Goal: Task Accomplishment & Management: Manage account settings

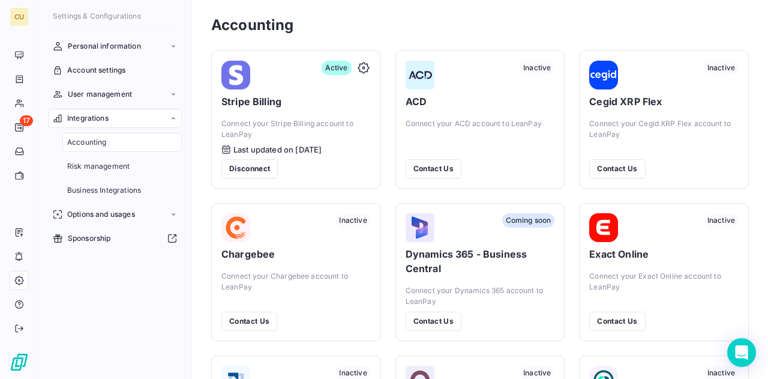
scroll to position [14, 0]
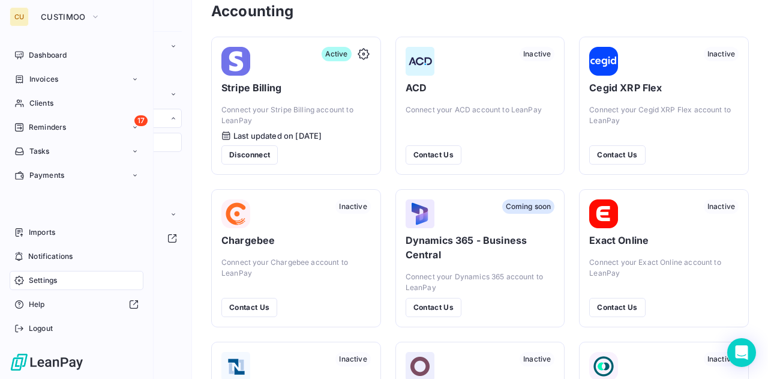
click at [25, 19] on div "CU" at bounding box center [19, 16] width 19 height 19
click at [55, 53] on span "Dashboard" at bounding box center [48, 55] width 38 height 11
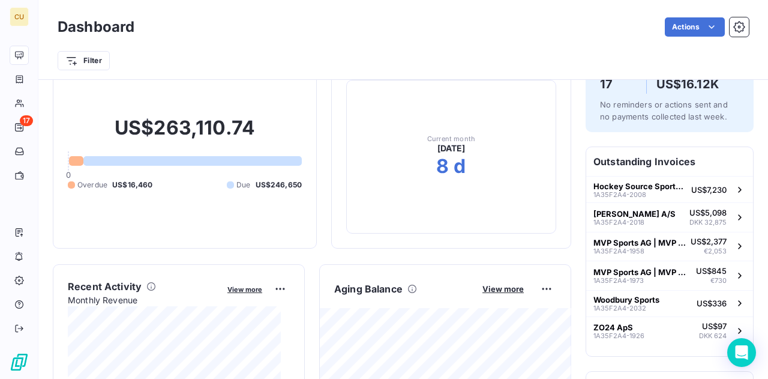
scroll to position [49, 0]
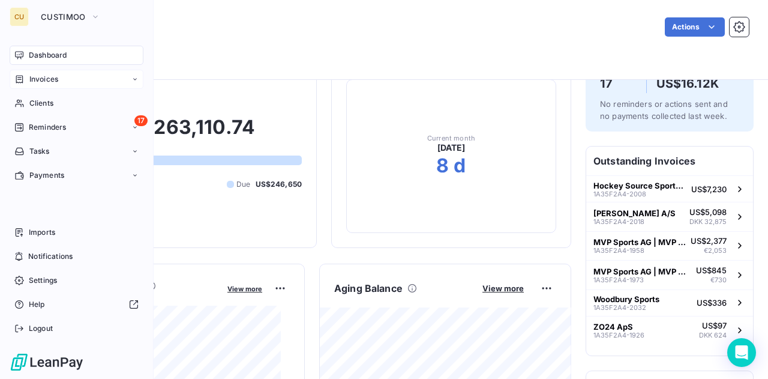
click at [50, 80] on span "Invoices" at bounding box center [43, 79] width 29 height 11
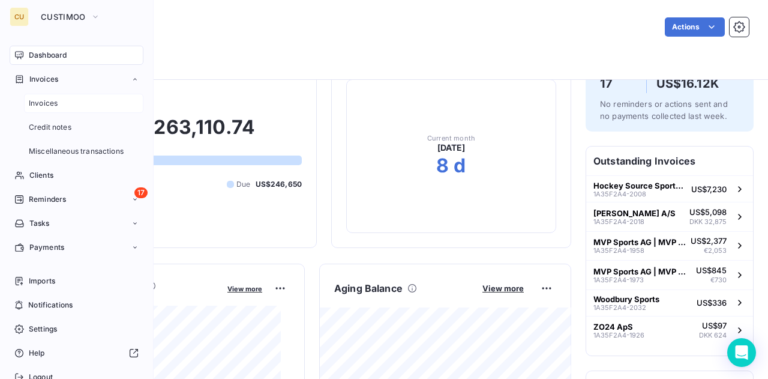
click at [40, 100] on span "Invoices" at bounding box center [43, 103] width 29 height 11
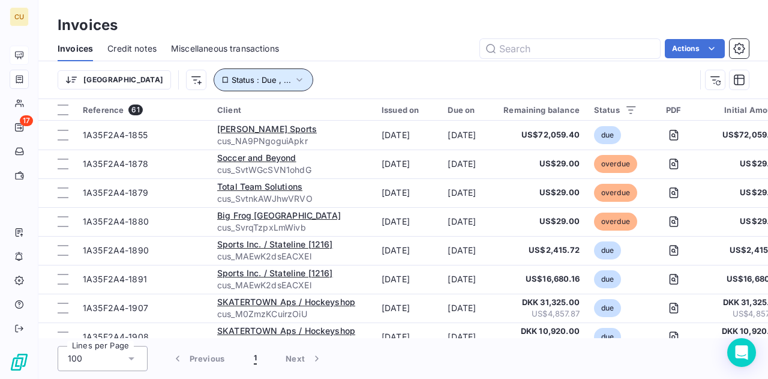
click at [293, 76] on icon "button" at bounding box center [299, 80] width 12 height 12
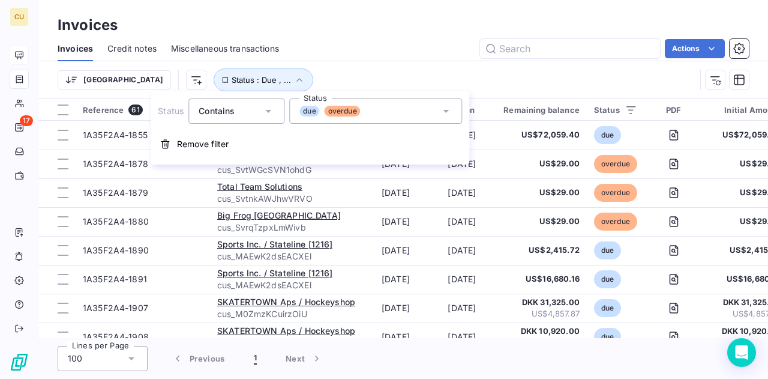
click at [308, 110] on span "due" at bounding box center [309, 111] width 20 height 11
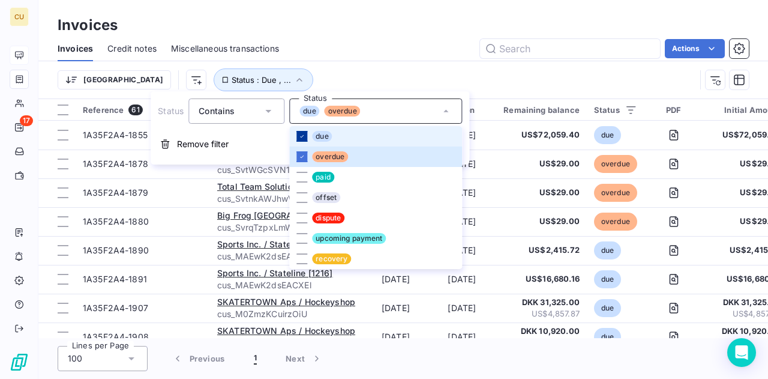
click at [301, 134] on icon at bounding box center [301, 136] width 7 height 7
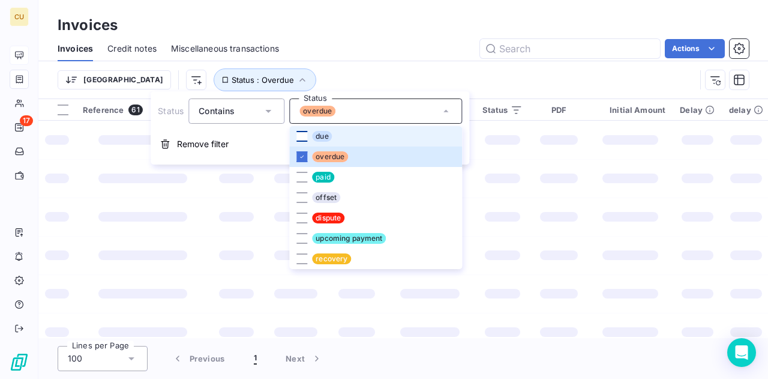
click at [402, 71] on div "Trier Status : Overdue" at bounding box center [377, 79] width 638 height 23
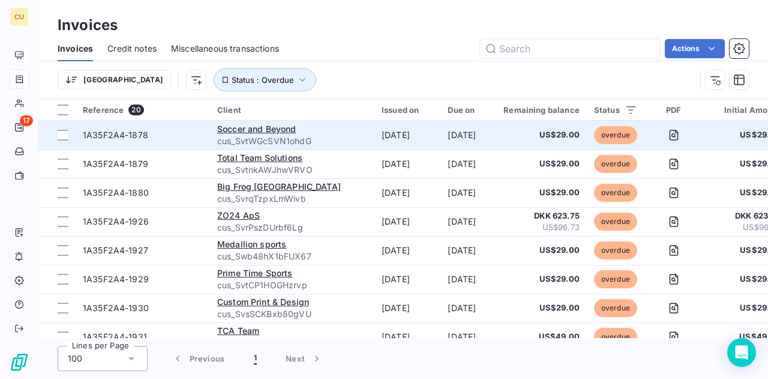
click at [142, 137] on span "1A35F2A4-1878" at bounding box center [115, 135] width 65 height 10
click at [137, 133] on span "1A35F2A4-1878" at bounding box center [115, 135] width 65 height 10
click at [155, 133] on span "1A35F2A4-1878" at bounding box center [143, 135] width 120 height 12
drag, startPoint x: 155, startPoint y: 133, endPoint x: 48, endPoint y: 130, distance: 106.8
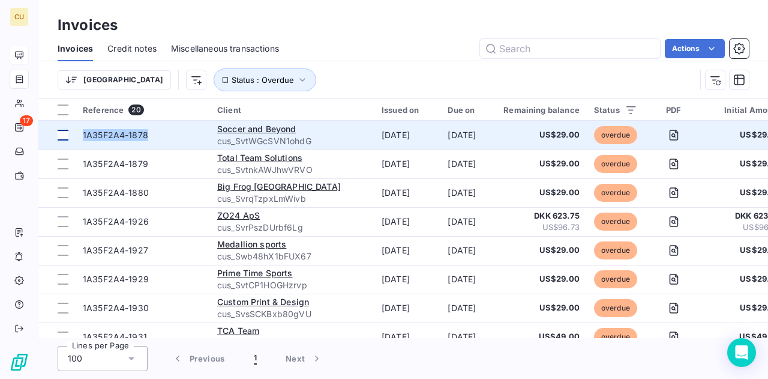
click at [48, 130] on tr "1A35F2A4-1878 Soccer and Beyond cus_SvtWGcSVN1ohdG Sep 12, 2025 Sep 12, 2025 US…" at bounding box center [523, 135] width 971 height 29
copy tr "1A35F2A4-1878"
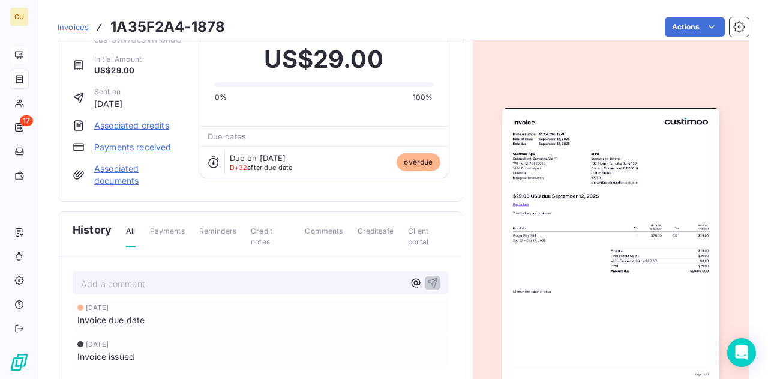
scroll to position [41, 0]
click at [71, 25] on span "Invoices" at bounding box center [73, 27] width 31 height 10
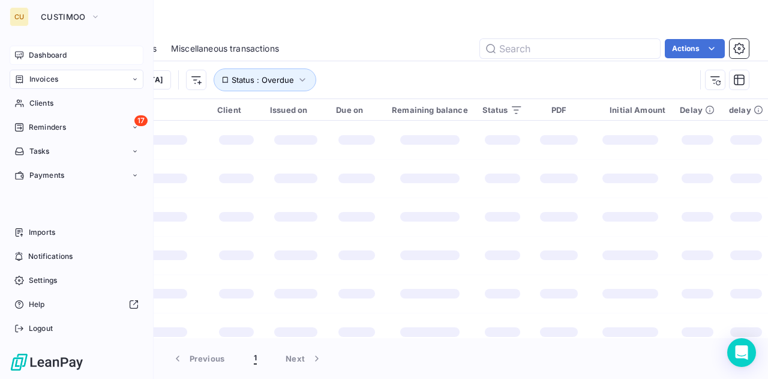
click at [58, 57] on span "Dashboard" at bounding box center [48, 55] width 38 height 11
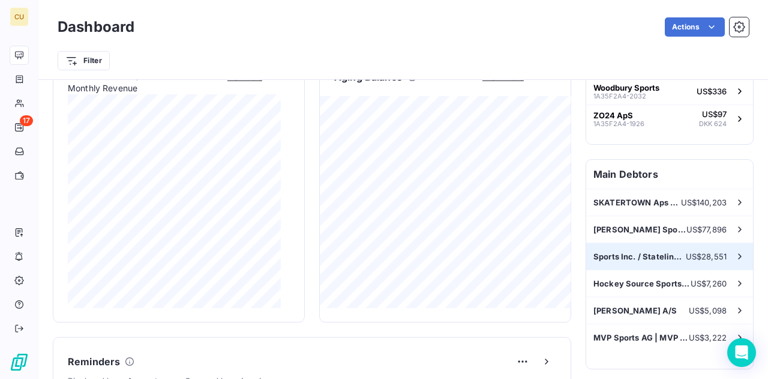
scroll to position [263, 0]
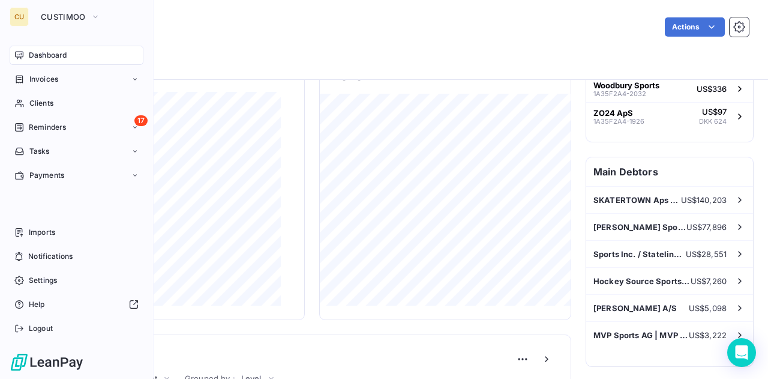
click at [20, 16] on div "CU" at bounding box center [19, 16] width 19 height 19
click at [85, 15] on button "CUSTIMOO" at bounding box center [71, 16] width 74 height 19
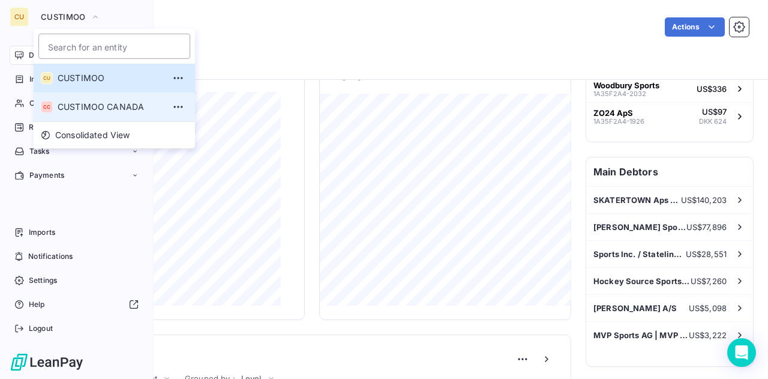
click at [100, 110] on span "CUSTIMOO CANADA" at bounding box center [111, 107] width 106 height 12
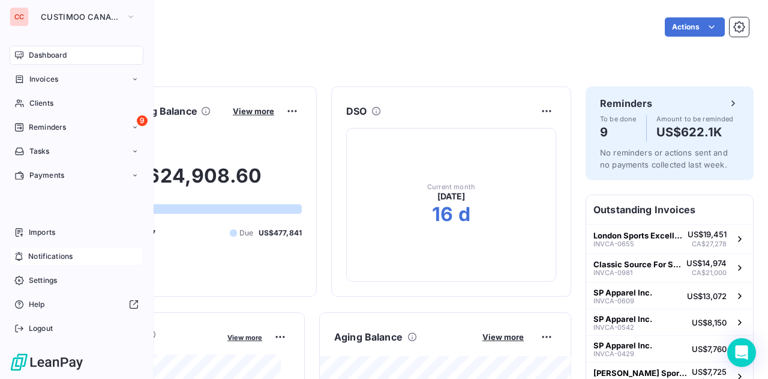
click at [62, 253] on span "Notifications" at bounding box center [50, 256] width 44 height 11
click at [47, 242] on div "Imports" at bounding box center [77, 232] width 134 height 19
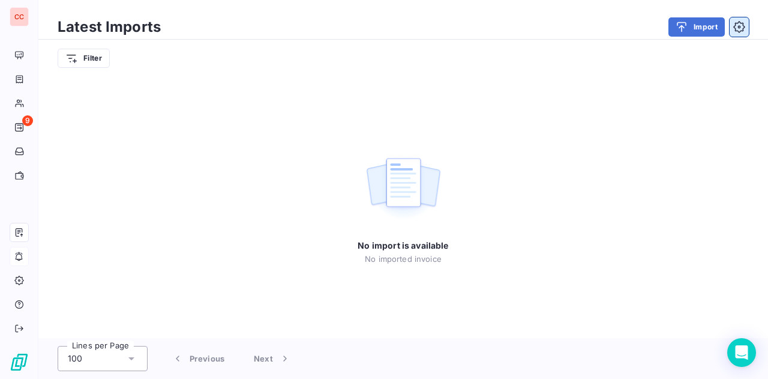
click at [738, 29] on icon "button" at bounding box center [739, 27] width 12 height 12
click at [689, 26] on div "button" at bounding box center [685, 27] width 18 height 12
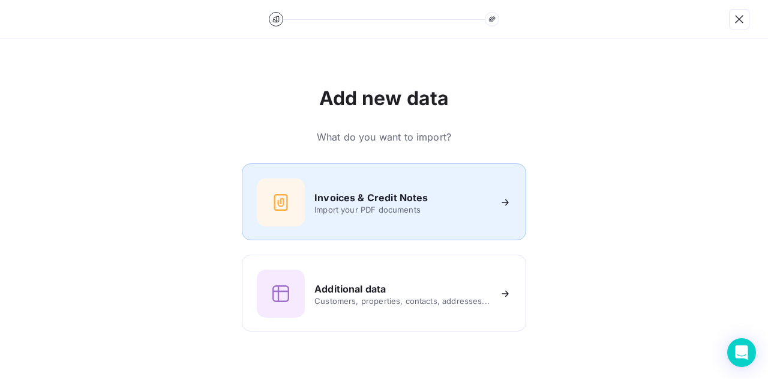
click at [465, 207] on span "Import your PDF documents" at bounding box center [401, 210] width 175 height 10
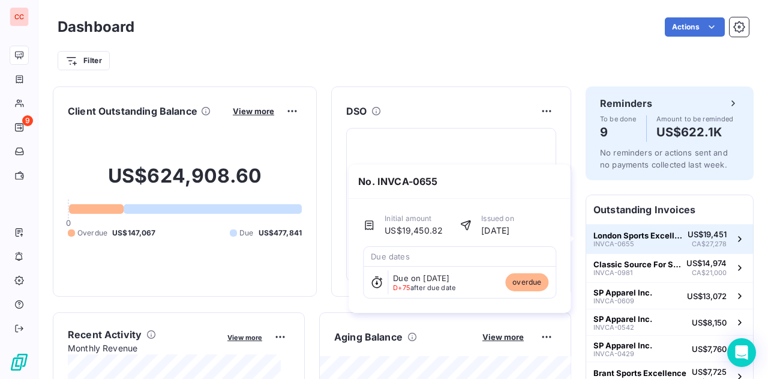
click at [624, 238] on span "London Sports Excellence" at bounding box center [637, 235] width 89 height 10
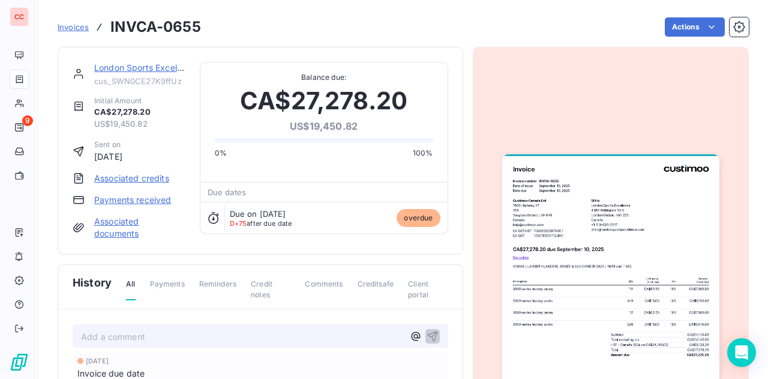
click at [139, 199] on link "Payments received" at bounding box center [132, 200] width 77 height 12
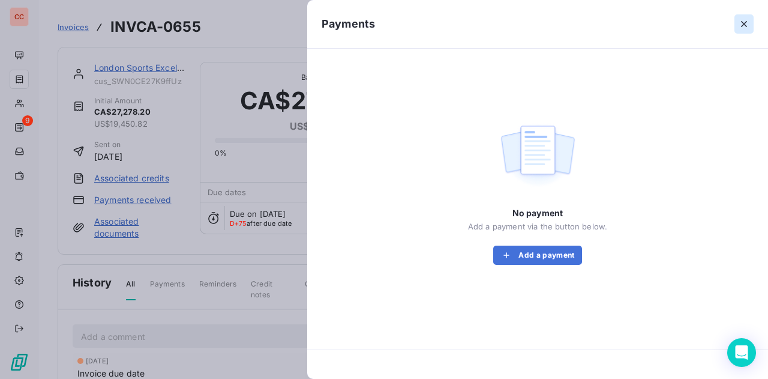
click at [745, 20] on icon "button" at bounding box center [744, 24] width 12 height 12
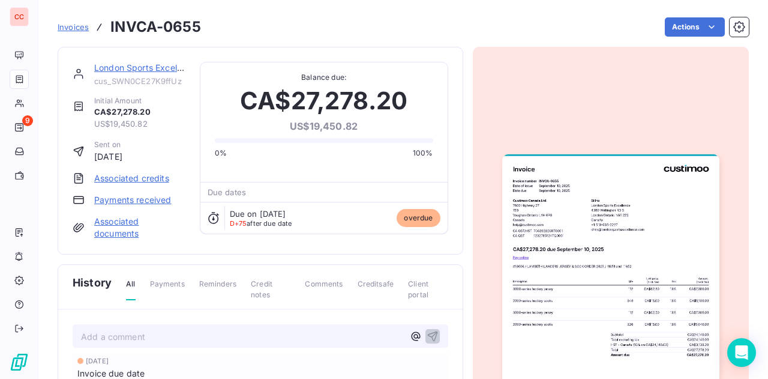
click at [514, 26] on div "Actions" at bounding box center [481, 26] width 533 height 19
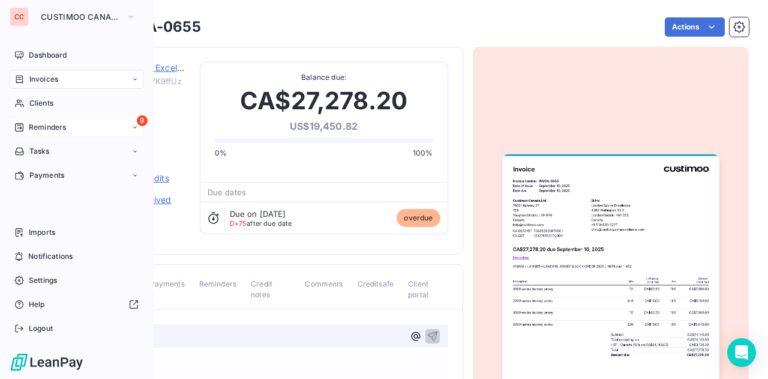
click at [52, 127] on span "Reminders" at bounding box center [47, 127] width 37 height 11
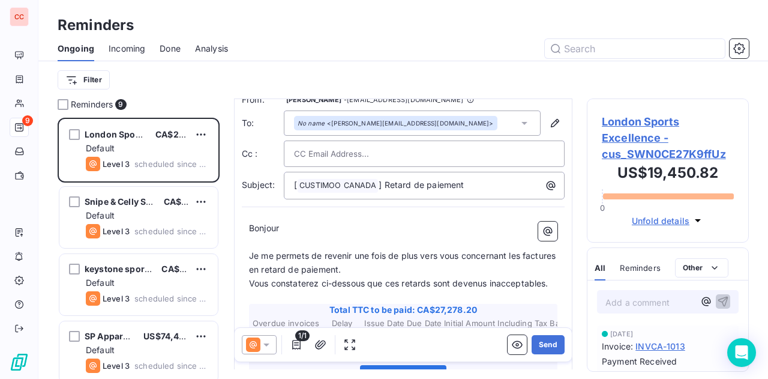
scroll to position [13, 0]
click at [271, 344] on icon at bounding box center [266, 344] width 12 height 12
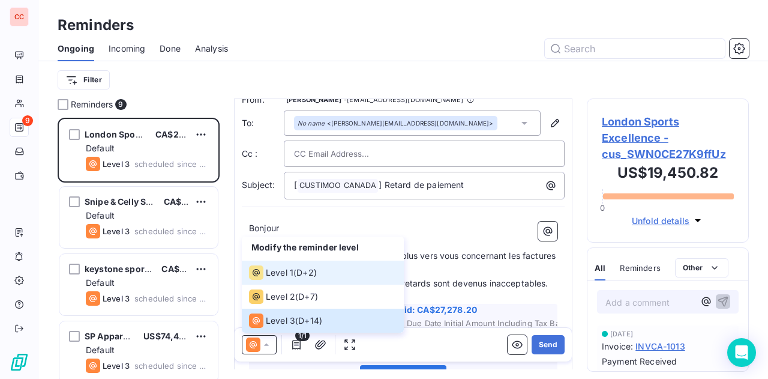
click at [291, 274] on span "Level 1" at bounding box center [280, 272] width 28 height 12
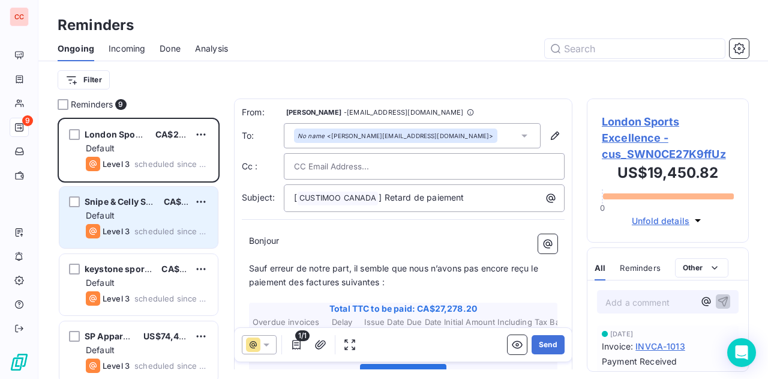
click at [104, 214] on span "Default" at bounding box center [100, 215] width 29 height 10
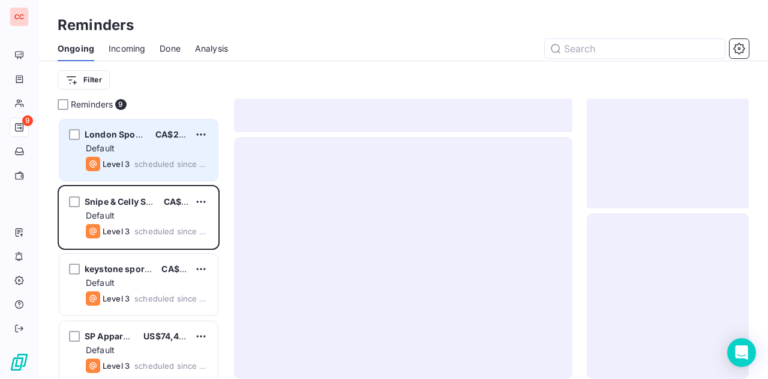
click at [156, 149] on div "Default" at bounding box center [147, 148] width 122 height 12
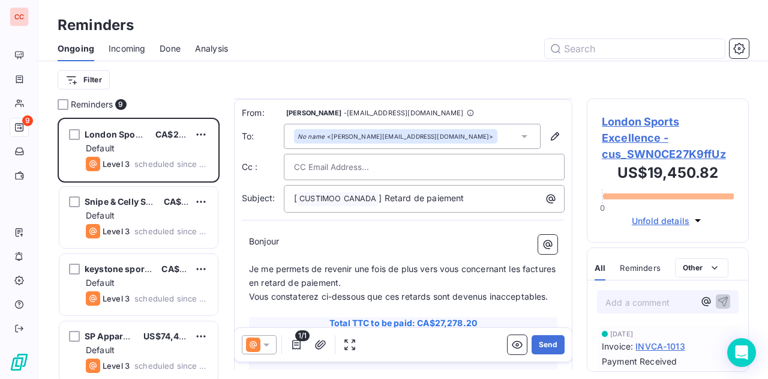
scroll to position [32, 0]
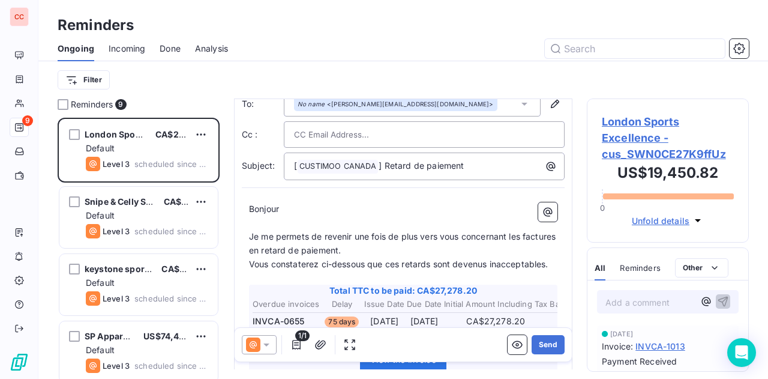
click at [265, 349] on icon at bounding box center [266, 344] width 12 height 12
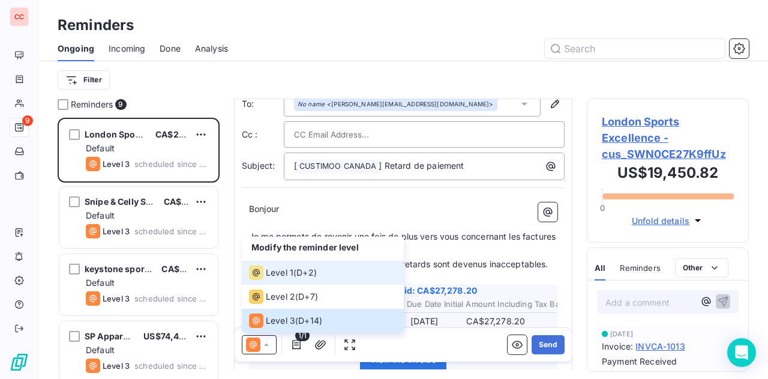
click at [269, 271] on span "Level 1" at bounding box center [280, 272] width 28 height 12
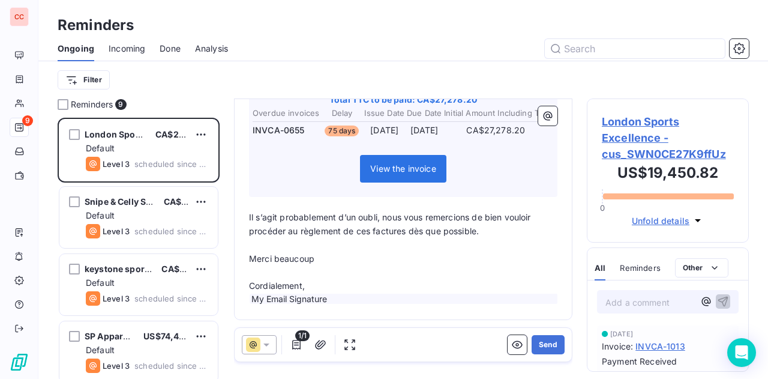
scroll to position [0, 0]
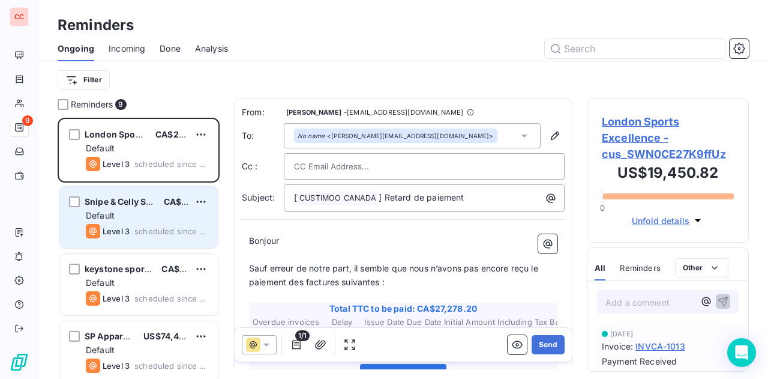
click at [119, 200] on span "Snipe & Celly Sports Excellence" at bounding box center [150, 201] width 131 height 10
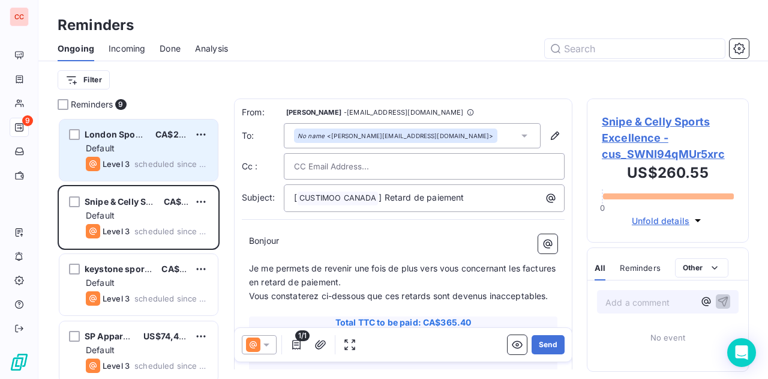
click at [139, 152] on div "Default" at bounding box center [147, 148] width 122 height 12
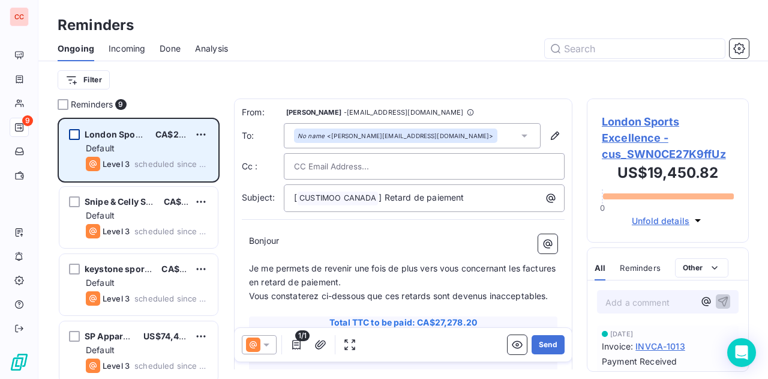
click at [76, 133] on div "grid" at bounding box center [74, 134] width 11 height 11
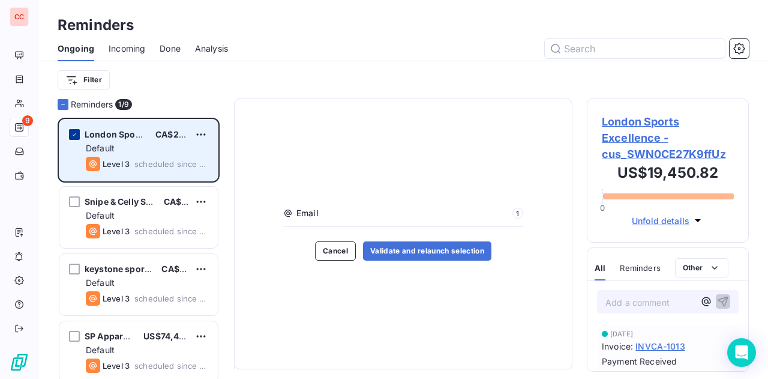
click at [76, 133] on icon "grid" at bounding box center [75, 134] width 4 height 2
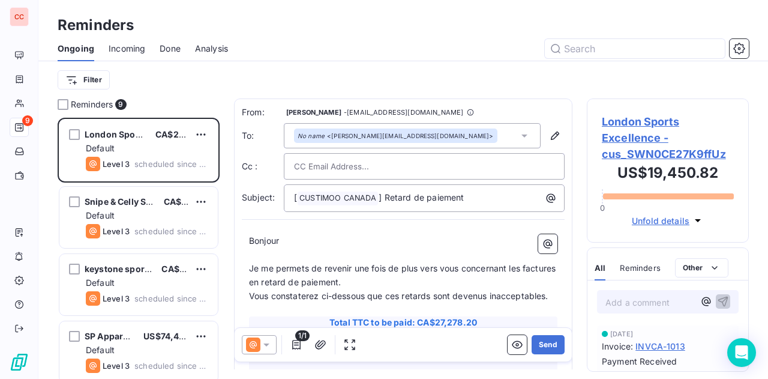
click at [268, 346] on icon at bounding box center [266, 344] width 12 height 12
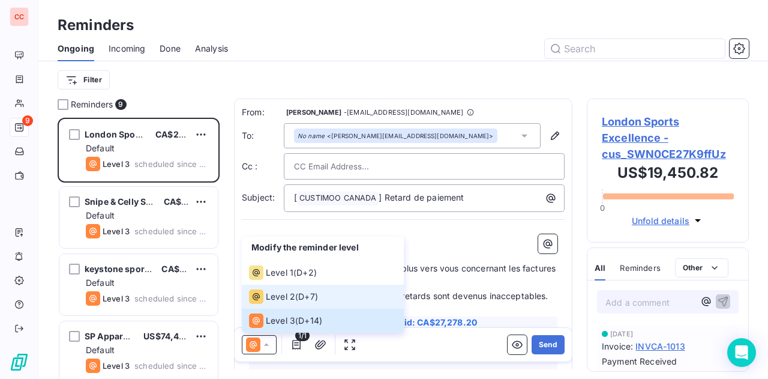
click at [302, 299] on span "D+7 )" at bounding box center [308, 296] width 20 height 12
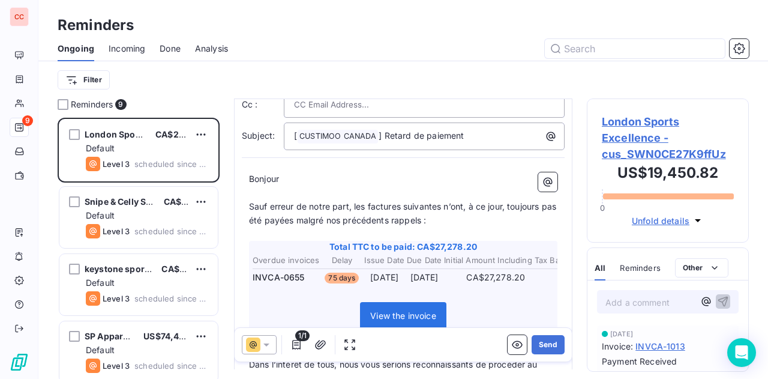
scroll to position [62, 0]
click at [266, 343] on icon at bounding box center [266, 344] width 12 height 12
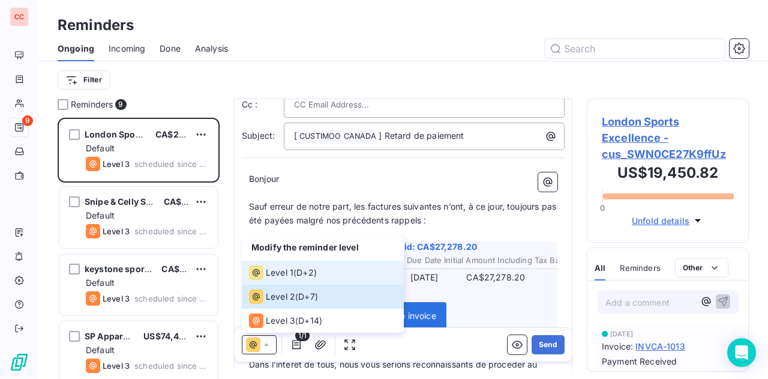
click at [298, 274] on div "Level 1 ( D+2 )" at bounding box center [283, 272] width 68 height 14
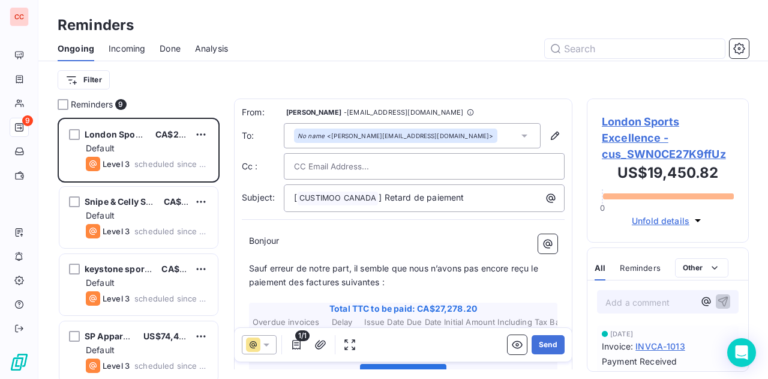
scroll to position [1, 0]
click at [742, 50] on icon "button" at bounding box center [739, 49] width 12 height 12
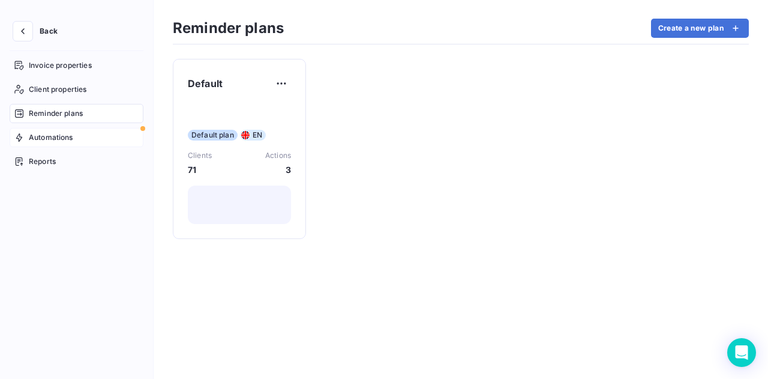
click at [68, 133] on span "Automations" at bounding box center [51, 137] width 44 height 11
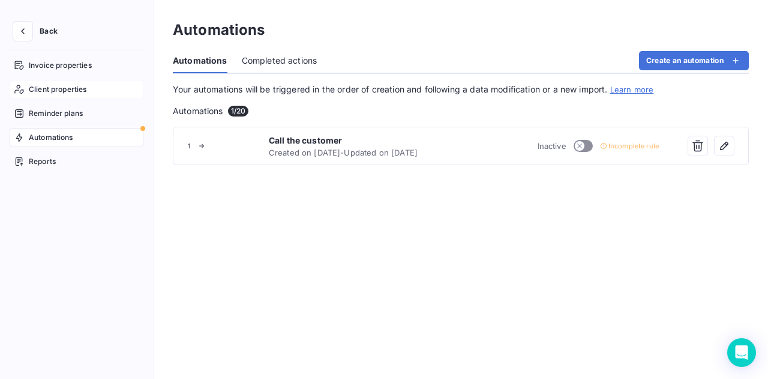
click at [83, 93] on span "Client properties" at bounding box center [58, 89] width 58 height 11
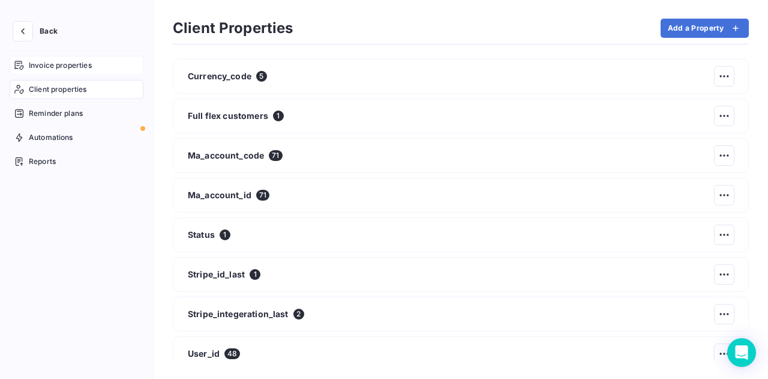
click at [52, 73] on div "Invoice properties" at bounding box center [77, 65] width 134 height 19
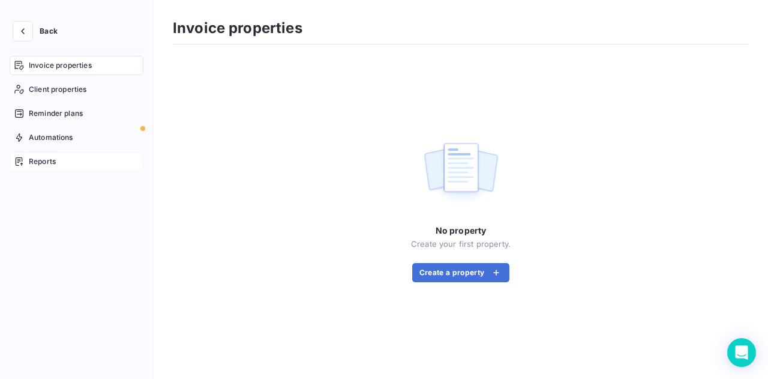
click at [55, 163] on span "Reports" at bounding box center [42, 161] width 27 height 11
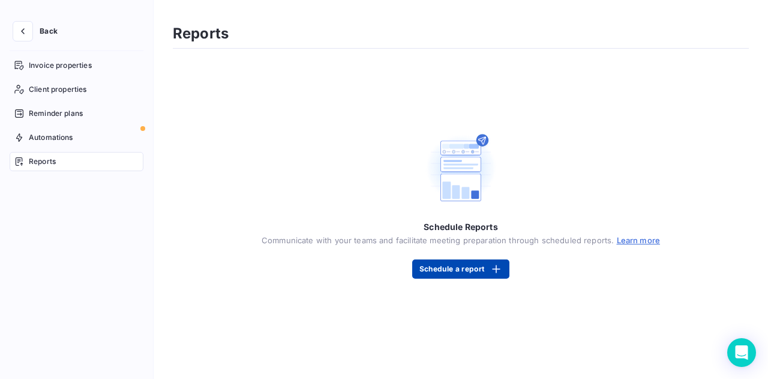
click at [479, 269] on button "Schedule a report" at bounding box center [460, 268] width 97 height 19
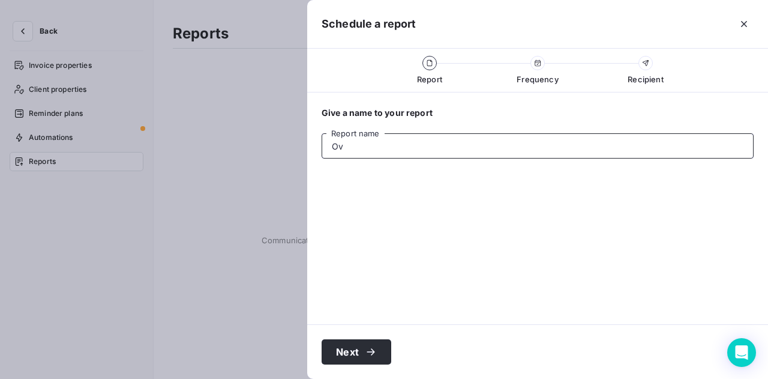
type input "O"
type input "Customer outstanding"
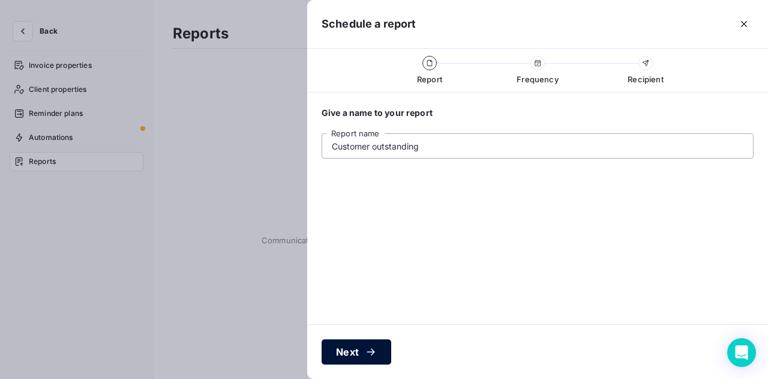
click at [362, 340] on button "Next" at bounding box center [357, 351] width 70 height 25
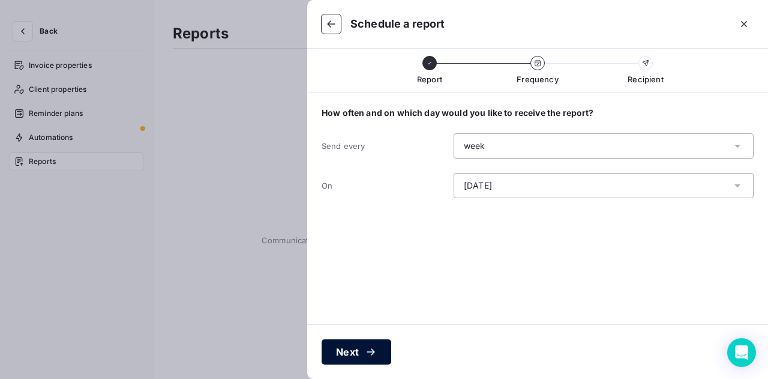
click at [356, 347] on button "Next" at bounding box center [357, 351] width 70 height 25
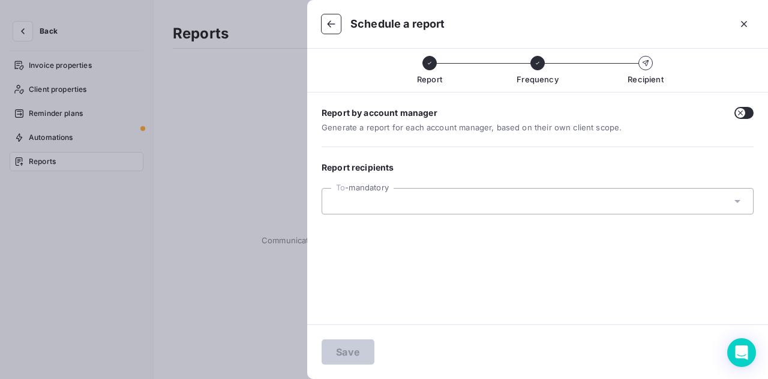
click at [434, 202] on input "text" at bounding box center [396, 201] width 129 height 11
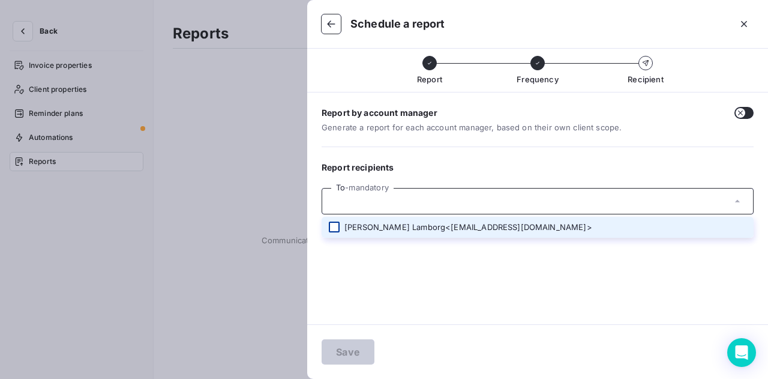
click at [332, 224] on div at bounding box center [334, 226] width 11 height 11
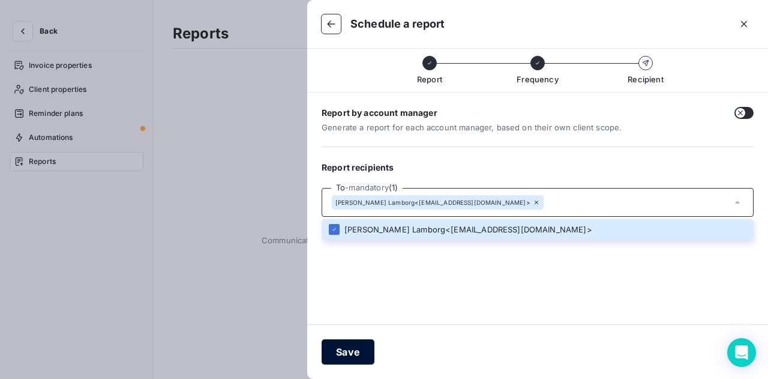
click at [346, 346] on button "Save" at bounding box center [348, 351] width 53 height 25
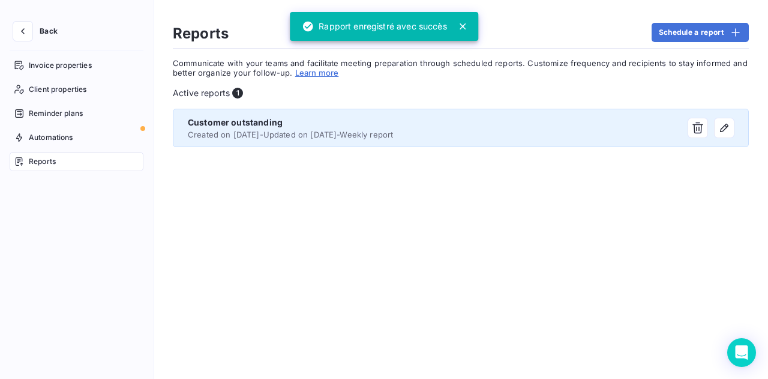
click at [369, 125] on div "Customer outstanding" at bounding box center [390, 122] width 404 height 12
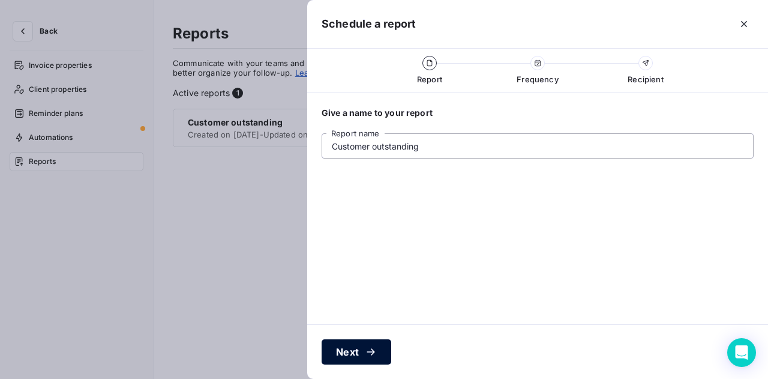
click at [372, 353] on icon "button" at bounding box center [371, 352] width 12 height 12
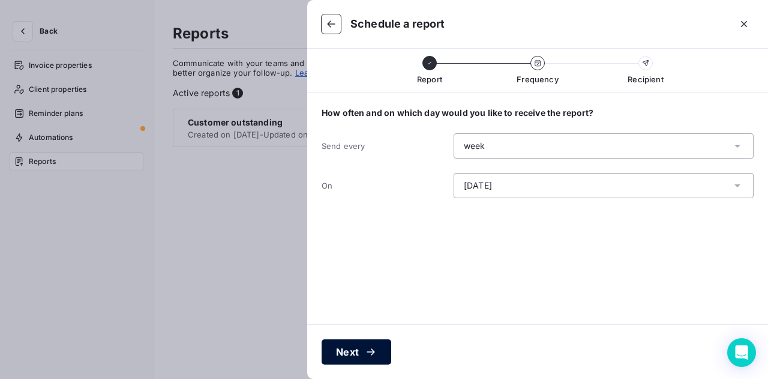
click at [374, 346] on icon "button" at bounding box center [371, 352] width 12 height 12
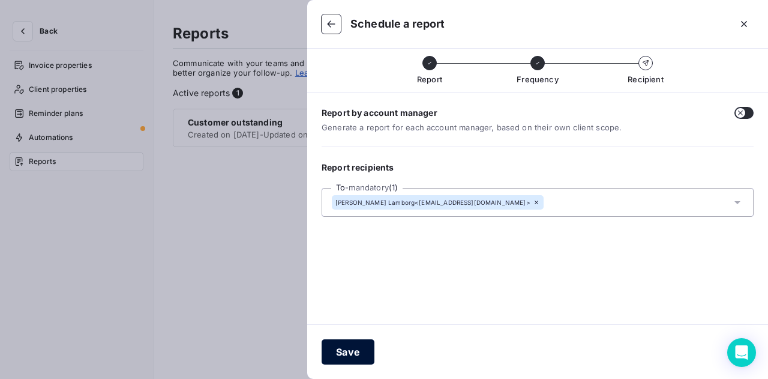
click at [347, 351] on button "Save" at bounding box center [348, 351] width 53 height 25
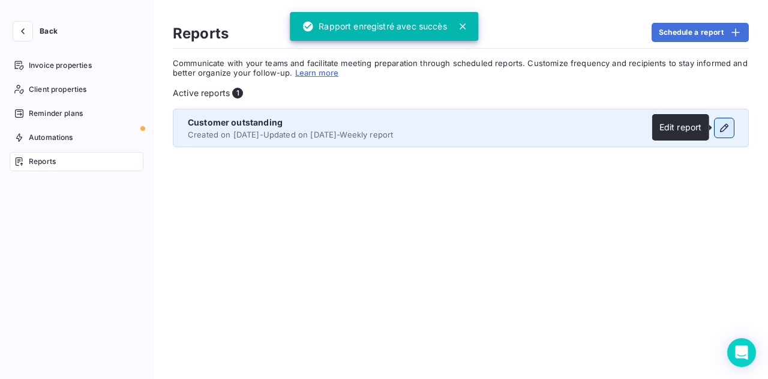
click at [722, 128] on icon "button" at bounding box center [724, 128] width 12 height 12
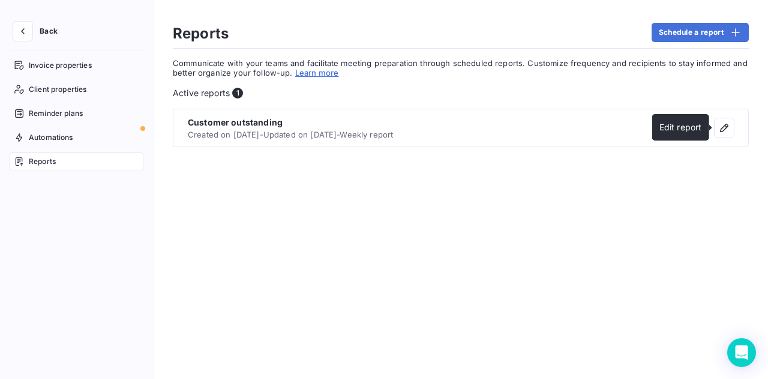
click at [316, 72] on link "Learn more" at bounding box center [317, 73] width 44 height 10
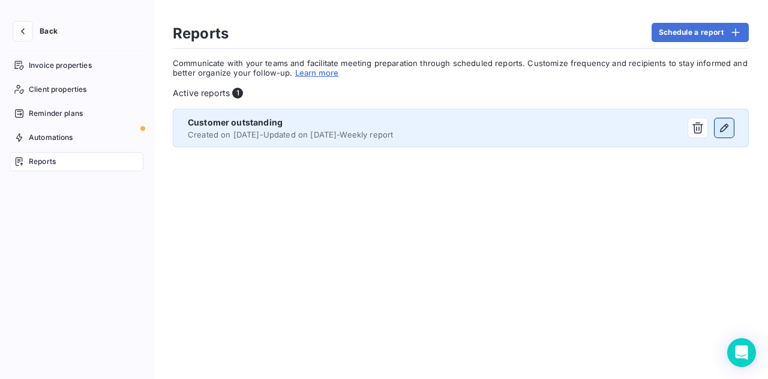
click at [725, 125] on icon "button" at bounding box center [724, 128] width 8 height 8
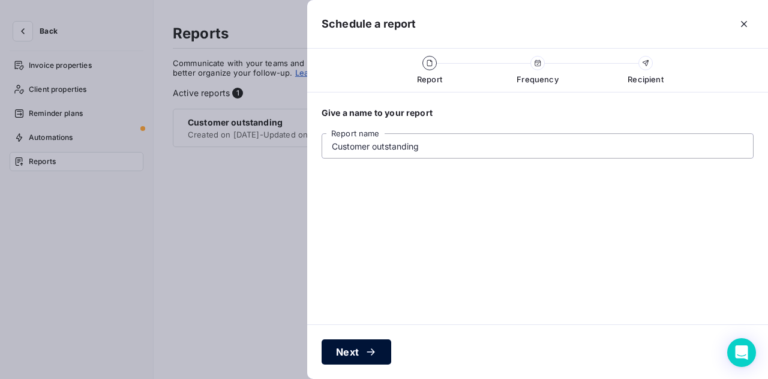
click at [359, 356] on div "button" at bounding box center [368, 352] width 18 height 12
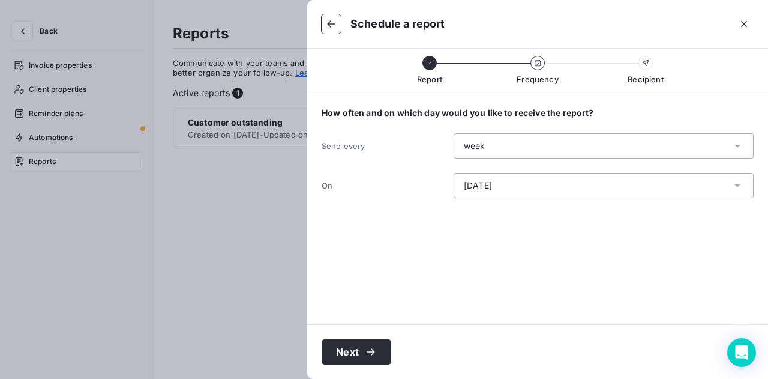
click at [520, 141] on div "week" at bounding box center [604, 145] width 300 height 25
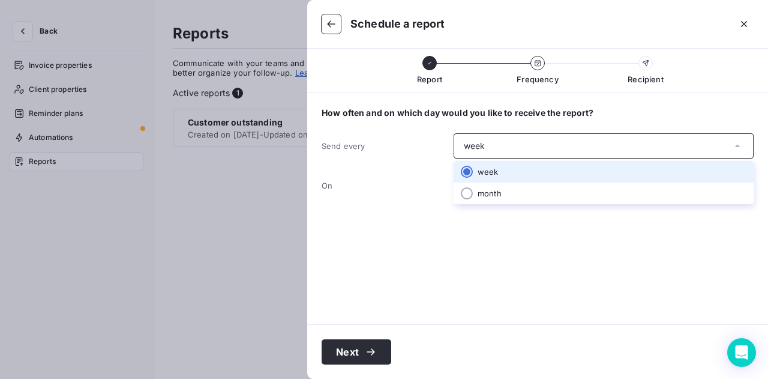
click at [520, 141] on div "week" at bounding box center [604, 145] width 300 height 25
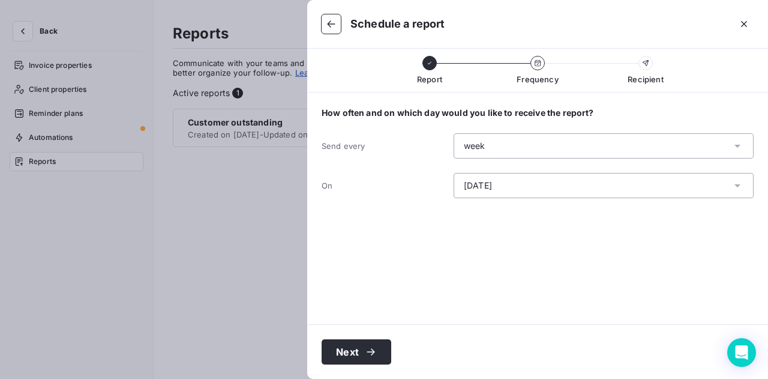
click at [520, 176] on div "Monday" at bounding box center [604, 185] width 300 height 25
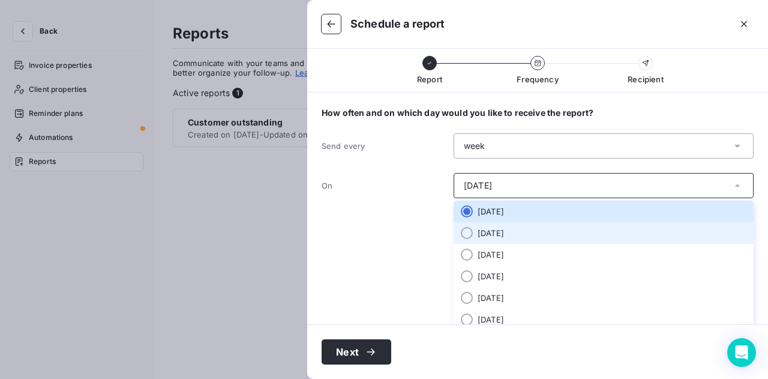
scroll to position [26, 0]
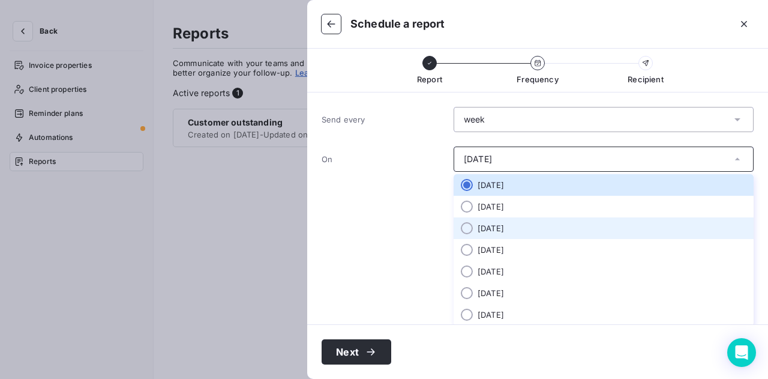
click at [486, 227] on li "Wednesday" at bounding box center [604, 228] width 300 height 22
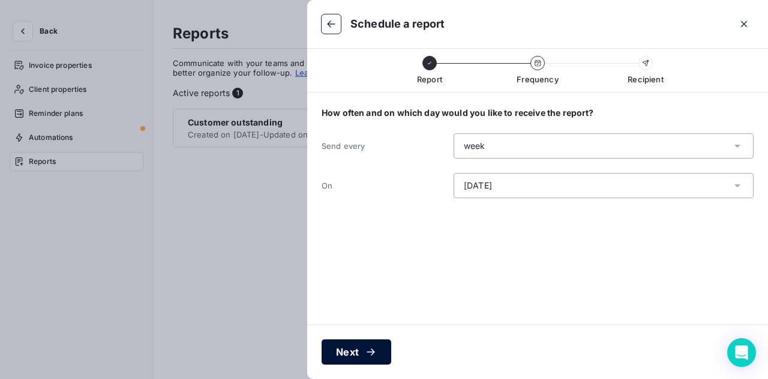
click at [367, 352] on icon "button" at bounding box center [371, 351] width 8 height 7
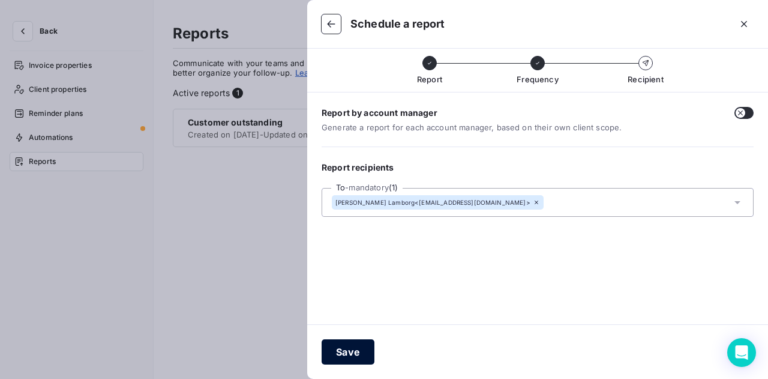
click at [350, 352] on button "Save" at bounding box center [348, 351] width 53 height 25
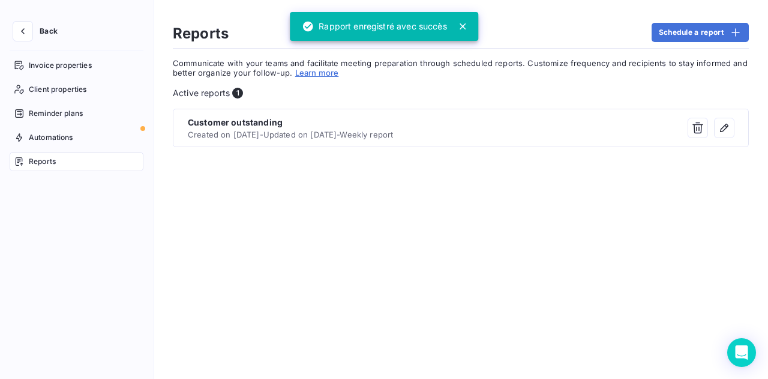
click at [13, 25] on button "Back" at bounding box center [39, 31] width 58 height 19
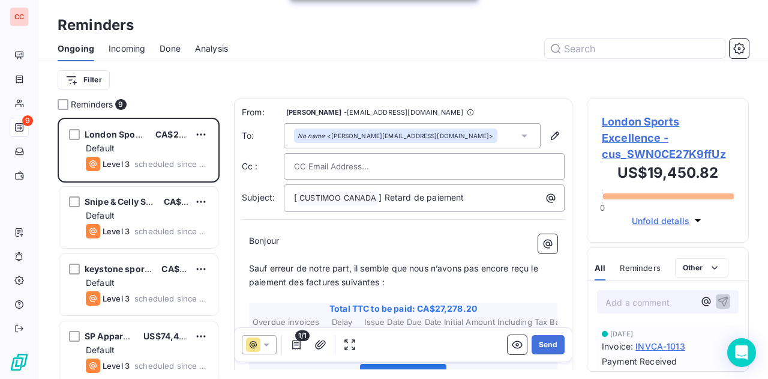
scroll to position [252, 152]
click at [740, 44] on icon "button" at bounding box center [738, 48] width 11 height 11
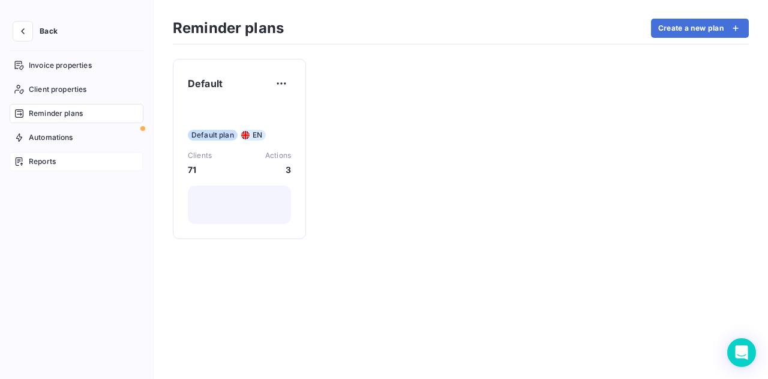
click at [46, 156] on span "Reports" at bounding box center [42, 161] width 27 height 11
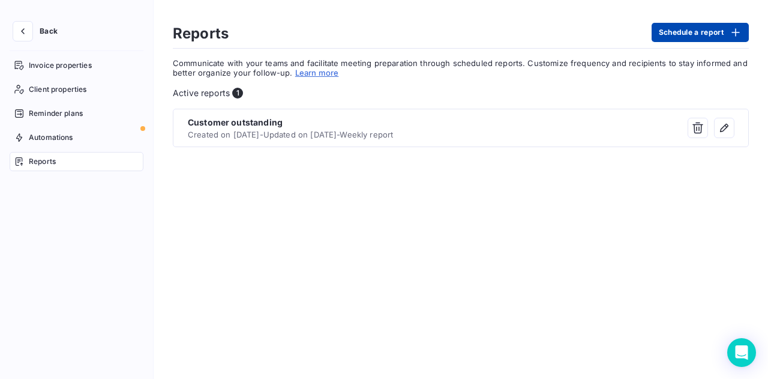
click at [698, 31] on button "Schedule a report" at bounding box center [700, 32] width 97 height 19
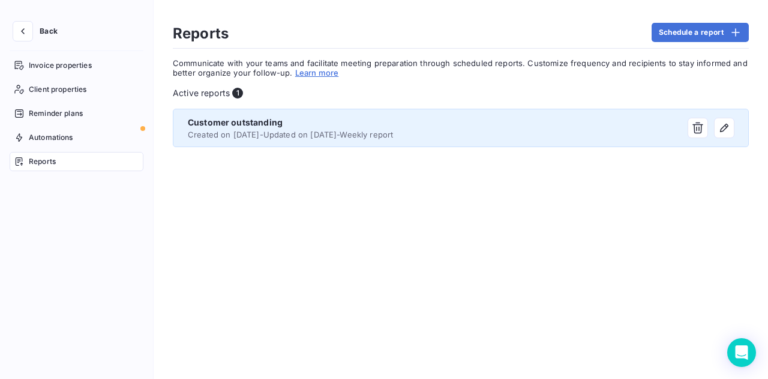
click at [416, 131] on span "Created on Oct 14, 2025 - Updated on Oct 14, 2025 - Weekly report" at bounding box center [390, 135] width 404 height 10
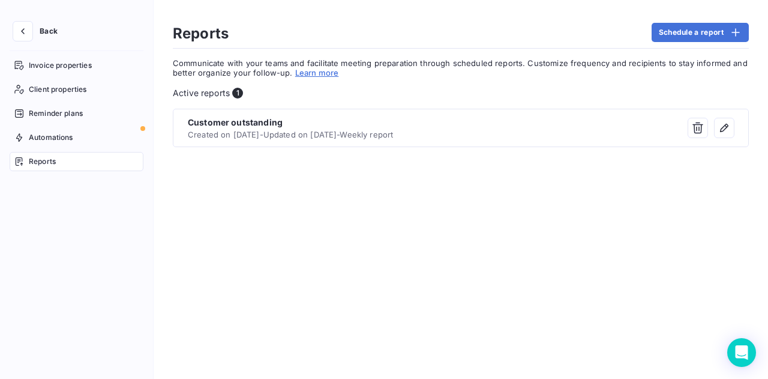
click at [323, 71] on link "Learn more" at bounding box center [317, 73] width 44 height 10
click at [23, 31] on icon "button" at bounding box center [23, 31] width 12 height 12
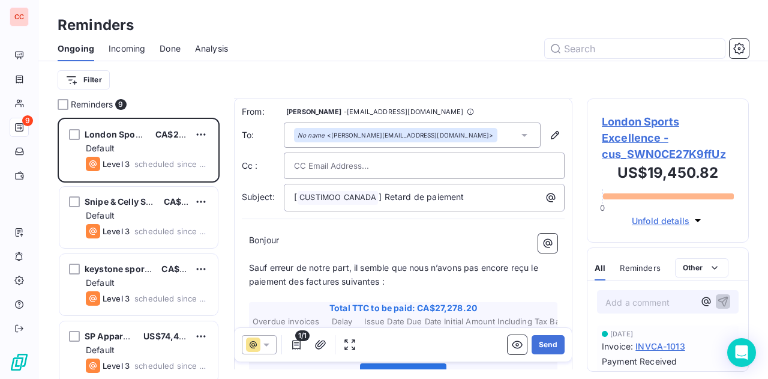
scroll to position [1, 0]
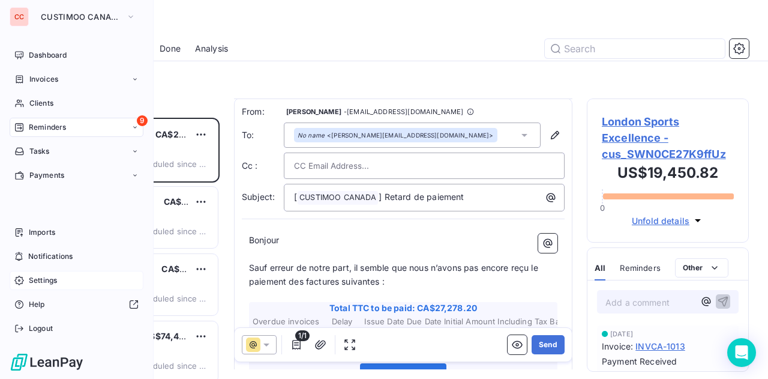
click at [49, 279] on span "Settings" at bounding box center [43, 280] width 28 height 11
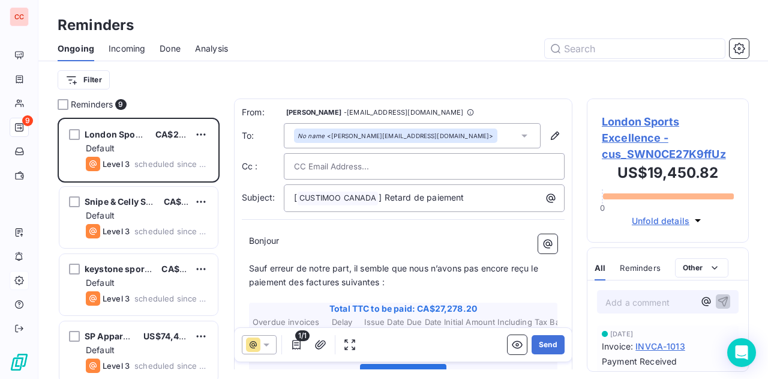
scroll to position [252, 152]
click at [740, 52] on icon "button" at bounding box center [738, 48] width 11 height 11
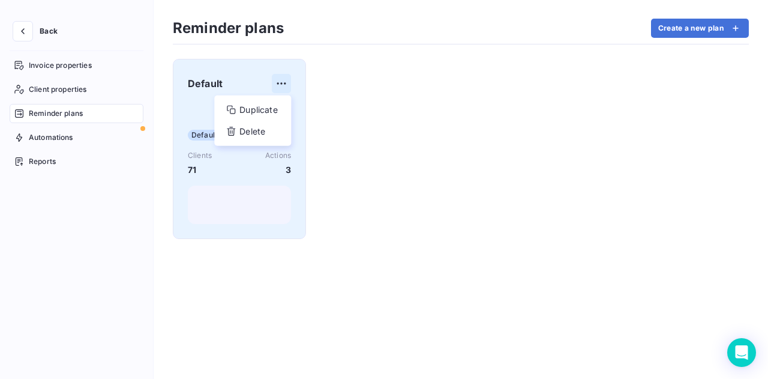
click at [274, 83] on html "Back Invoice properties Client properties Reminder plans Automations Reports Re…" at bounding box center [384, 189] width 768 height 379
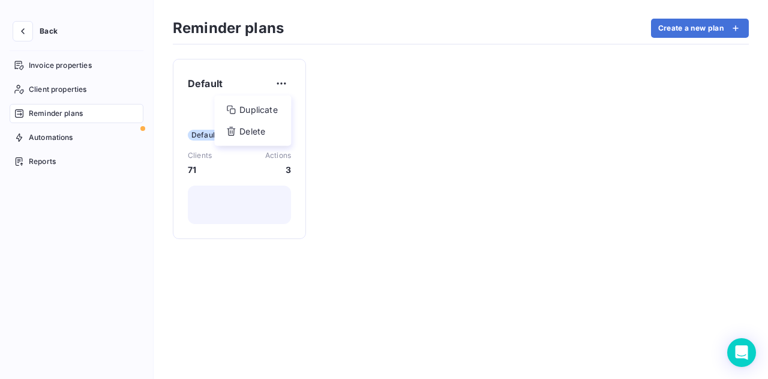
click at [364, 117] on html "Back Invoice properties Client properties Reminder plans Automations Reports Re…" at bounding box center [384, 189] width 768 height 379
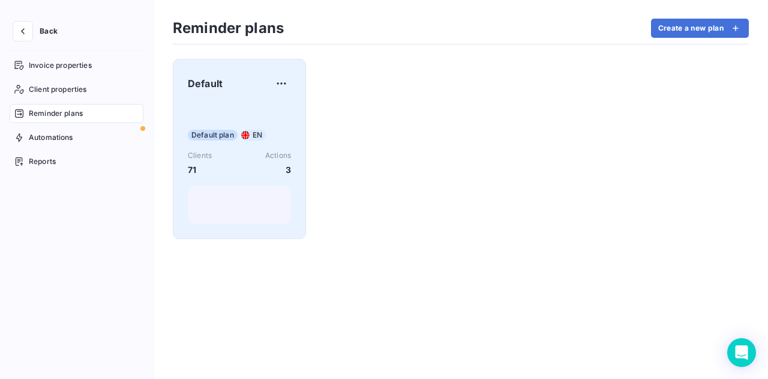
click at [271, 111] on div "Default plan EN Clients 71 Actions 3" at bounding box center [239, 163] width 103 height 121
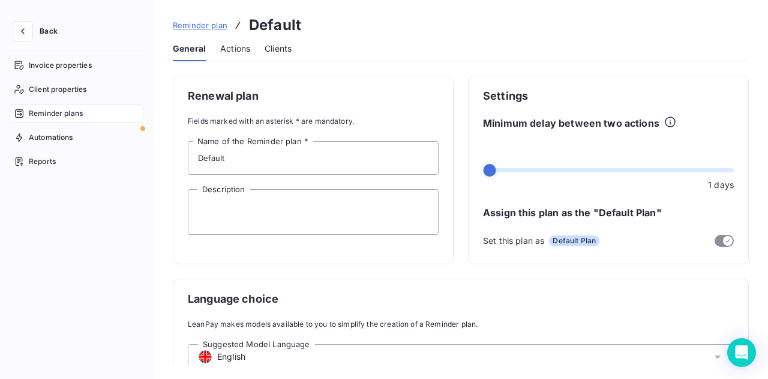
click at [233, 47] on span "Actions" at bounding box center [235, 49] width 30 height 12
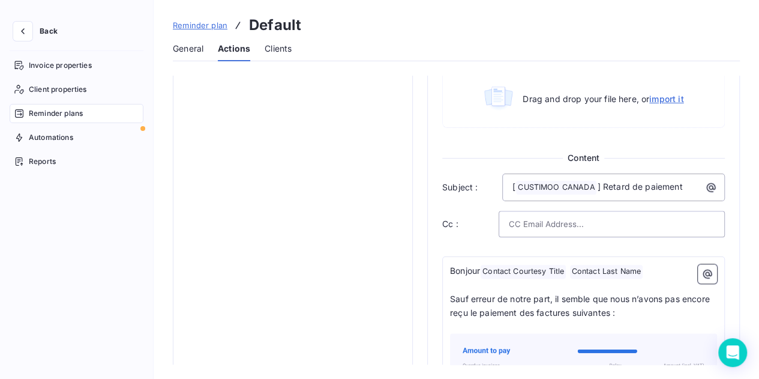
scroll to position [652, 0]
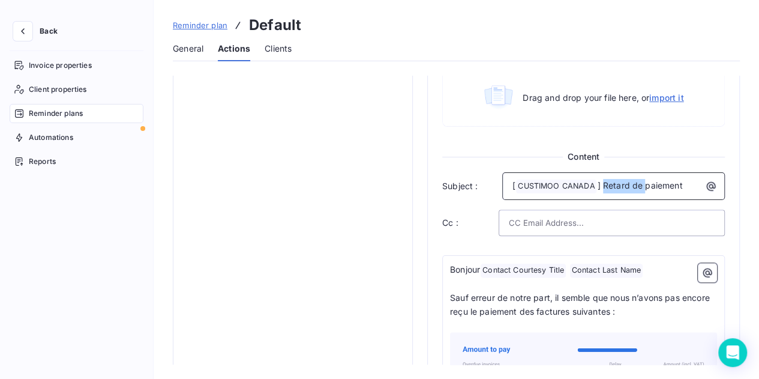
drag, startPoint x: 686, startPoint y: 185, endPoint x: 604, endPoint y: 175, distance: 82.8
click at [604, 176] on div "[ CUSTIMOO CANADA ﻿ ] Retard de paiement" at bounding box center [613, 184] width 214 height 17
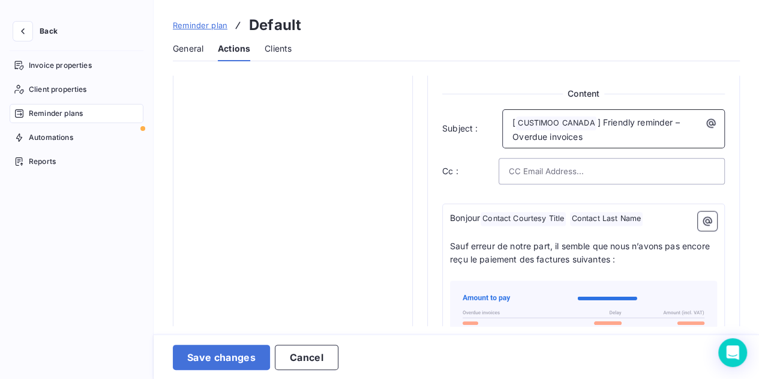
scroll to position [732, 0]
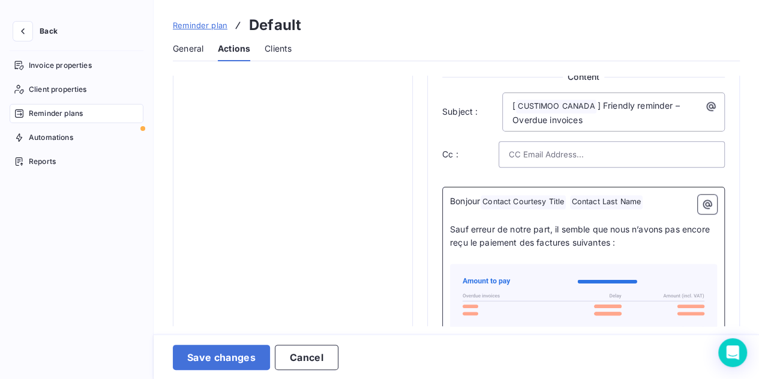
drag, startPoint x: 560, startPoint y: 267, endPoint x: 526, endPoint y: 217, distance: 60.4
click at [526, 217] on p "﻿" at bounding box center [583, 216] width 267 height 14
click at [464, 196] on span "Bonjour" at bounding box center [465, 201] width 30 height 10
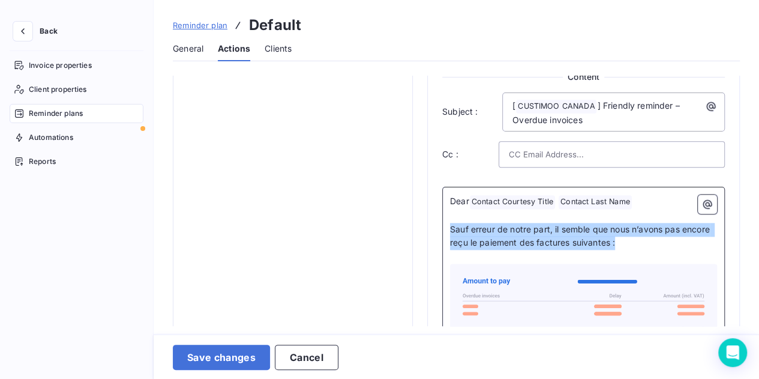
drag, startPoint x: 662, startPoint y: 246, endPoint x: 446, endPoint y: 221, distance: 217.4
click at [446, 221] on div "Dear Contact Courtesy Title ﻿ Contact Last Name ﻿ ﻿ ﻿ Sauf erreur de notre part…" at bounding box center [583, 362] width 283 height 350
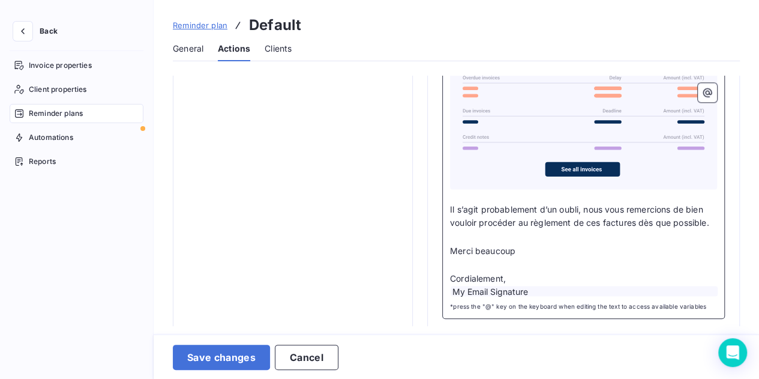
scroll to position [980, 0]
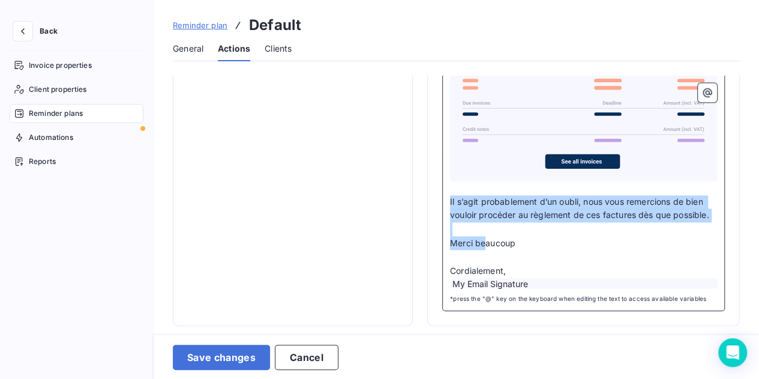
drag, startPoint x: 524, startPoint y: 270, endPoint x: 443, endPoint y: 200, distance: 107.6
click at [443, 200] on div "Dear Contact Courtesy Title ﻿ Contact Last Name ﻿ ﻿ ﻿ We hope you are doing wel…" at bounding box center [583, 129] width 283 height 364
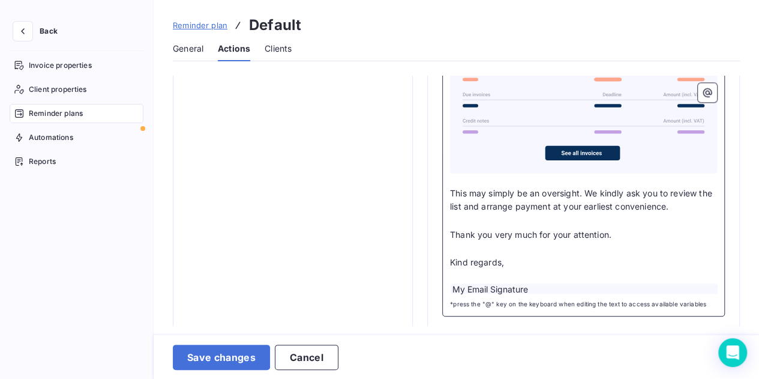
scroll to position [919, 0]
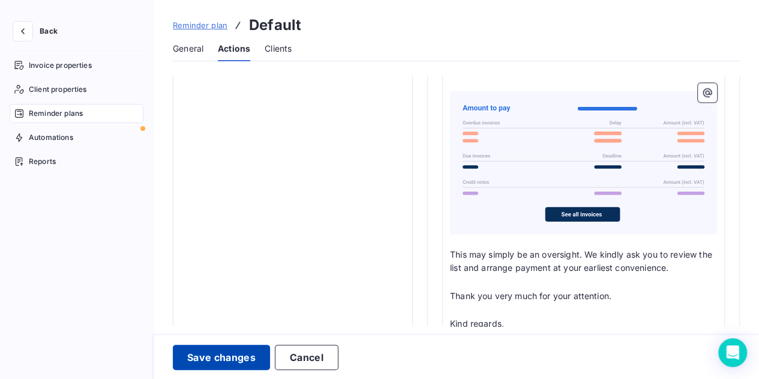
click at [217, 353] on button "Save changes" at bounding box center [221, 356] width 97 height 25
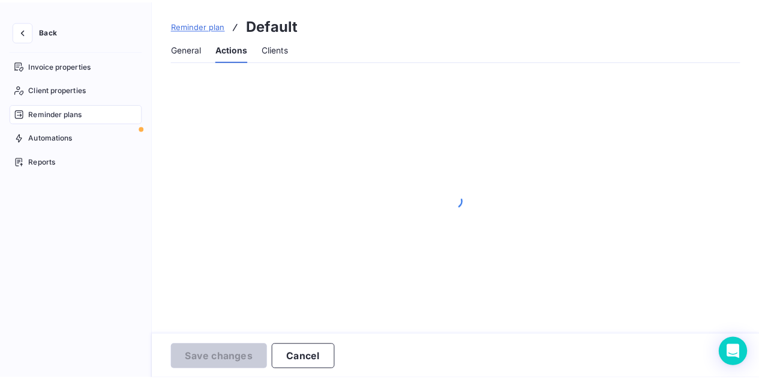
scroll to position [9, 0]
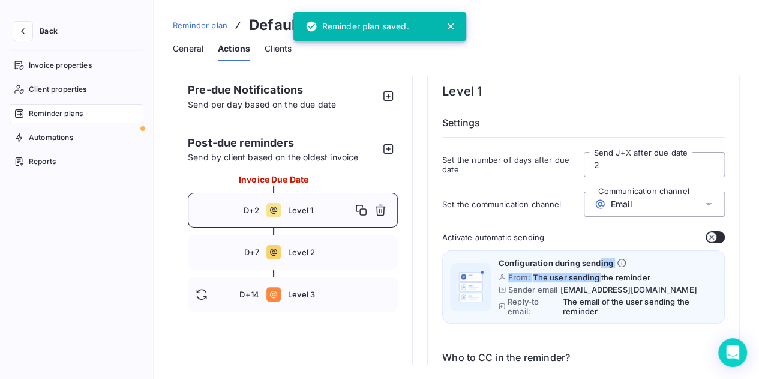
drag, startPoint x: 600, startPoint y: 275, endPoint x: 599, endPoint y: 254, distance: 21.0
click at [599, 254] on div "Configuration during sending From: The user sending the reminder Sender email r…" at bounding box center [583, 286] width 283 height 73
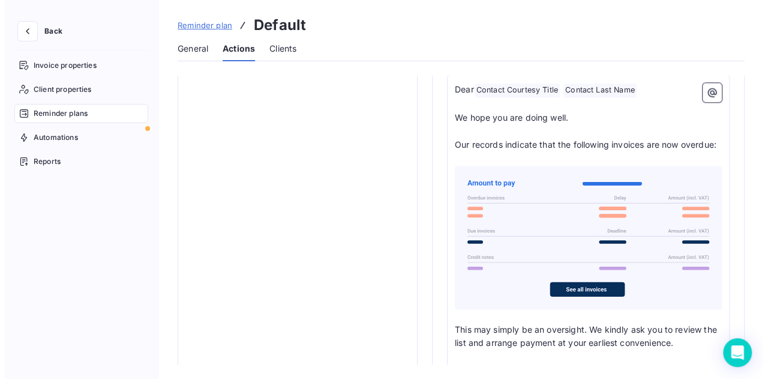
scroll to position [955, 0]
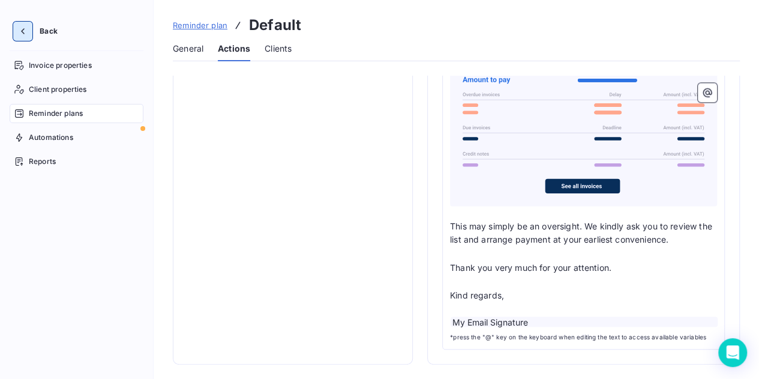
click at [20, 27] on icon "button" at bounding box center [23, 31] width 12 height 12
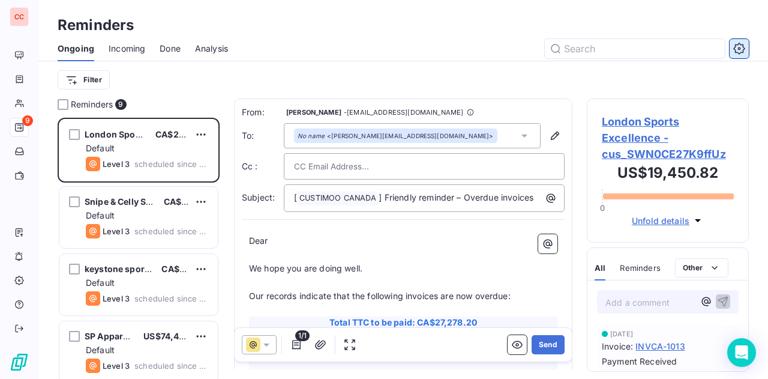
click at [739, 47] on icon "button" at bounding box center [739, 48] width 3 height 3
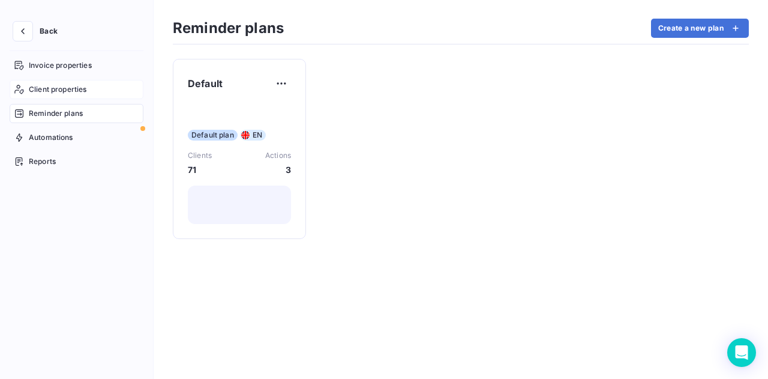
click at [65, 95] on div "Client properties" at bounding box center [77, 89] width 134 height 19
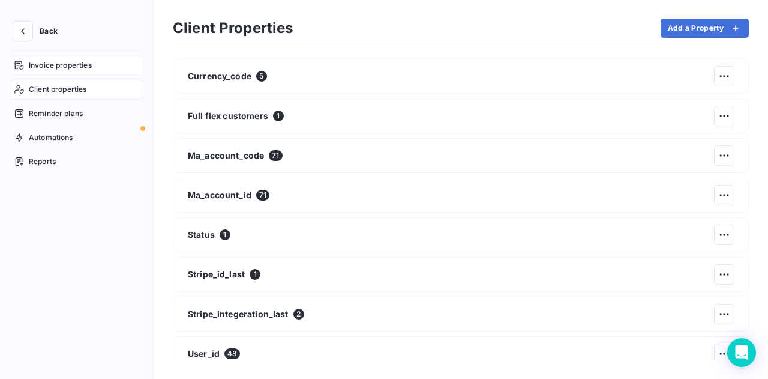
click at [47, 61] on span "Invoice properties" at bounding box center [60, 65] width 63 height 11
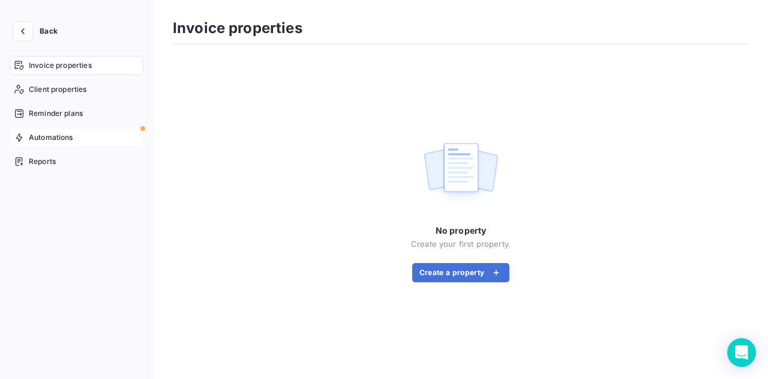
click at [56, 136] on span "Automations" at bounding box center [51, 137] width 44 height 11
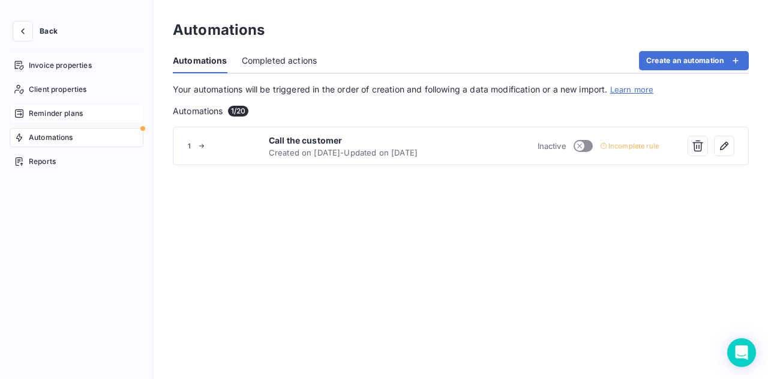
click at [58, 110] on span "Reminder plans" at bounding box center [56, 113] width 54 height 11
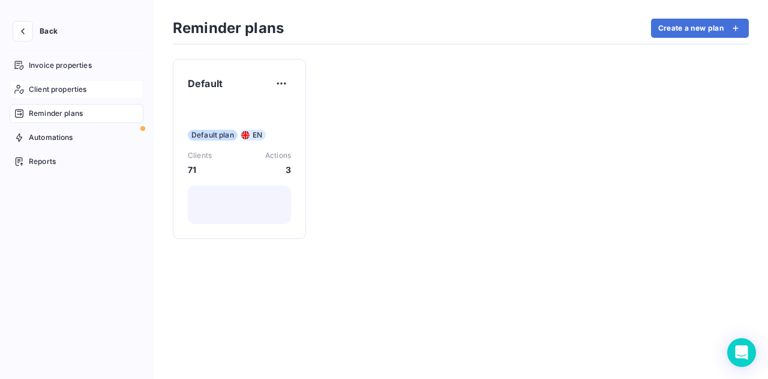
click at [71, 88] on span "Client properties" at bounding box center [58, 89] width 58 height 11
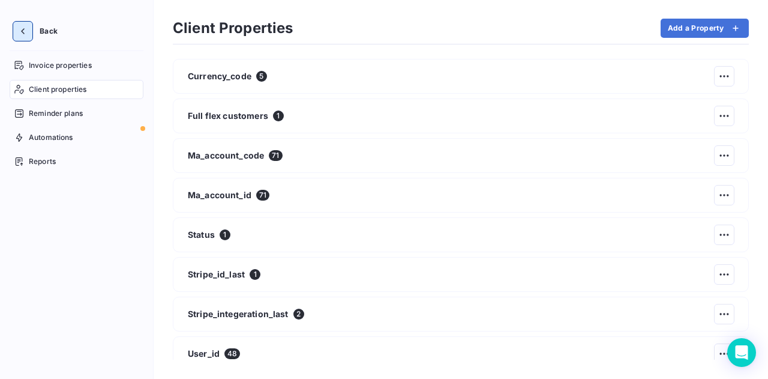
click at [26, 32] on icon "button" at bounding box center [23, 31] width 12 height 12
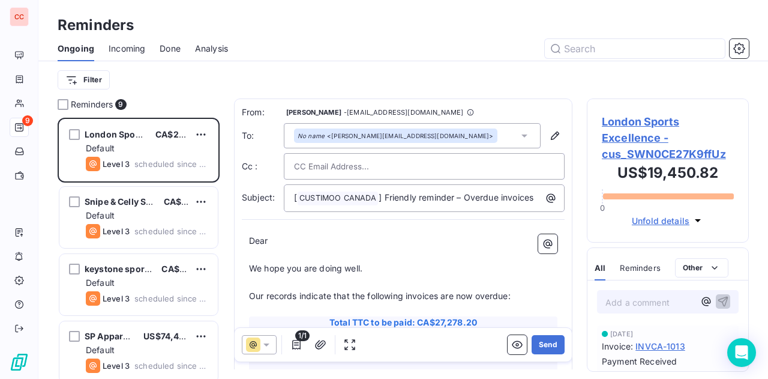
scroll to position [252, 152]
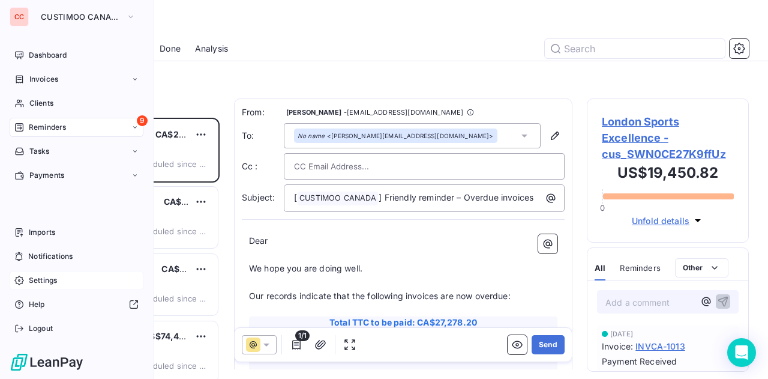
click at [40, 277] on span "Settings" at bounding box center [43, 280] width 28 height 11
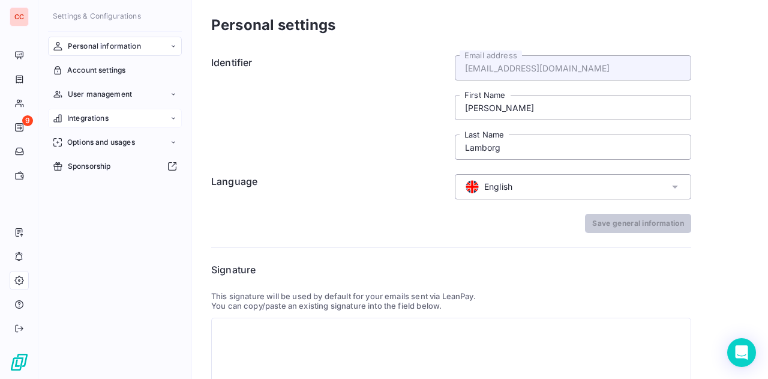
click at [109, 124] on div "Integrations" at bounding box center [115, 118] width 134 height 19
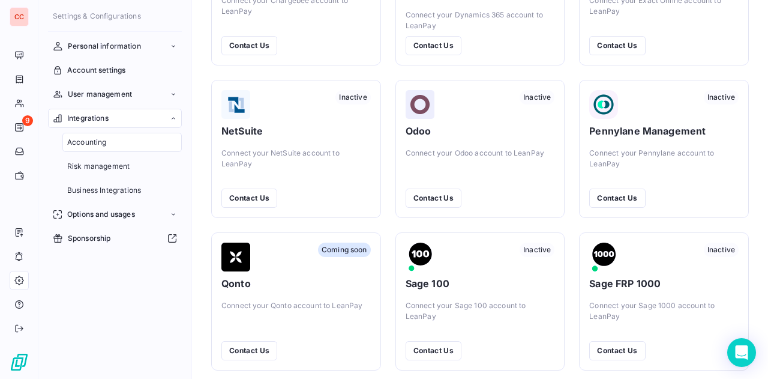
scroll to position [433, 0]
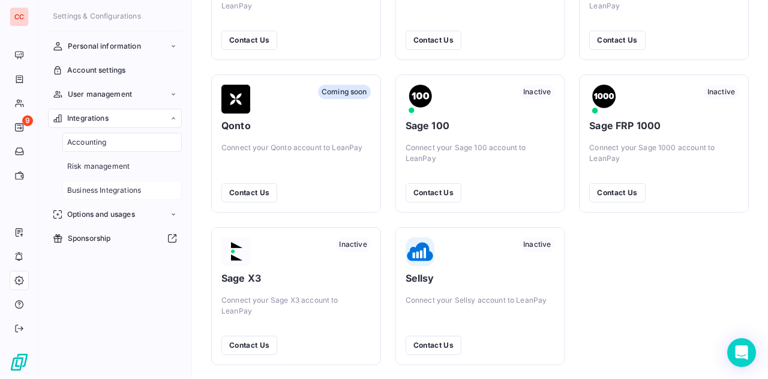
click at [119, 194] on span "Business Integrations" at bounding box center [104, 190] width 74 height 11
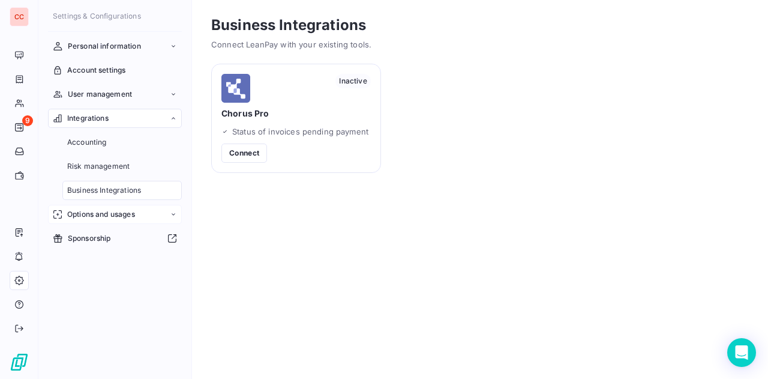
click at [95, 216] on span "Options and usages" at bounding box center [101, 214] width 68 height 11
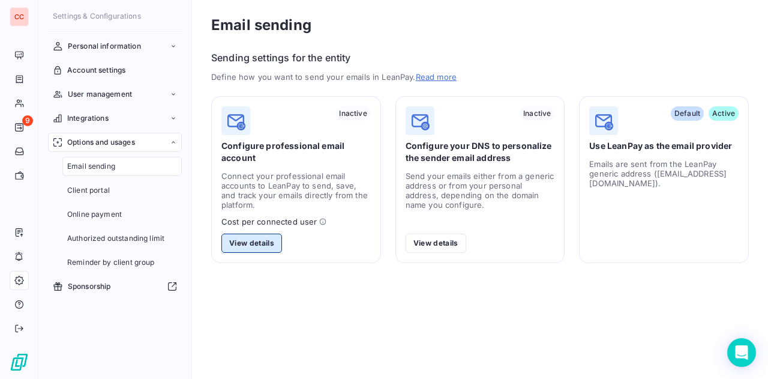
click at [263, 239] on button "View details" at bounding box center [251, 242] width 61 height 19
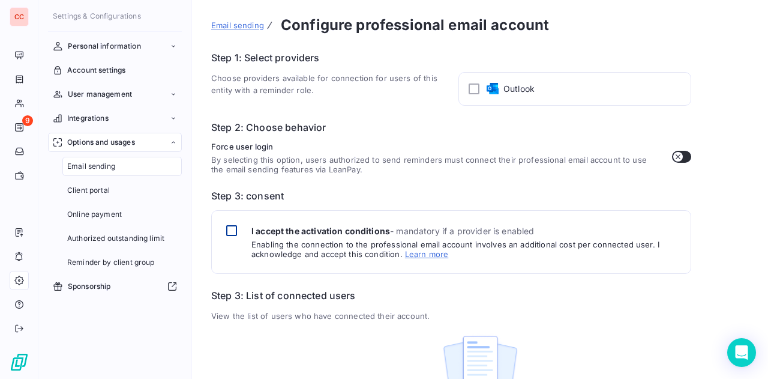
click at [232, 234] on div at bounding box center [231, 230] width 11 height 11
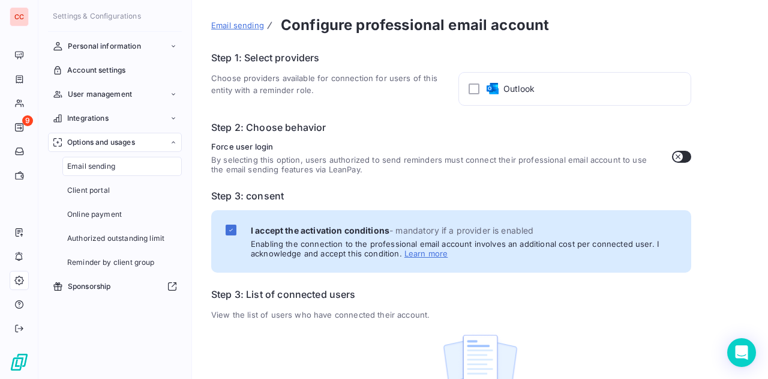
scroll to position [14, 0]
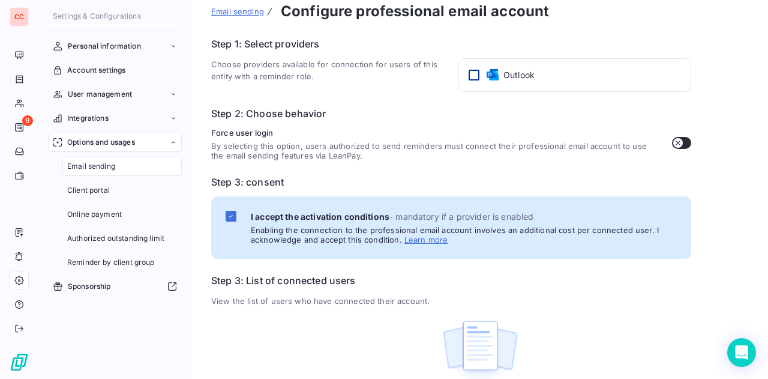
click at [473, 73] on div at bounding box center [474, 75] width 11 height 11
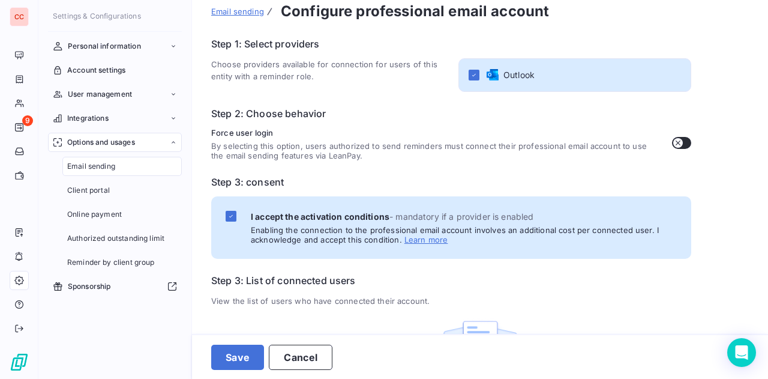
scroll to position [64, 0]
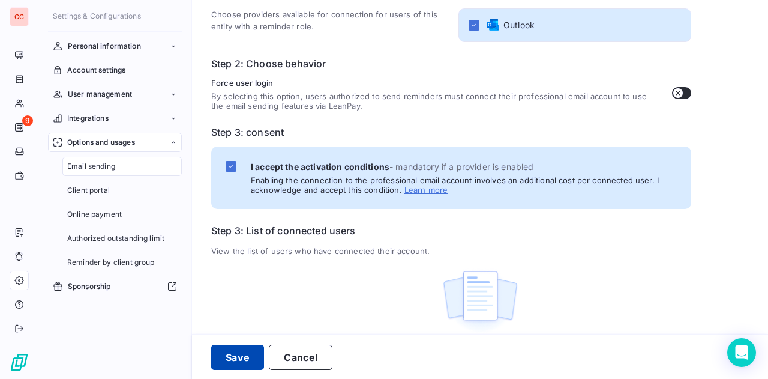
click at [233, 350] on button "Save" at bounding box center [237, 356] width 53 height 25
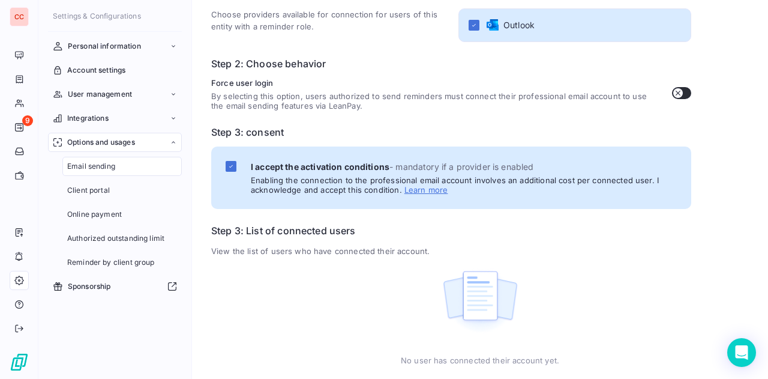
scroll to position [0, 0]
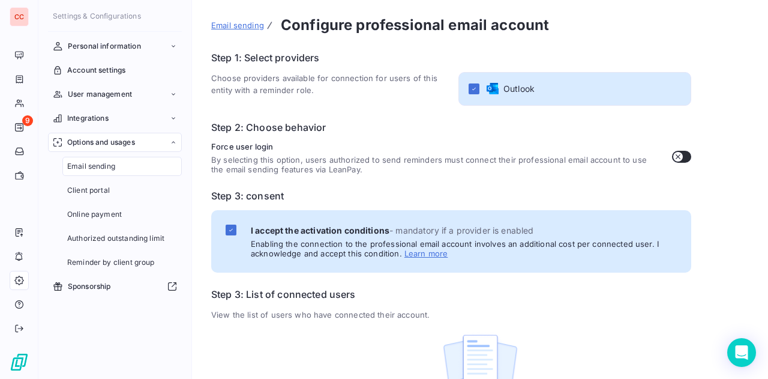
click at [683, 157] on button "button" at bounding box center [681, 157] width 19 height 12
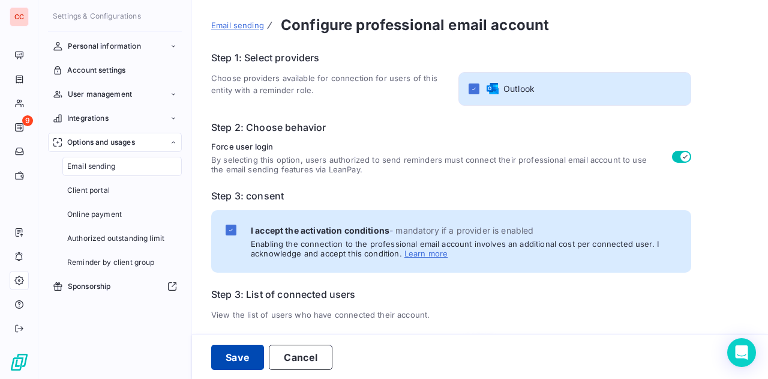
click at [233, 358] on button "Save" at bounding box center [237, 356] width 53 height 25
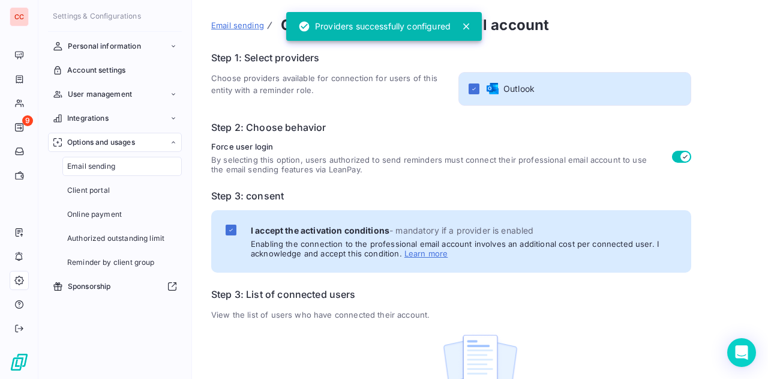
scroll to position [64, 0]
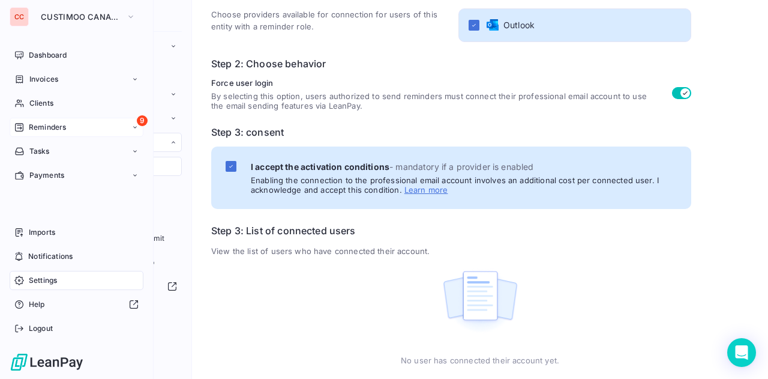
click at [47, 128] on span "Reminders" at bounding box center [47, 127] width 37 height 11
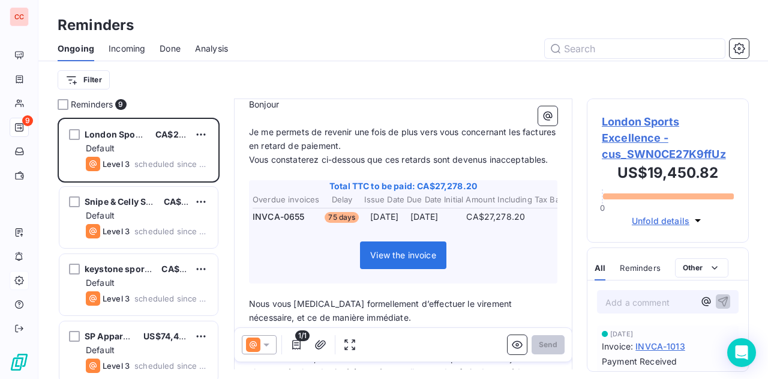
scroll to position [329, 0]
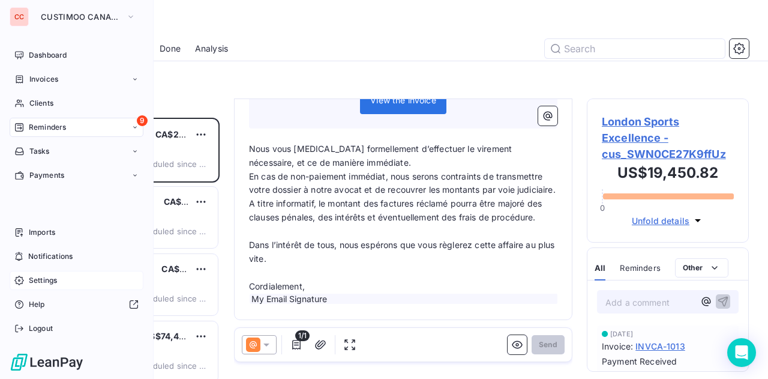
click at [43, 280] on span "Settings" at bounding box center [43, 280] width 28 height 11
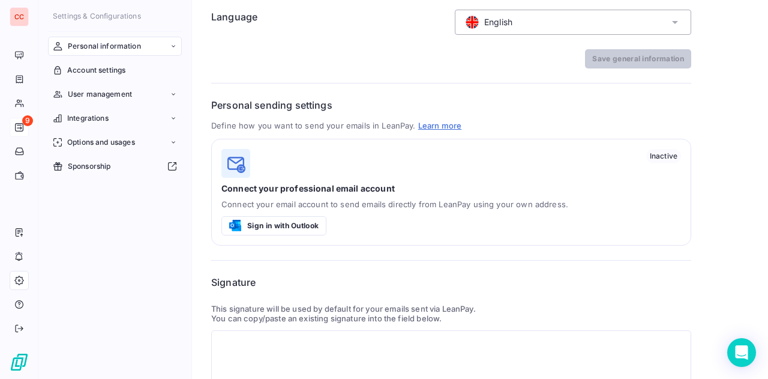
scroll to position [169, 0]
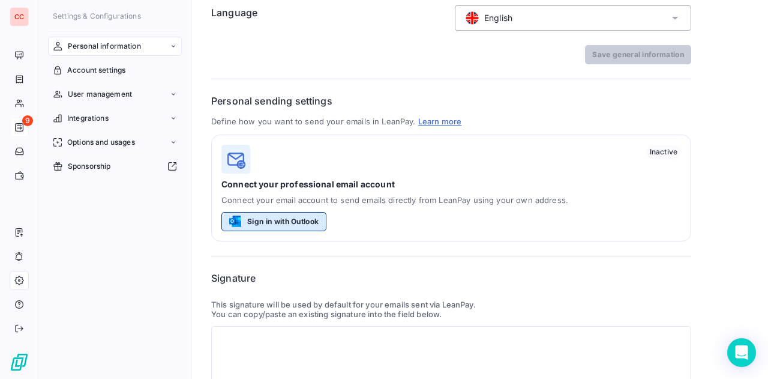
click at [284, 220] on button "Sign in with Outlook" at bounding box center [273, 221] width 105 height 19
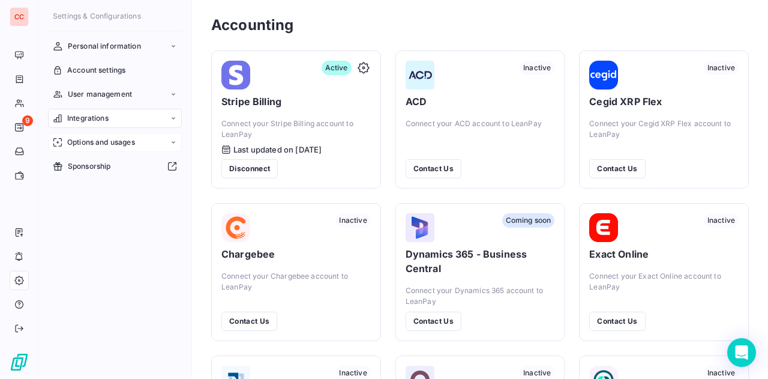
click at [92, 146] on span "Options and usages" at bounding box center [101, 142] width 68 height 11
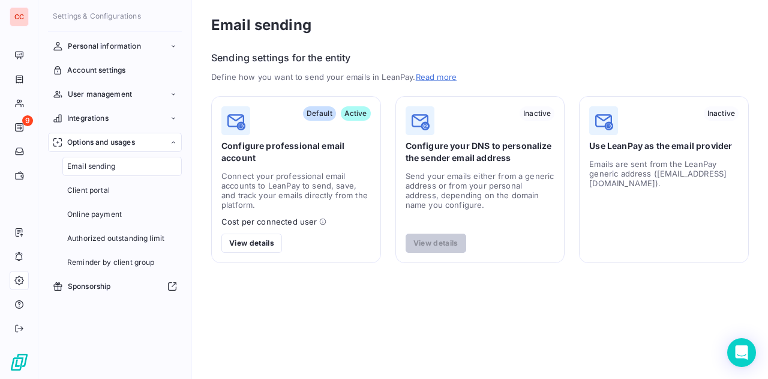
click at [101, 173] on div "Email sending" at bounding box center [121, 166] width 119 height 19
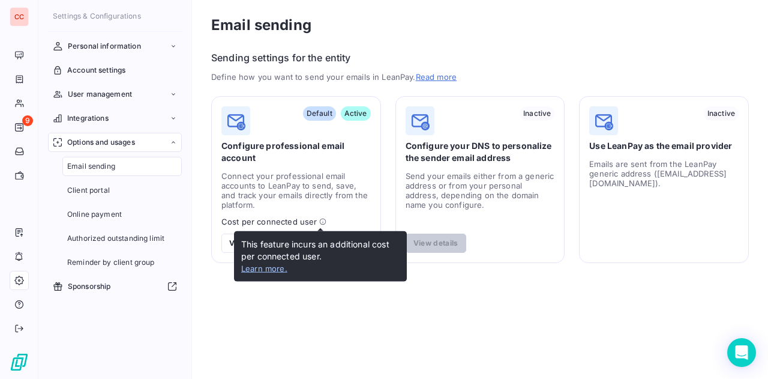
click at [269, 266] on link "Learn more ." at bounding box center [264, 268] width 46 height 10
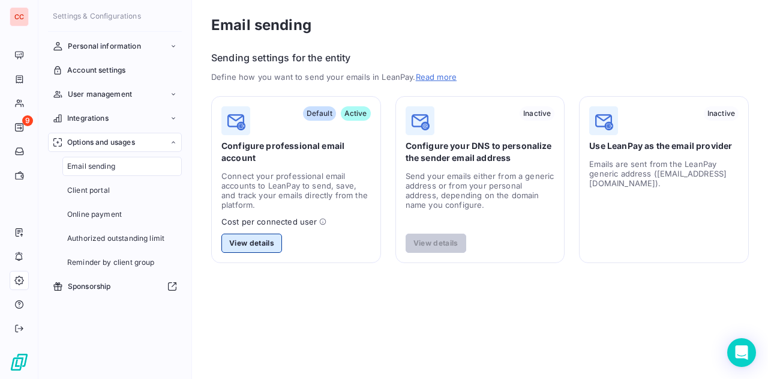
click at [256, 241] on button "View details" at bounding box center [251, 242] width 61 height 19
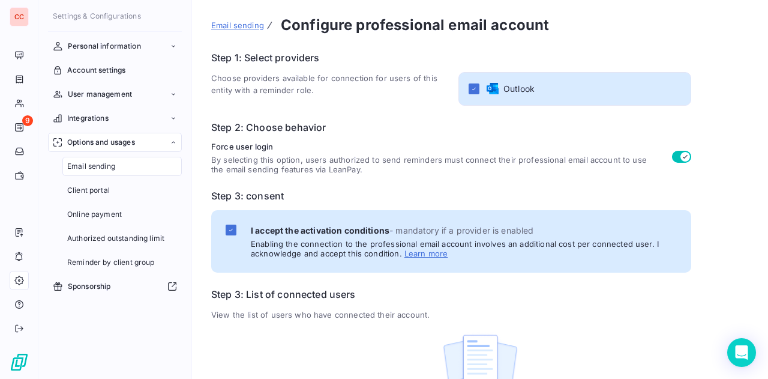
scroll to position [64, 0]
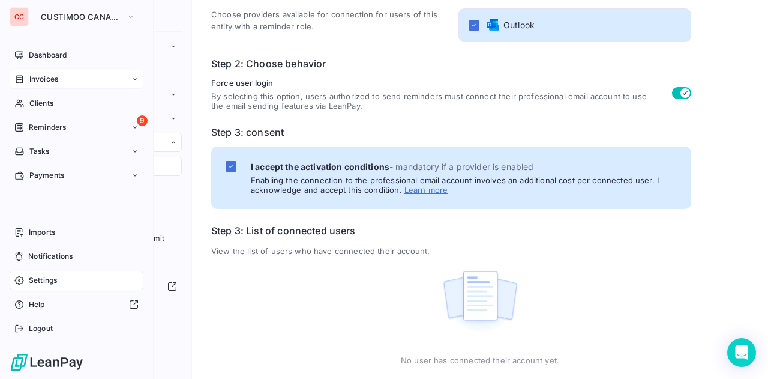
click at [42, 77] on span "Invoices" at bounding box center [43, 79] width 29 height 11
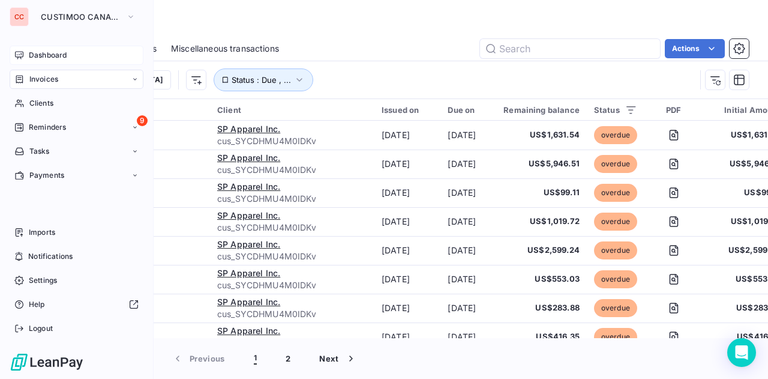
click at [23, 50] on div "Dashboard" at bounding box center [77, 55] width 134 height 19
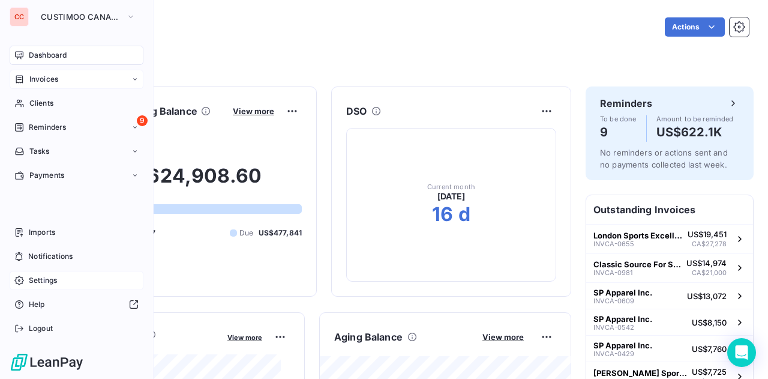
click at [47, 286] on div "Settings" at bounding box center [77, 280] width 134 height 19
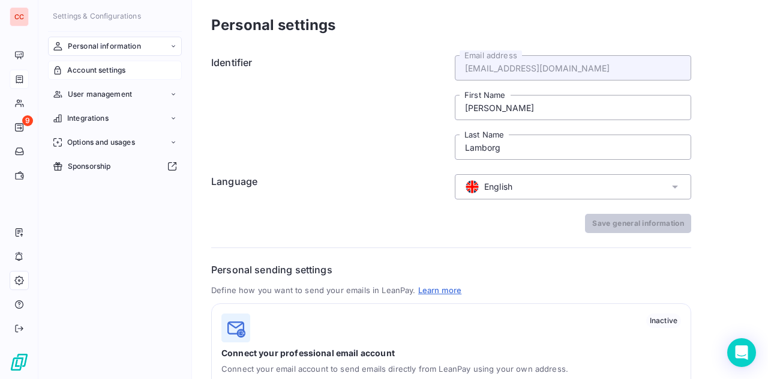
click at [104, 67] on span "Account settings" at bounding box center [96, 70] width 58 height 11
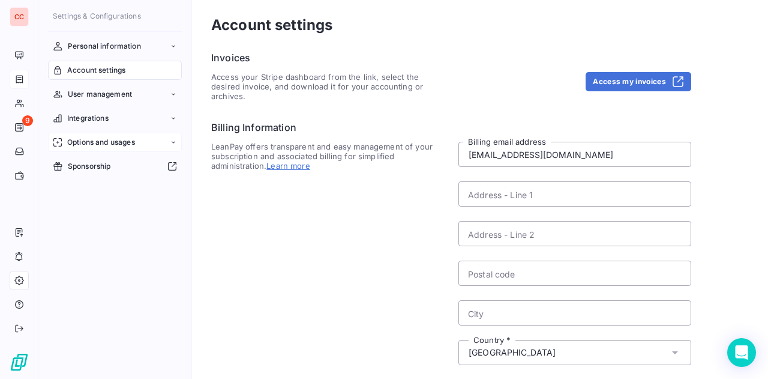
click at [109, 148] on div "Options and usages" at bounding box center [115, 142] width 134 height 19
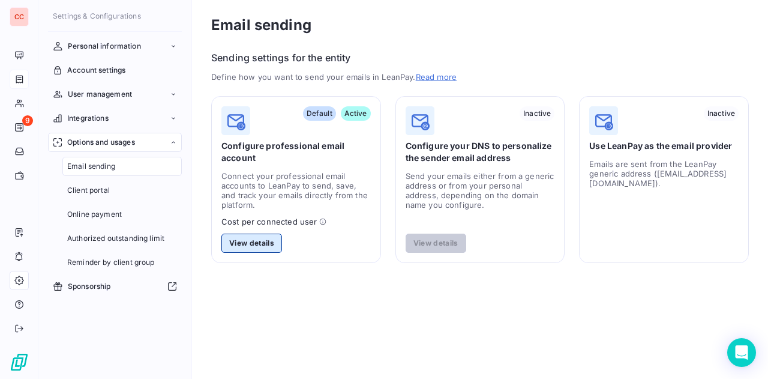
click at [255, 243] on button "View details" at bounding box center [251, 242] width 61 height 19
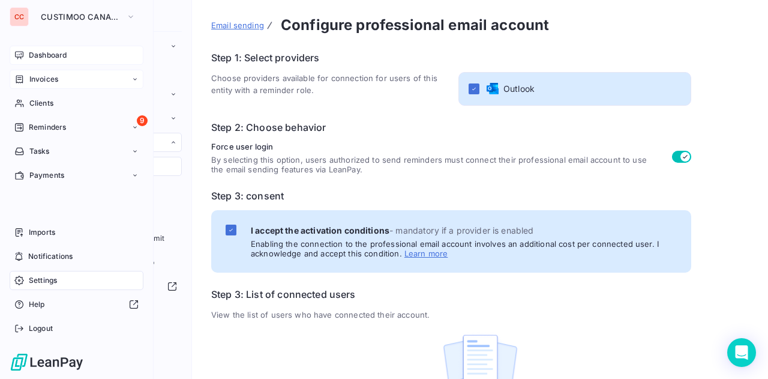
click at [41, 57] on span "Dashboard" at bounding box center [48, 55] width 38 height 11
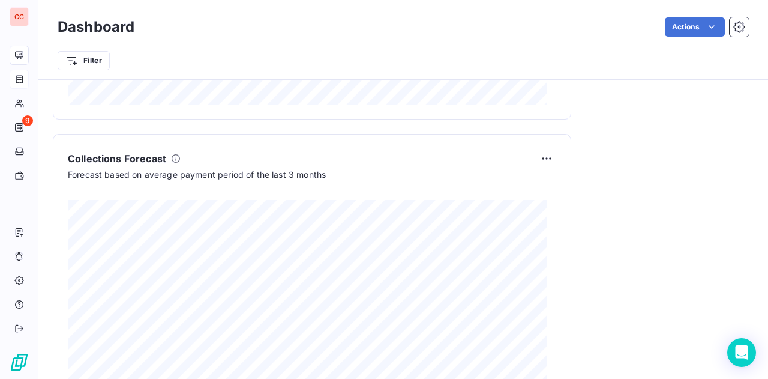
scroll to position [791, 0]
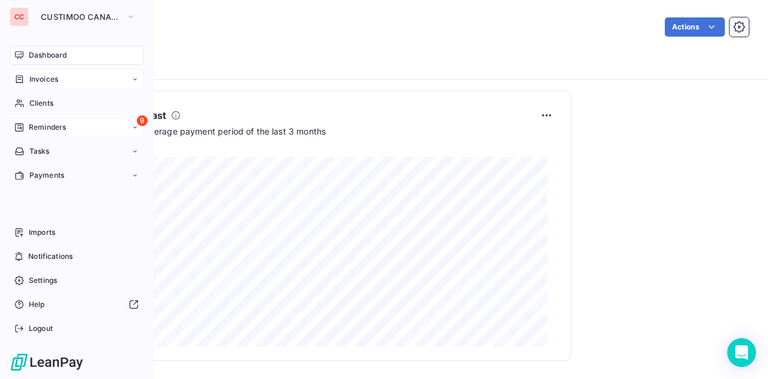
click at [50, 124] on span "Reminders" at bounding box center [47, 127] width 37 height 11
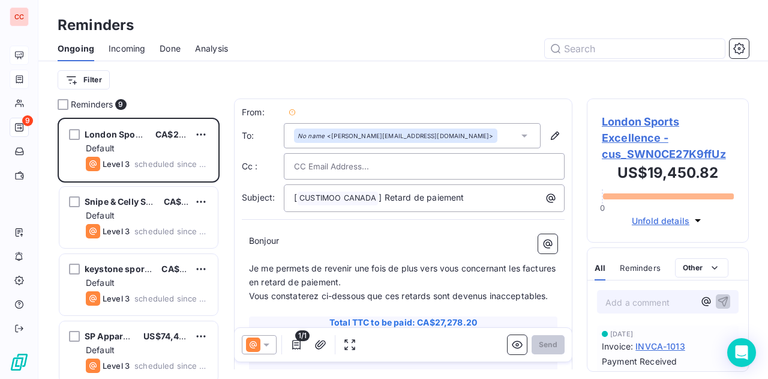
scroll to position [252, 152]
click at [446, 109] on span "Connect your professional email account" at bounding box center [422, 112] width 134 height 7
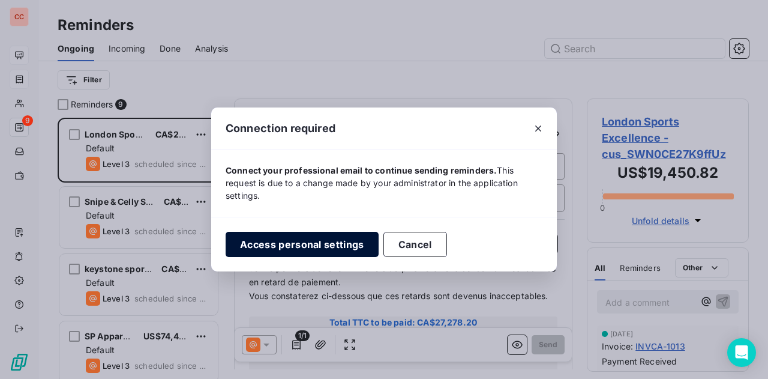
click at [301, 243] on button "Access personal settings" at bounding box center [302, 244] width 153 height 25
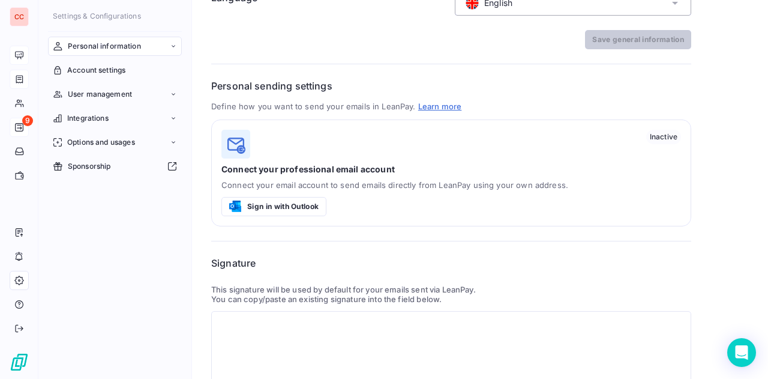
scroll to position [185, 0]
click at [286, 200] on button "Sign in with Outlook" at bounding box center [273, 205] width 105 height 19
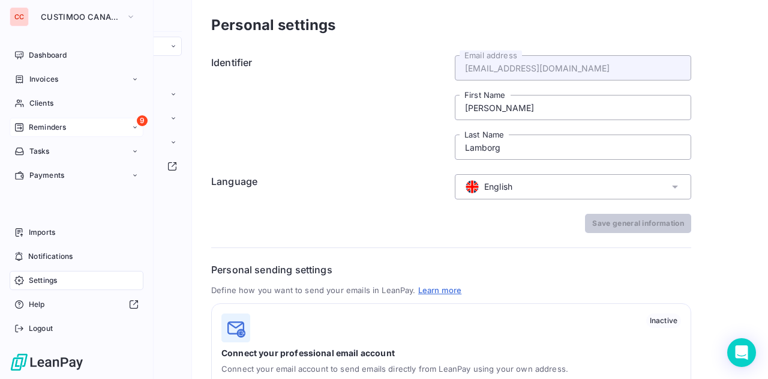
click at [50, 128] on span "Reminders" at bounding box center [47, 127] width 37 height 11
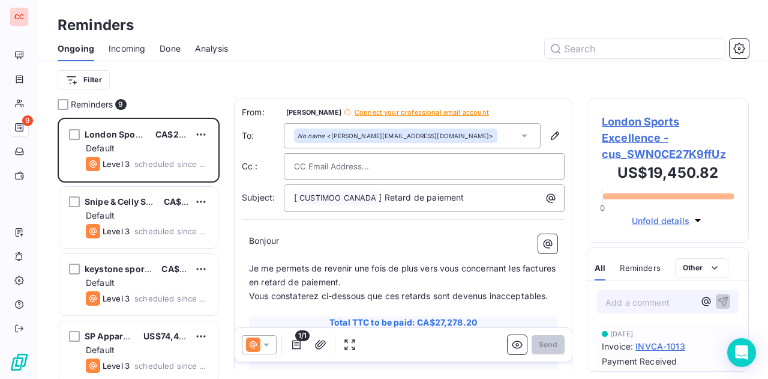
click at [268, 344] on icon at bounding box center [266, 344] width 6 height 3
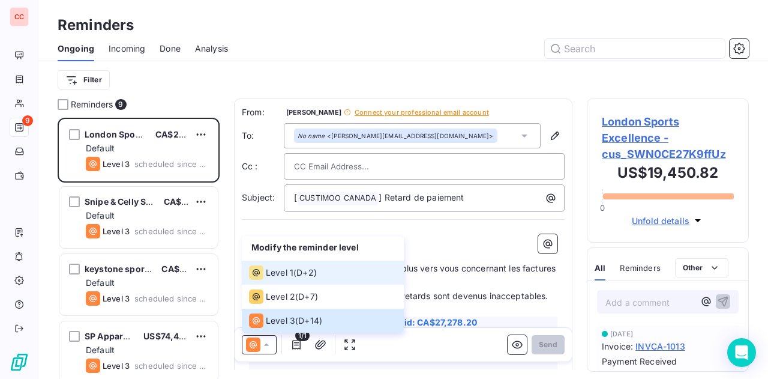
click at [303, 273] on span "D+2 )" at bounding box center [306, 272] width 20 height 12
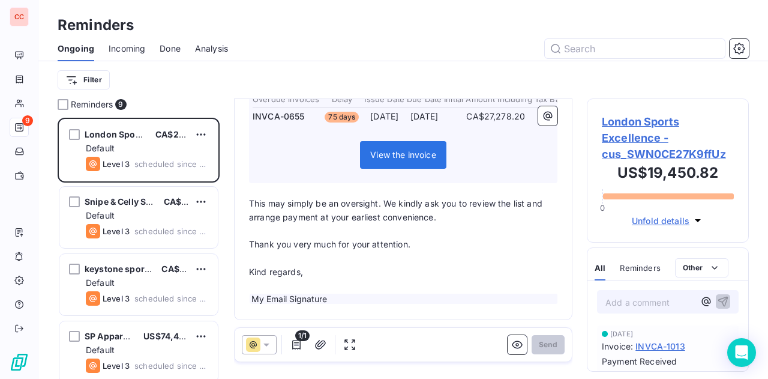
scroll to position [258, 0]
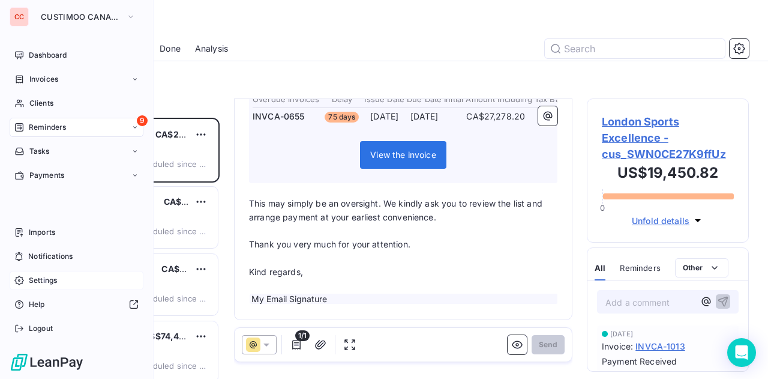
click at [32, 280] on span "Settings" at bounding box center [43, 280] width 28 height 11
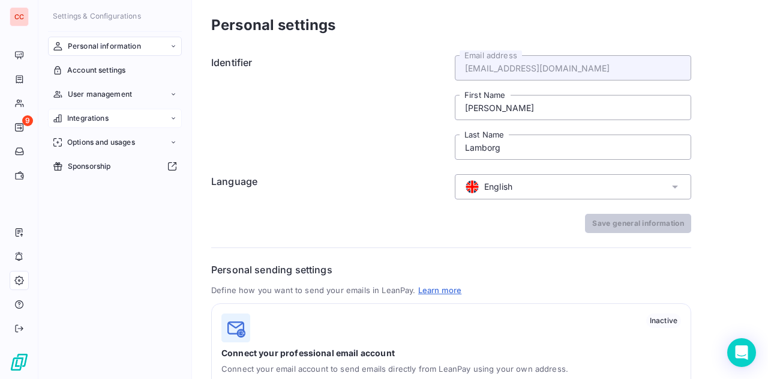
click at [102, 118] on span "Integrations" at bounding box center [87, 118] width 41 height 11
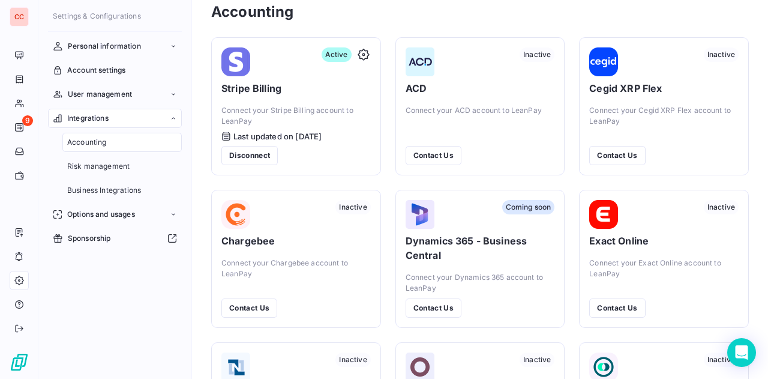
scroll to position [13, 0]
click at [118, 209] on span "Options and usages" at bounding box center [101, 214] width 68 height 11
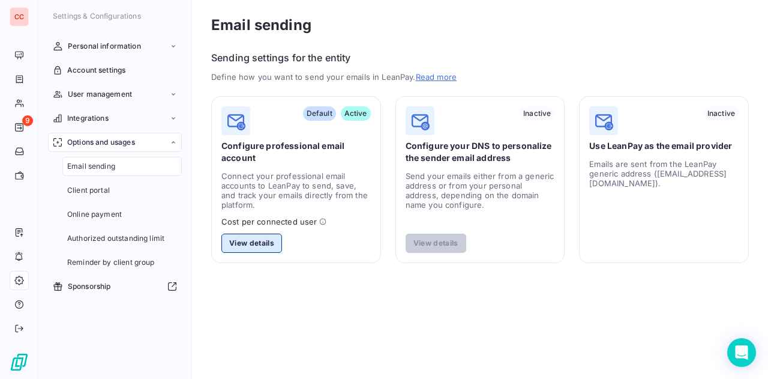
click at [256, 245] on button "View details" at bounding box center [251, 242] width 61 height 19
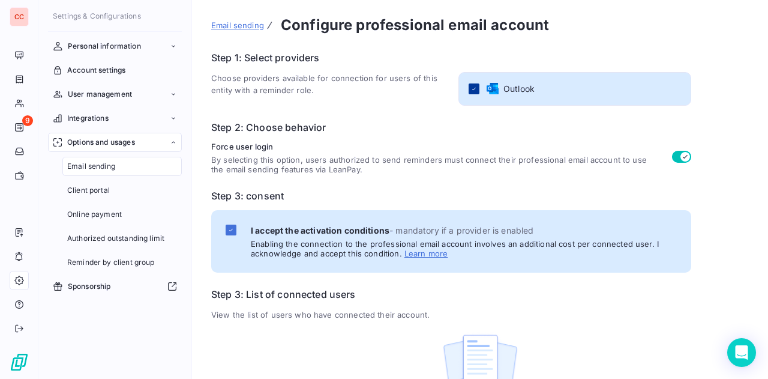
click at [473, 93] on div at bounding box center [474, 88] width 11 height 11
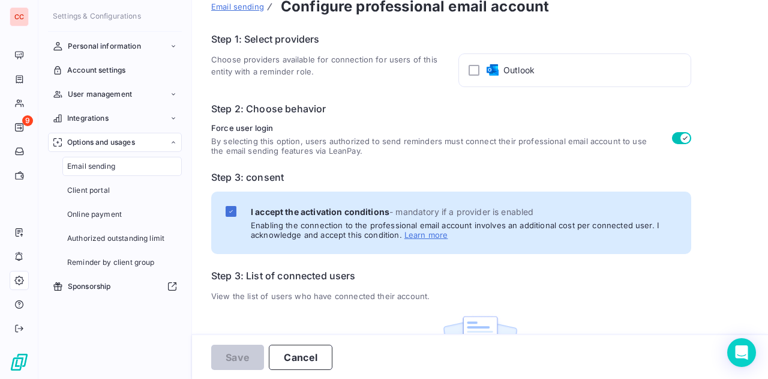
scroll to position [19, 0]
click at [231, 206] on div at bounding box center [231, 210] width 11 height 11
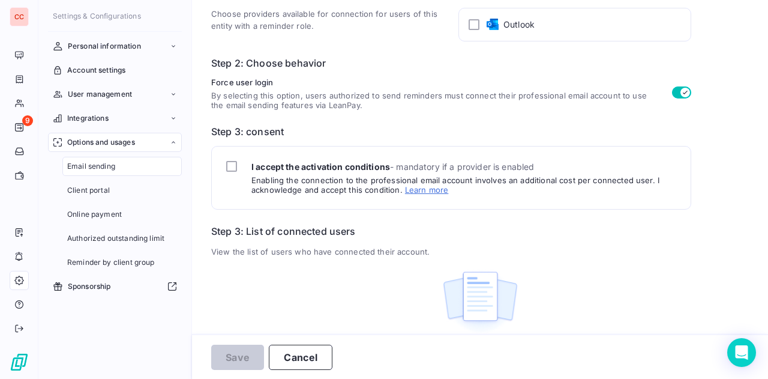
scroll to position [0, 0]
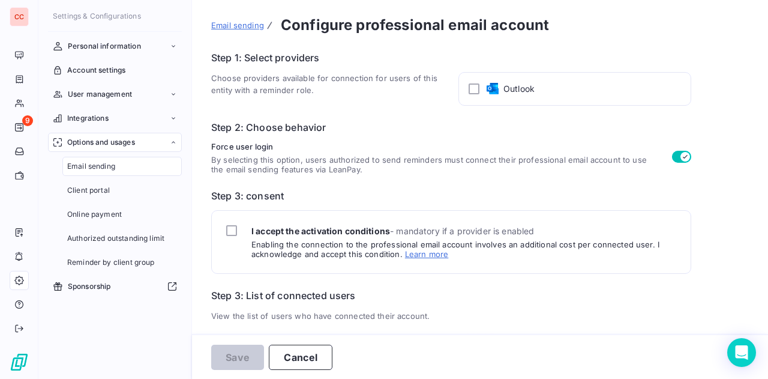
click at [675, 155] on button "button" at bounding box center [681, 157] width 19 height 12
click at [244, 352] on button "Save" at bounding box center [237, 356] width 53 height 25
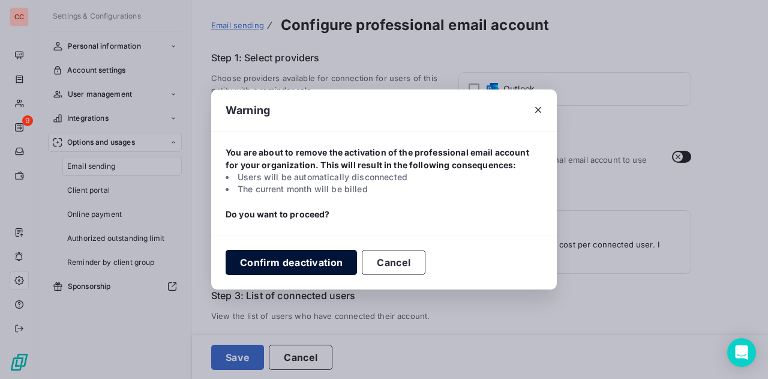
click at [304, 260] on button "Confirm deactivation" at bounding box center [291, 262] width 131 height 25
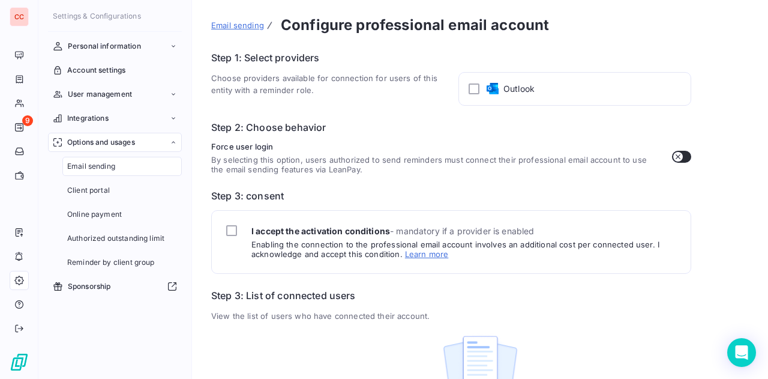
click at [130, 164] on div "Email sending" at bounding box center [121, 166] width 119 height 19
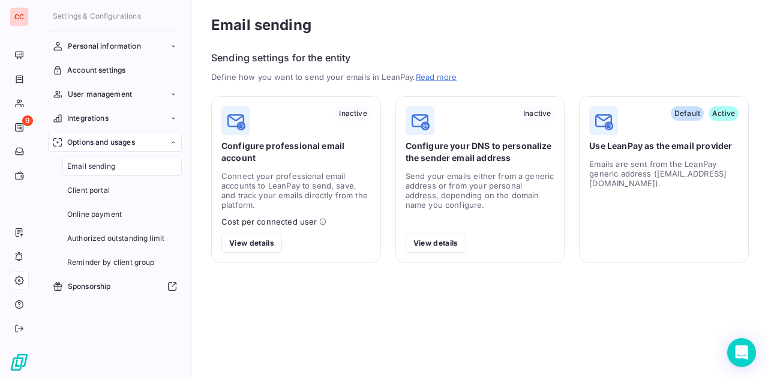
click at [644, 127] on div "Default Active" at bounding box center [663, 120] width 149 height 29
click at [692, 109] on span "Default" at bounding box center [687, 113] width 33 height 14
click at [132, 239] on span "Authorized outstanding limit" at bounding box center [115, 238] width 97 height 11
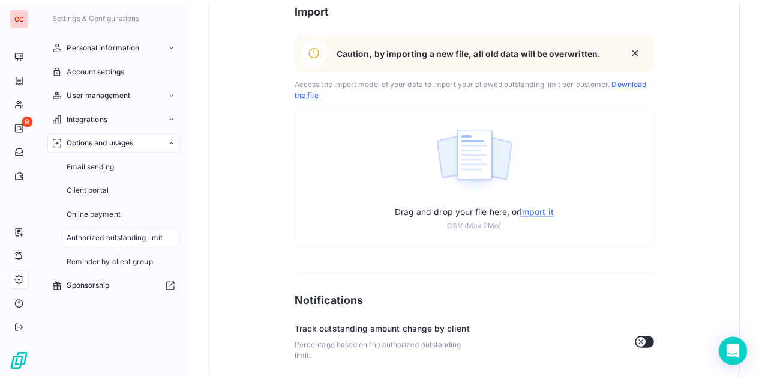
scroll to position [85, 0]
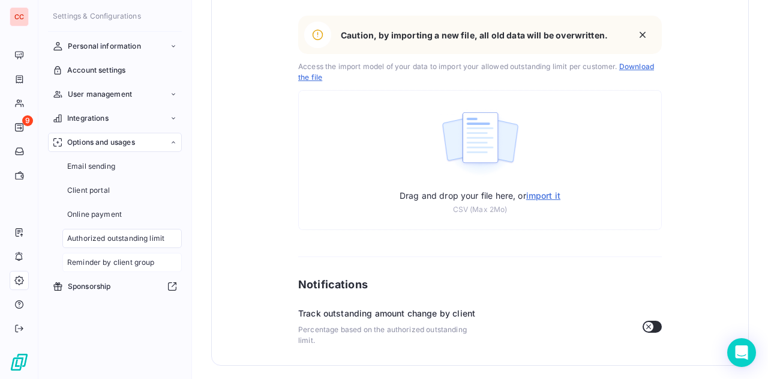
click at [109, 261] on span "Reminder by client group" at bounding box center [111, 262] width 88 height 11
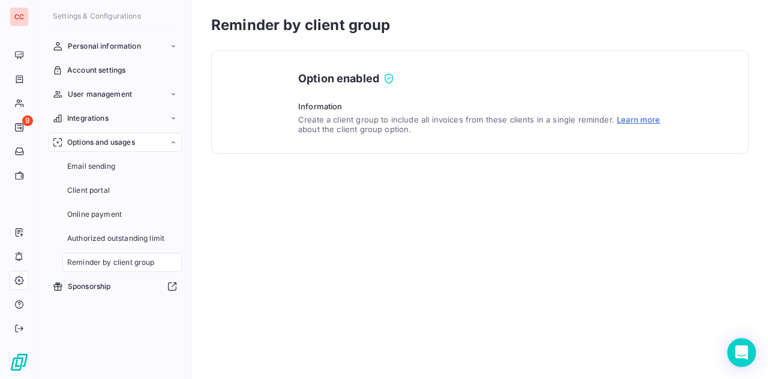
click at [637, 116] on link "Learn more" at bounding box center [639, 120] width 44 height 10
click at [97, 218] on span "Online payment" at bounding box center [94, 214] width 55 height 11
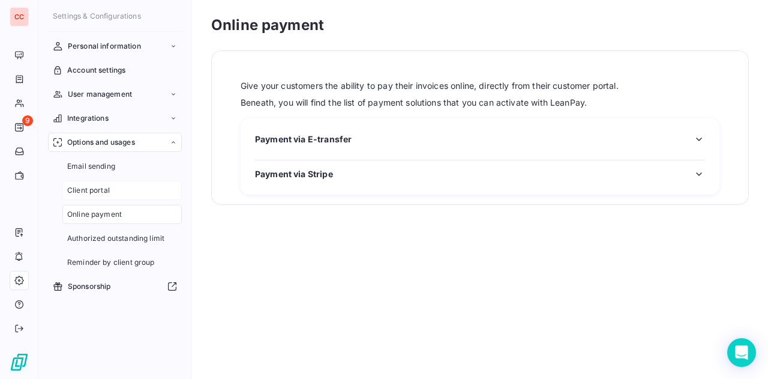
click at [90, 182] on div "Client portal" at bounding box center [121, 190] width 119 height 19
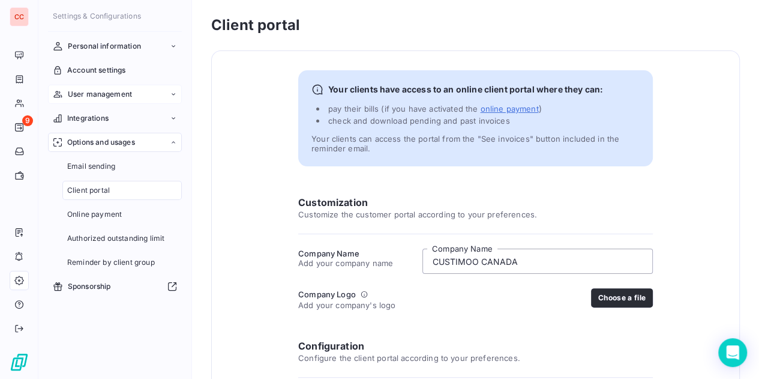
click at [101, 94] on span "User management" at bounding box center [100, 94] width 64 height 11
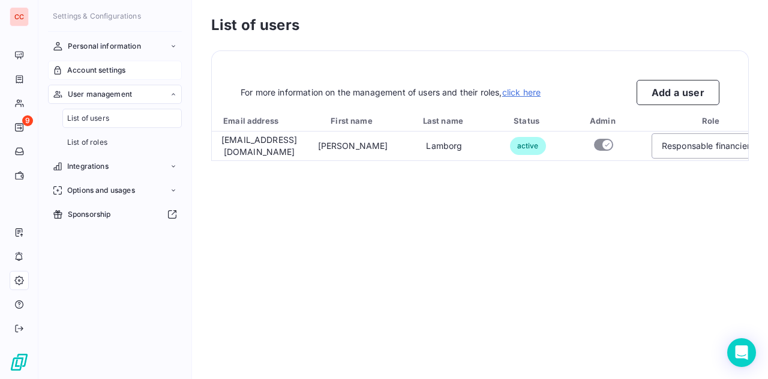
click at [100, 67] on span "Account settings" at bounding box center [96, 70] width 58 height 11
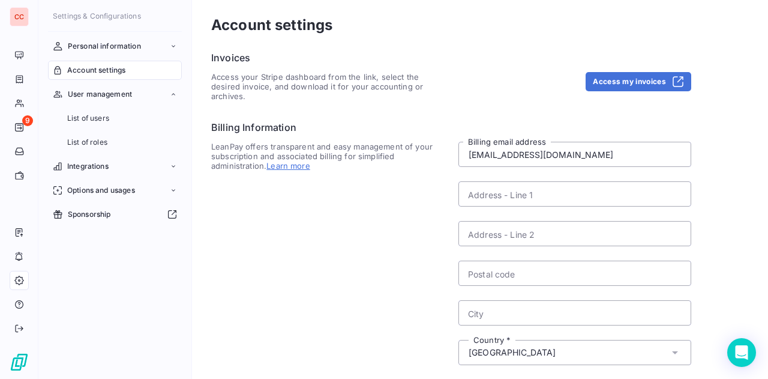
scroll to position [179, 0]
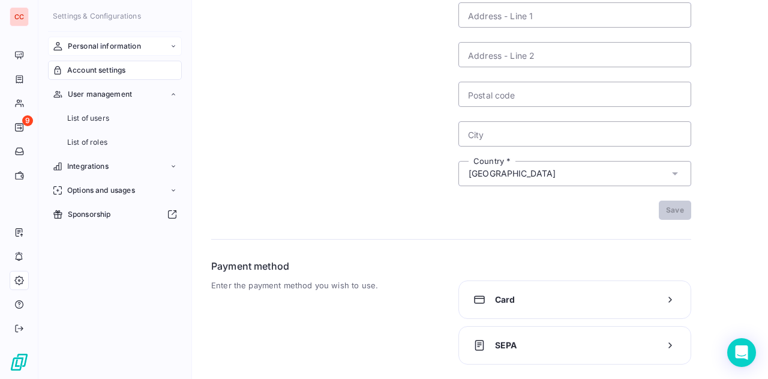
click at [130, 51] on span "Personal information" at bounding box center [104, 46] width 73 height 11
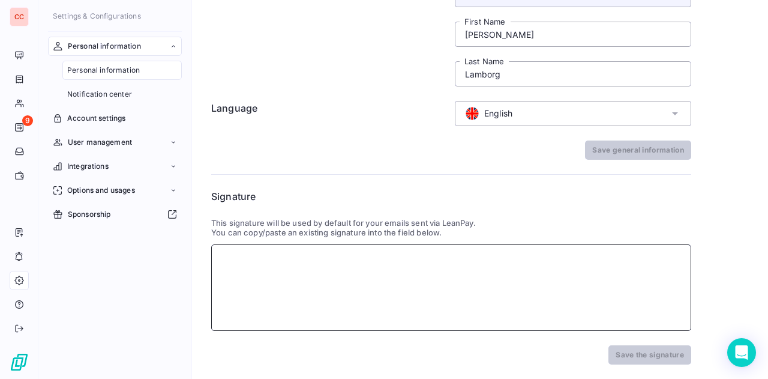
click at [292, 268] on div at bounding box center [451, 287] width 480 height 86
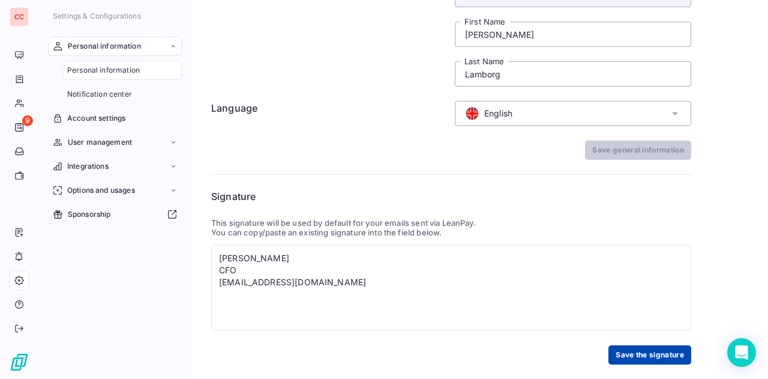
click at [666, 360] on button "Save the signature" at bounding box center [649, 354] width 83 height 19
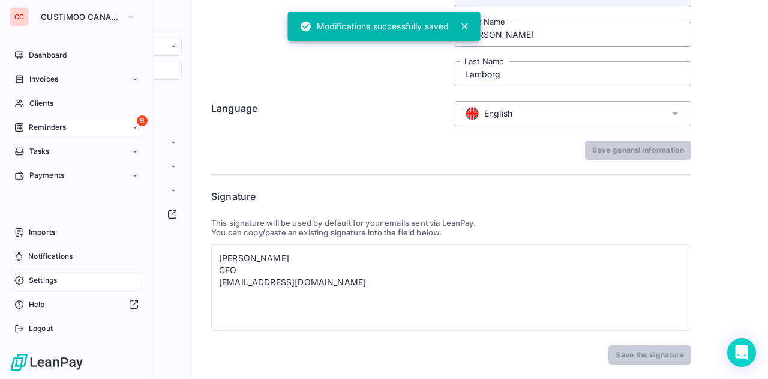
click at [59, 124] on span "Reminders" at bounding box center [47, 127] width 37 height 11
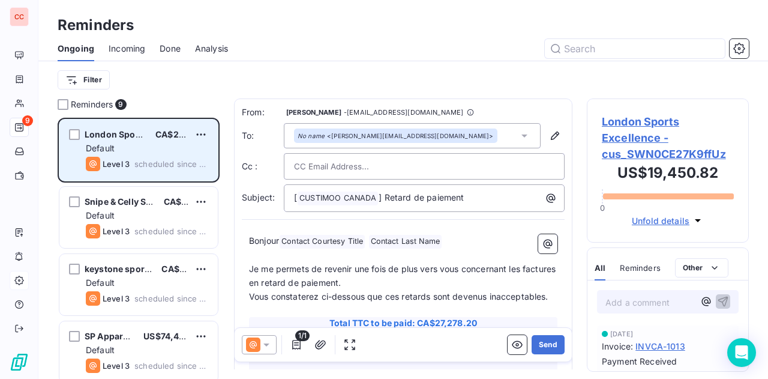
scroll to position [252, 152]
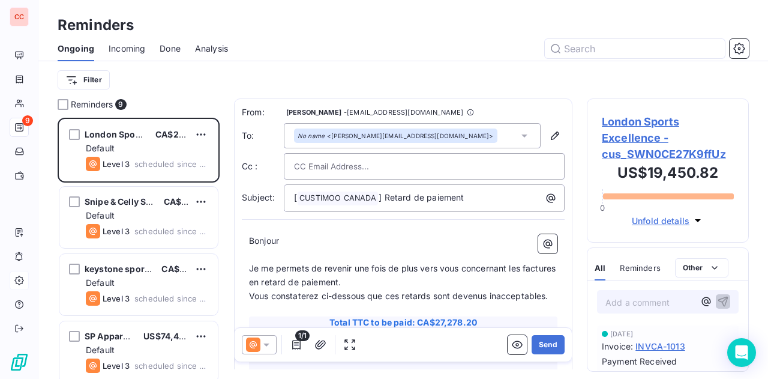
click at [269, 346] on icon at bounding box center [266, 344] width 12 height 12
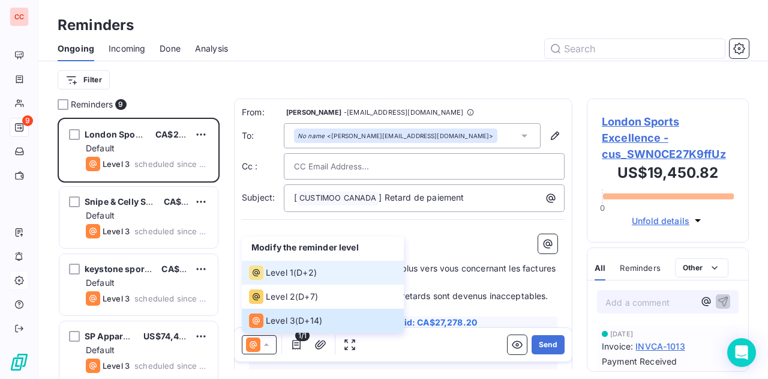
click at [290, 265] on li "Level 1 ( D+2 )" at bounding box center [323, 272] width 162 height 24
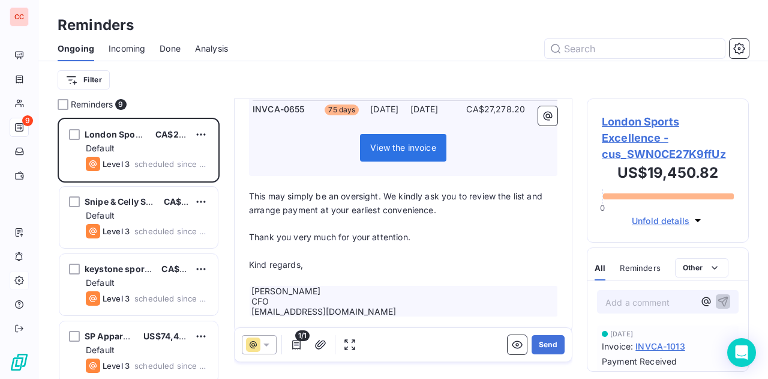
scroll to position [277, 0]
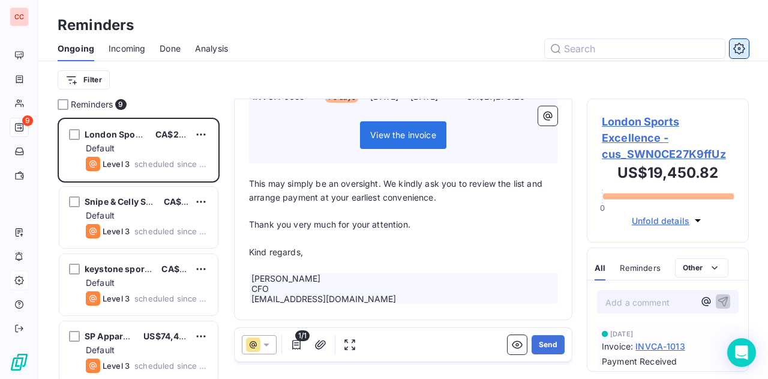
click at [741, 51] on icon "button" at bounding box center [739, 49] width 12 height 12
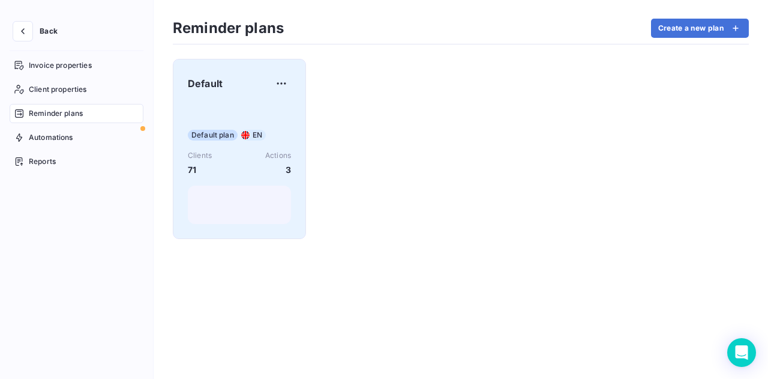
click at [275, 101] on div "Default Default plan EN Clients 71 Actions 3" at bounding box center [239, 149] width 103 height 150
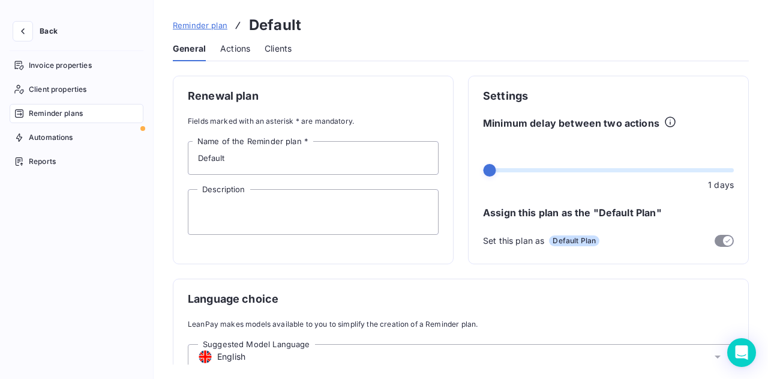
click at [234, 45] on span "Actions" at bounding box center [235, 49] width 30 height 12
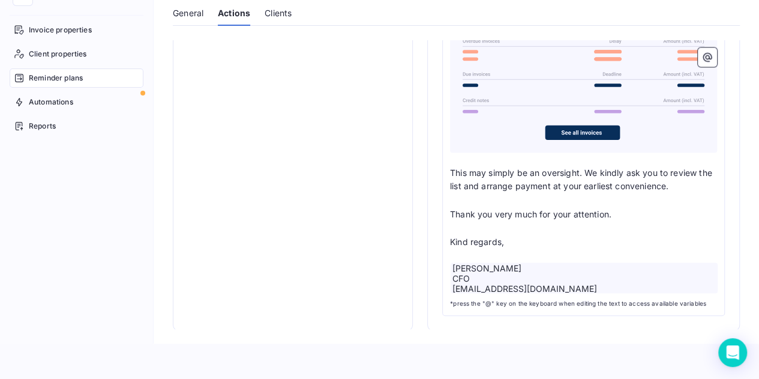
scroll to position [36, 0]
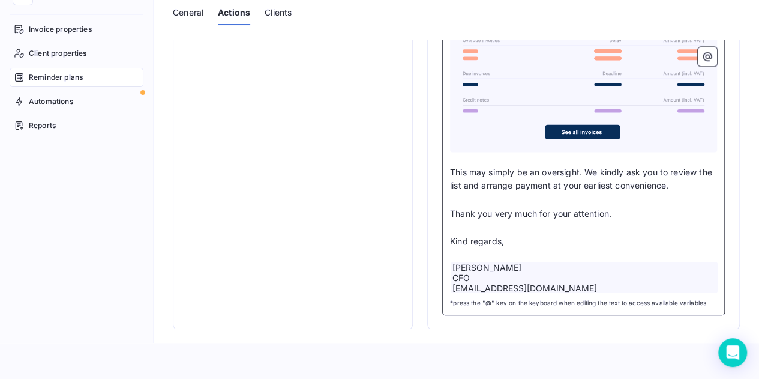
click at [634, 216] on p "Thank you very much for your attention." at bounding box center [583, 213] width 267 height 14
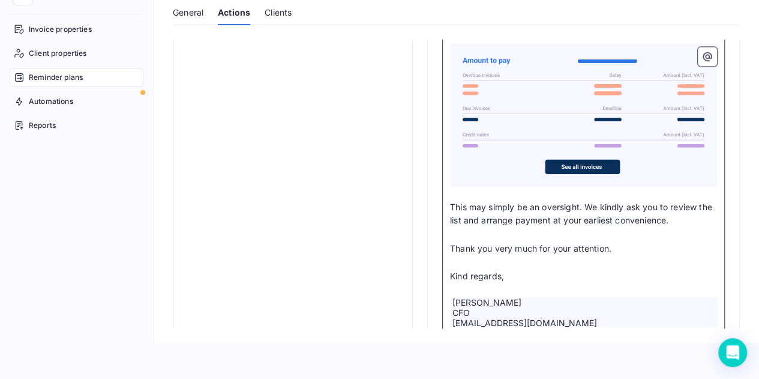
scroll to position [0, 0]
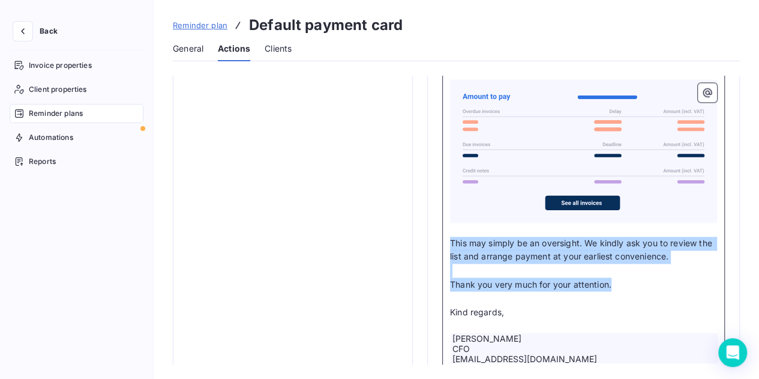
drag, startPoint x: 623, startPoint y: 281, endPoint x: 446, endPoint y: 242, distance: 180.5
click at [446, 242] on div "Dear Contact Courtesy Title ﻿ Contact Last Name ﻿ ﻿ ﻿ We hope you are doing wel…" at bounding box center [583, 187] width 283 height 397
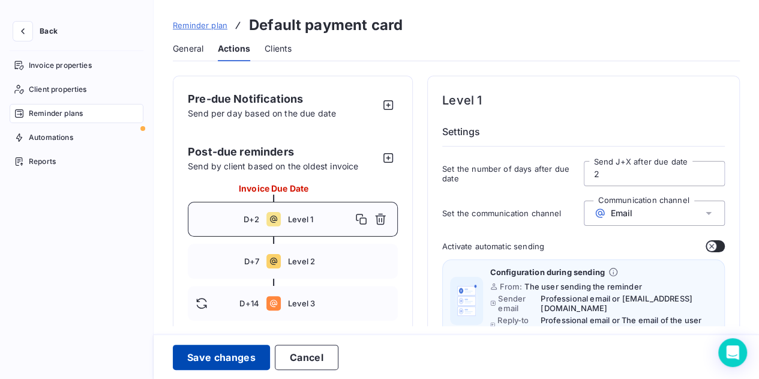
click at [226, 359] on button "Save changes" at bounding box center [221, 356] width 97 height 25
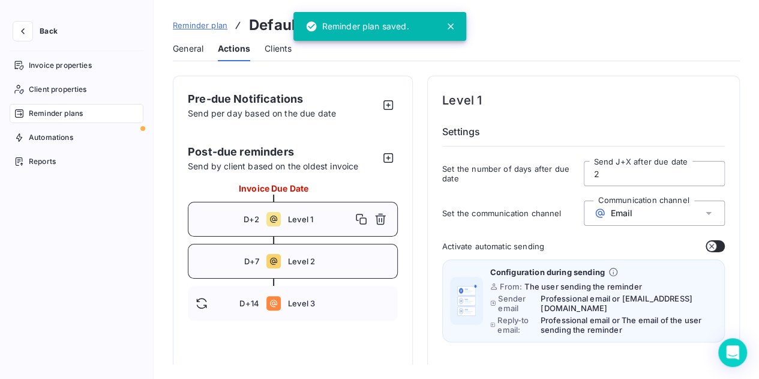
click at [335, 253] on div "D+7 Level 2" at bounding box center [293, 261] width 210 height 35
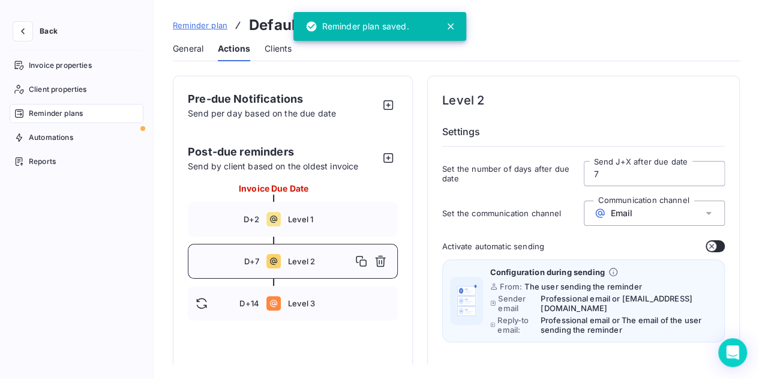
type input "7"
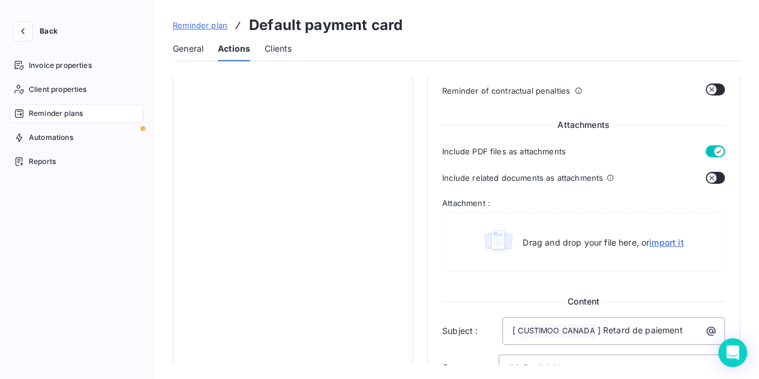
scroll to position [581, 0]
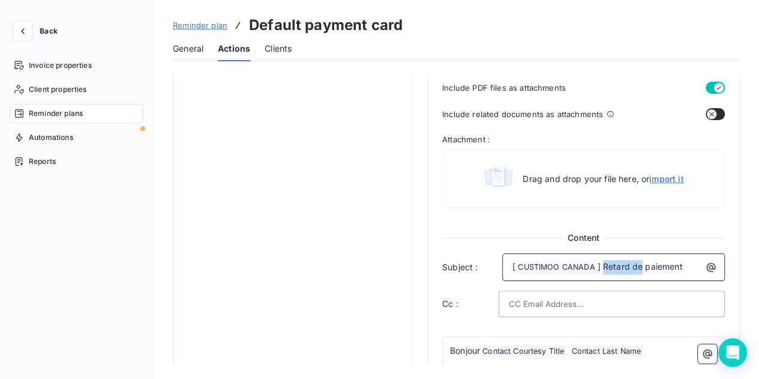
drag, startPoint x: 686, startPoint y: 253, endPoint x: 603, endPoint y: 256, distance: 83.5
click at [603, 260] on p "[ CUSTIMOO CANADA ﻿ ] Retard de paiement" at bounding box center [616, 267] width 208 height 14
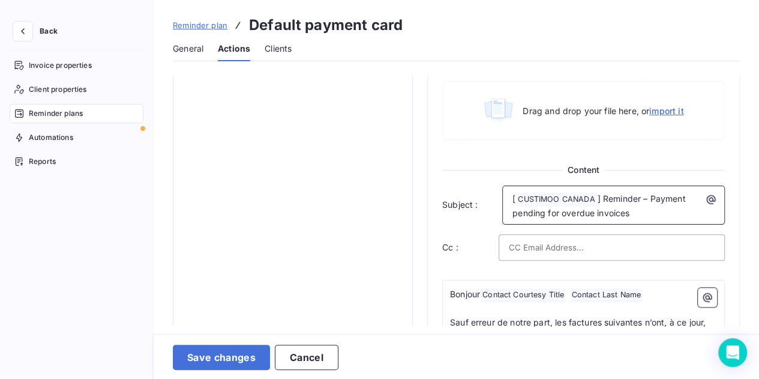
scroll to position [716, 0]
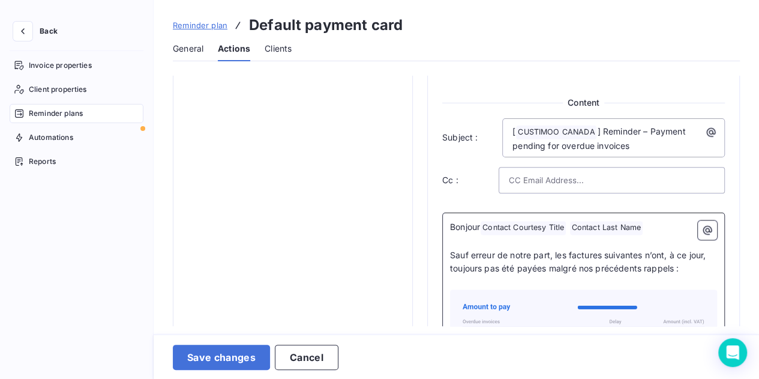
click at [468, 221] on span "Bonjour" at bounding box center [465, 226] width 30 height 10
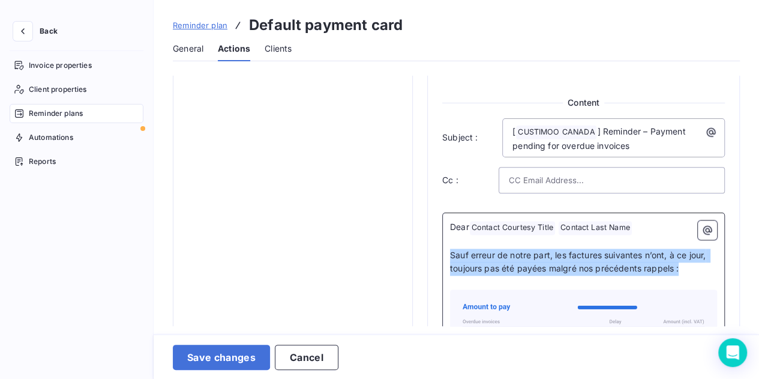
drag, startPoint x: 679, startPoint y: 257, endPoint x: 448, endPoint y: 238, distance: 232.4
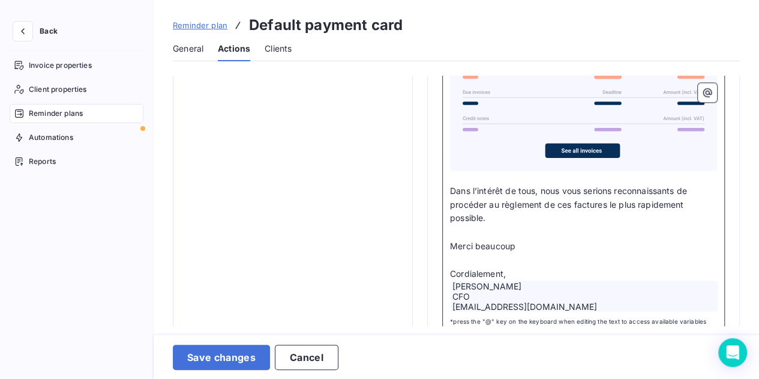
scroll to position [979, 0]
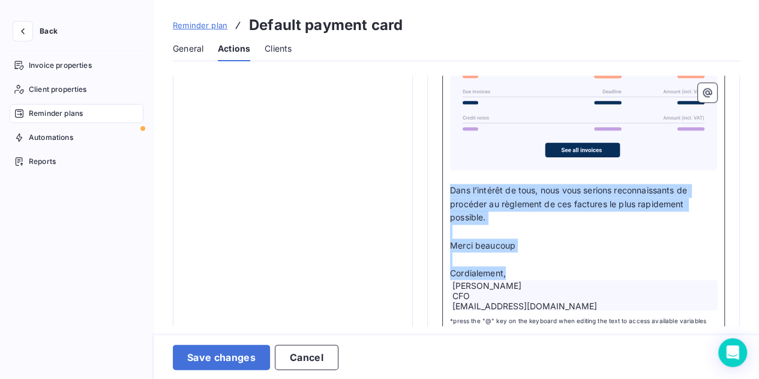
drag, startPoint x: 514, startPoint y: 259, endPoint x: 451, endPoint y: 179, distance: 101.7
click at [451, 179] on div "Dear Contact Courtesy Title ﻿ Contact Last Name ﻿ ﻿ ﻿ Following our previous co…" at bounding box center [583, 134] width 267 height 354
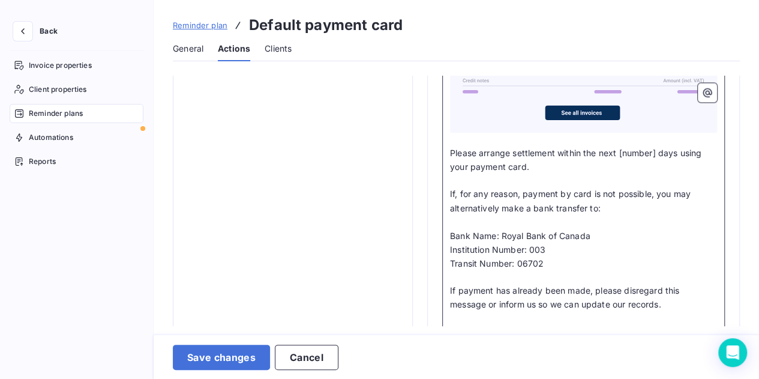
scroll to position [1016, 0]
click at [657, 147] on span "Please arrange settlement within the next [number] days using your payment card." at bounding box center [577, 159] width 254 height 24
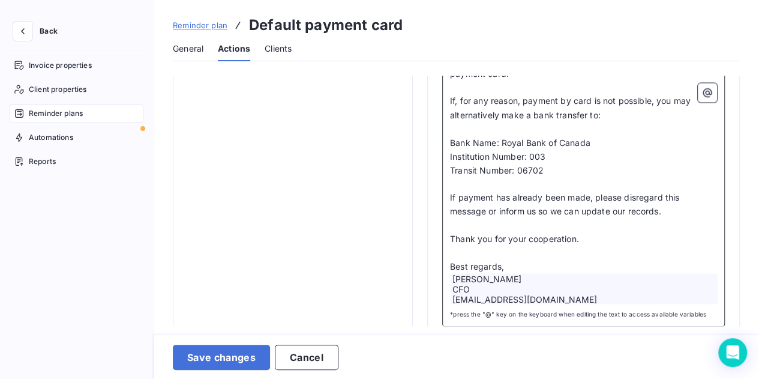
scroll to position [1108, 0]
click at [535, 260] on p "Best regards," at bounding box center [583, 267] width 267 height 14
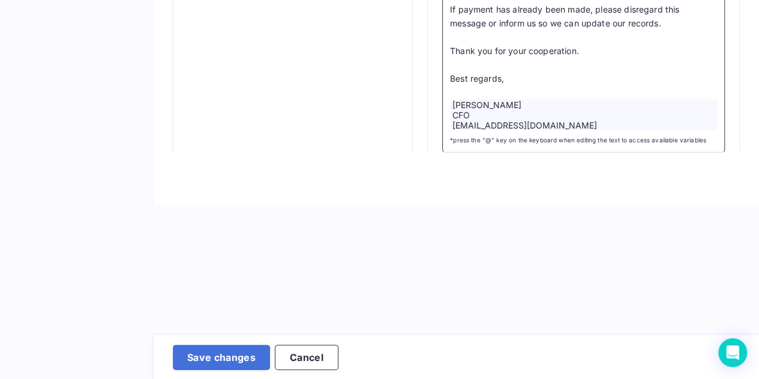
scroll to position [0, 0]
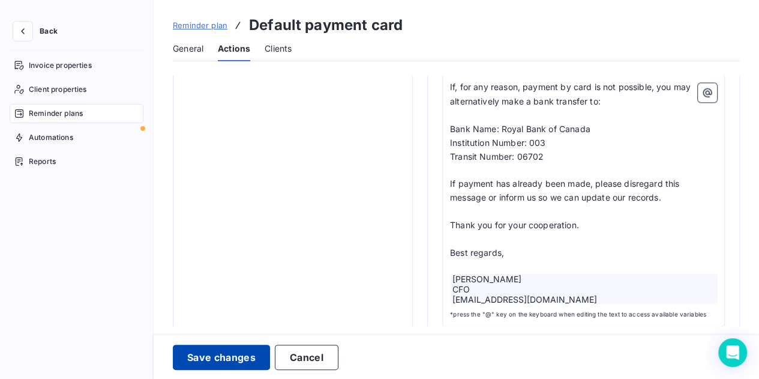
click at [230, 358] on button "Save changes" at bounding box center [221, 356] width 97 height 25
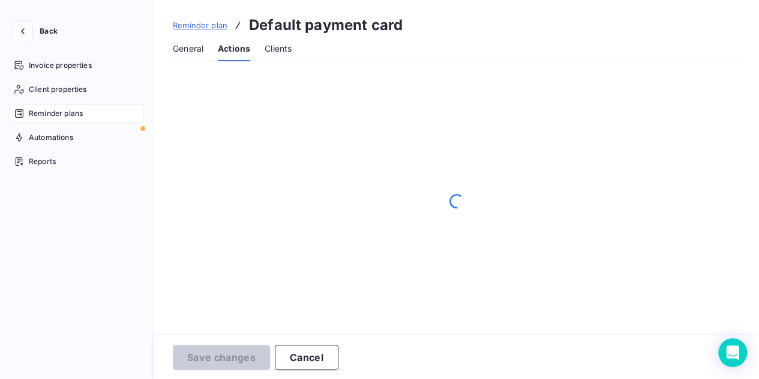
scroll to position [9, 0]
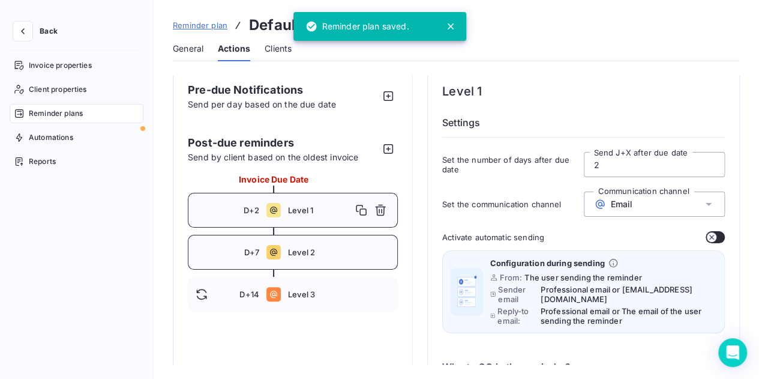
click at [340, 260] on div "D+7 Level 2" at bounding box center [293, 252] width 210 height 35
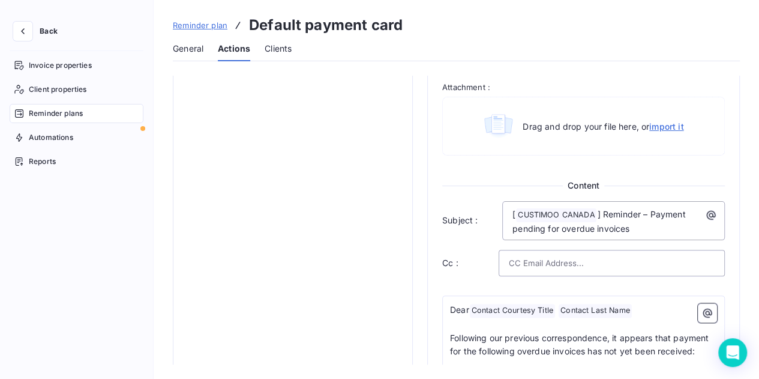
scroll to position [0, 0]
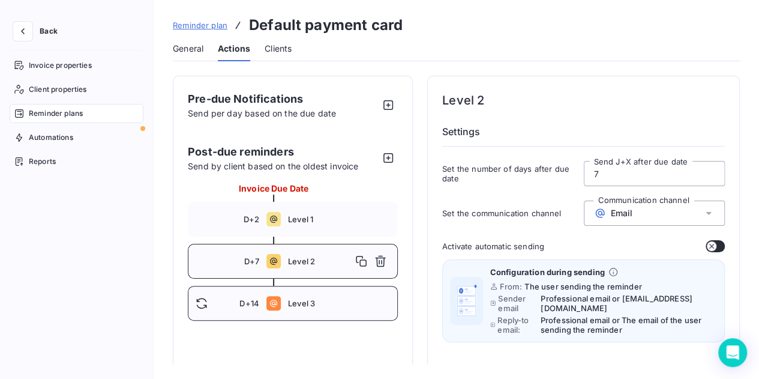
click at [295, 302] on span "Level 3" at bounding box center [339, 303] width 102 height 10
type input "14"
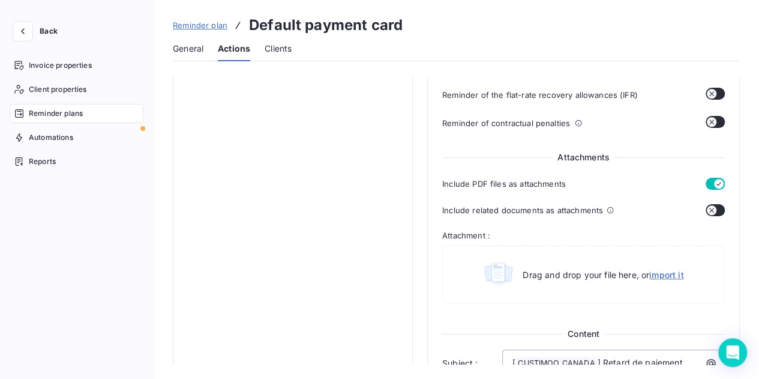
scroll to position [601, 0]
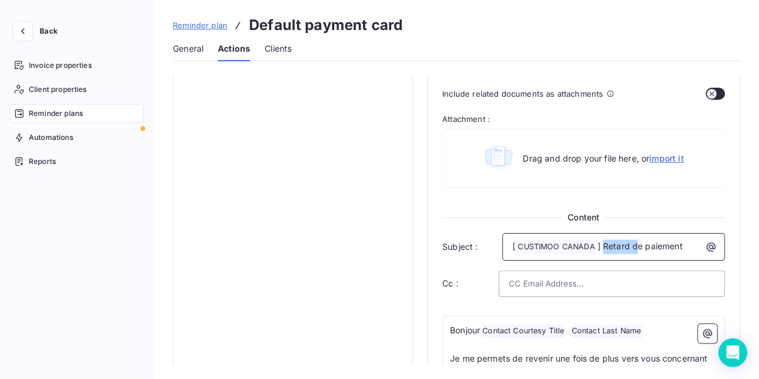
drag, startPoint x: 690, startPoint y: 236, endPoint x: 602, endPoint y: 235, distance: 87.6
click at [602, 239] on p "[ CUSTIMOO CANADA ﻿ ] Retard de paiement" at bounding box center [616, 246] width 208 height 14
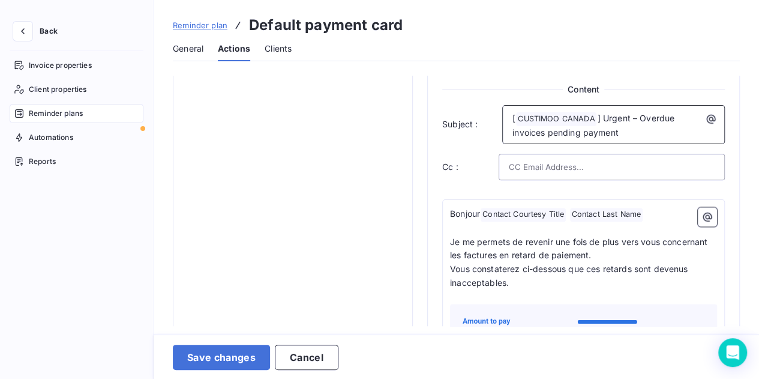
scroll to position [730, 0]
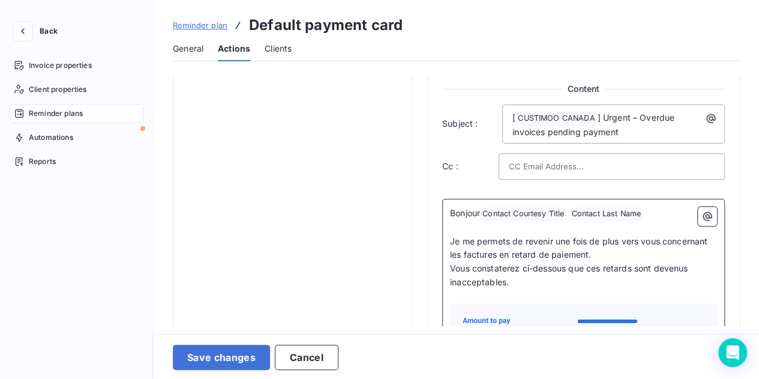
click at [468, 208] on span "Bonjour" at bounding box center [465, 213] width 30 height 10
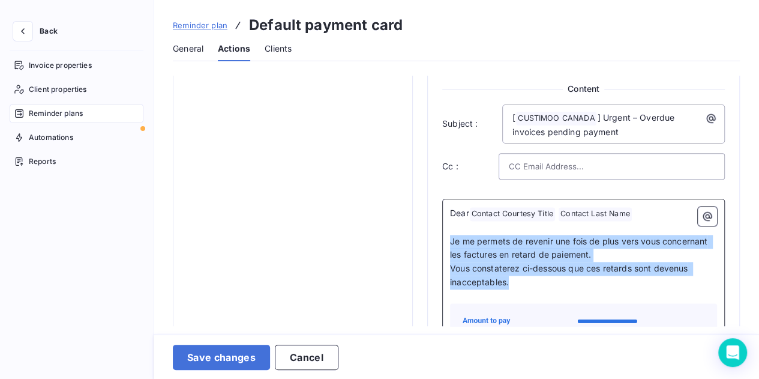
drag, startPoint x: 518, startPoint y: 273, endPoint x: 445, endPoint y: 231, distance: 84.4
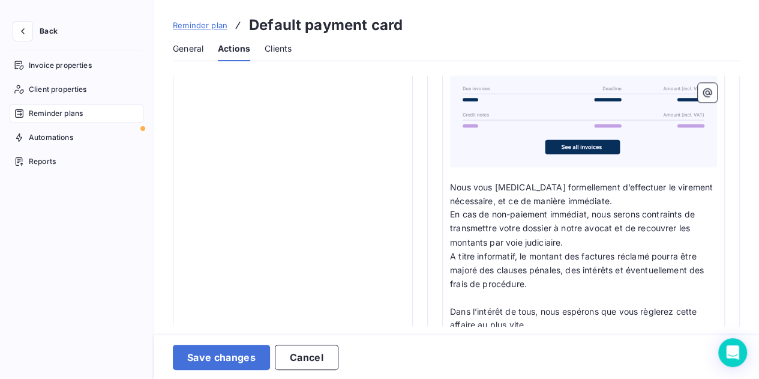
scroll to position [1015, 0]
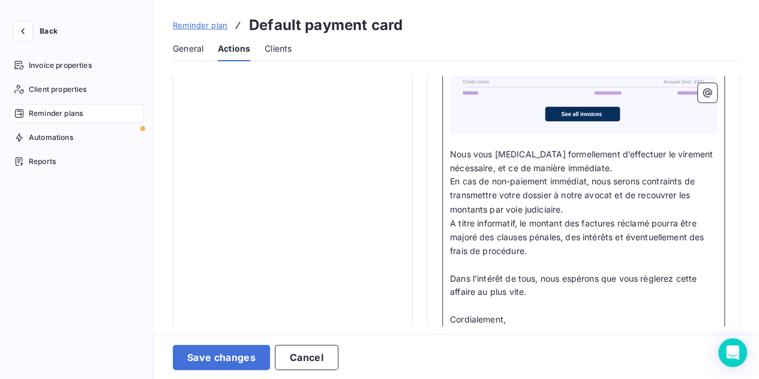
click at [546, 278] on p "Dans l’intérêt de tous, nous espérons que vous règlerez cette affaire au plus v…" at bounding box center [583, 285] width 267 height 28
drag, startPoint x: 533, startPoint y: 303, endPoint x: 448, endPoint y: 136, distance: 187.0
click at [448, 136] on div "Dear Contact Courtesy Title ﻿ Contact Last Name ﻿ ﻿ ﻿ Despite our previous remi…" at bounding box center [583, 147] width 283 height 466
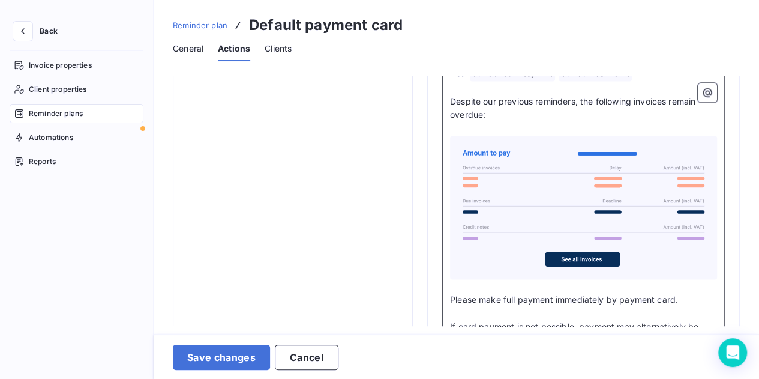
scroll to position [870, 0]
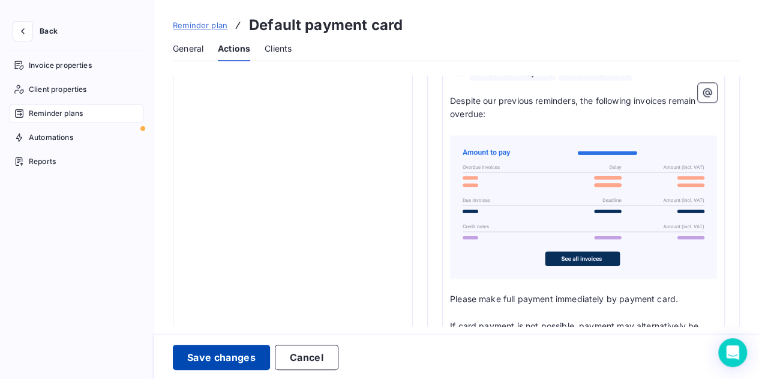
click at [215, 355] on button "Save changes" at bounding box center [221, 356] width 97 height 25
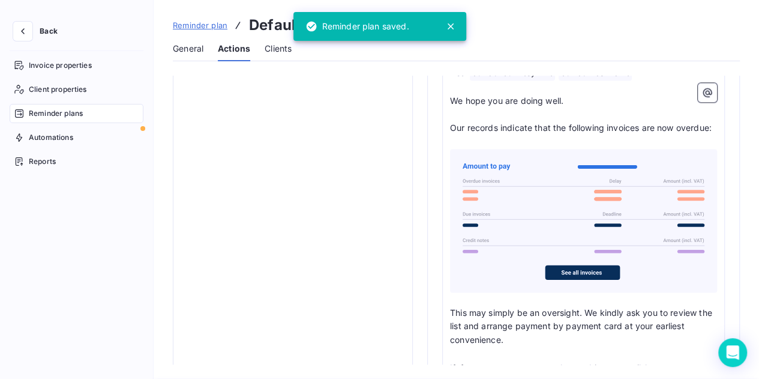
scroll to position [9, 0]
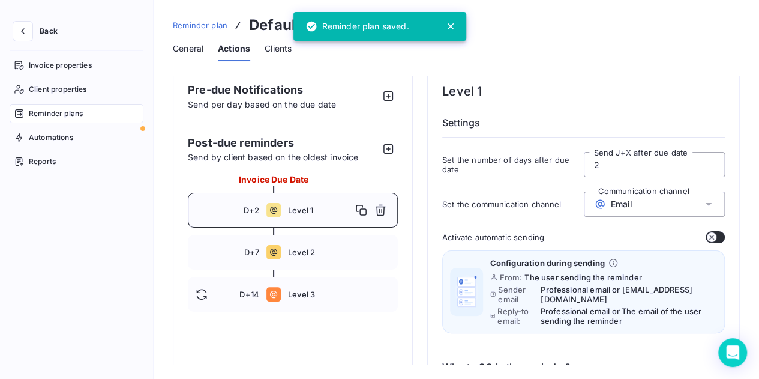
click at [302, 214] on span "Level 1" at bounding box center [320, 210] width 64 height 10
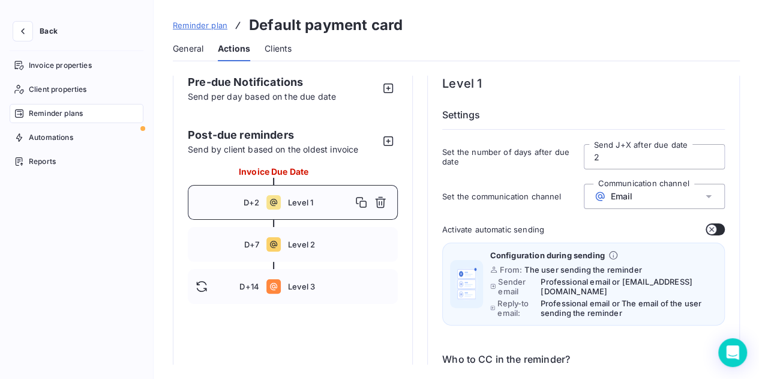
scroll to position [0, 0]
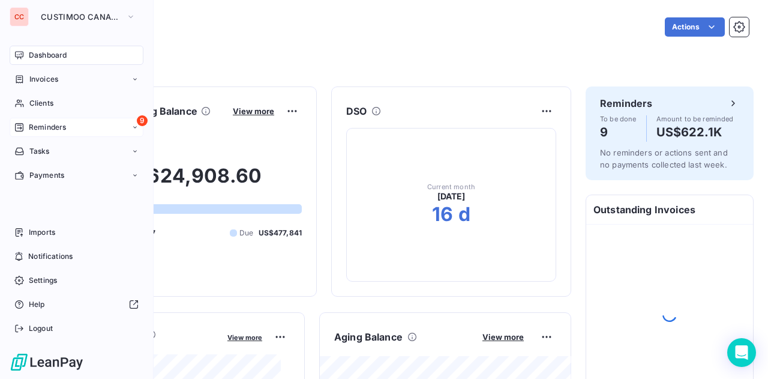
click at [52, 124] on span "Reminders" at bounding box center [47, 127] width 37 height 11
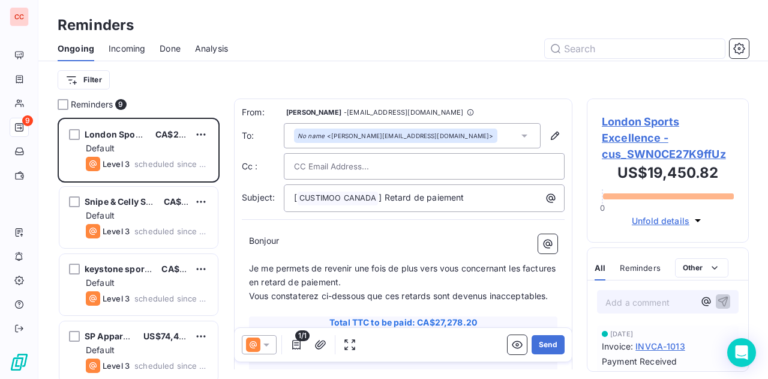
click at [264, 345] on icon at bounding box center [266, 344] width 12 height 12
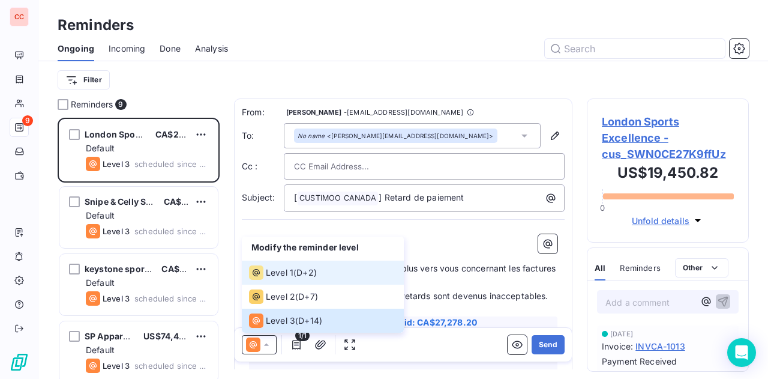
click at [298, 272] on div "Level 1 ( D+2 )" at bounding box center [283, 272] width 68 height 14
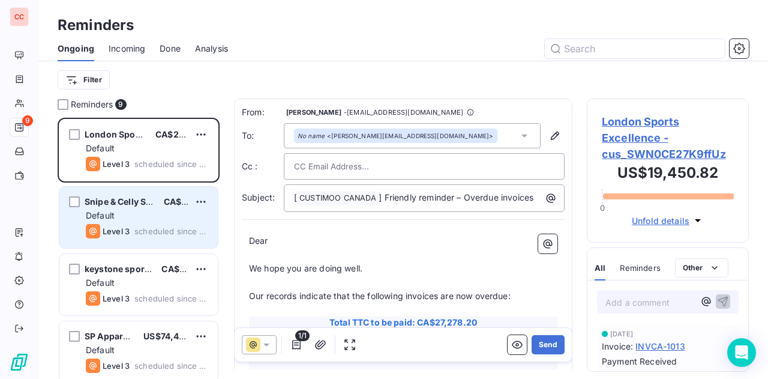
click at [184, 224] on div "Level 3 scheduled since 59 days" at bounding box center [147, 231] width 122 height 14
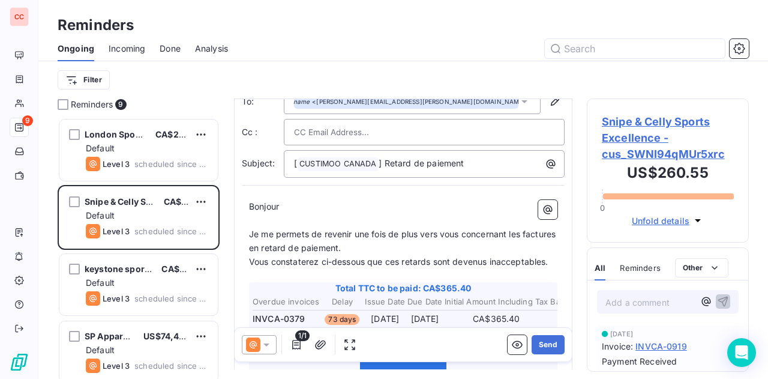
scroll to position [41, 0]
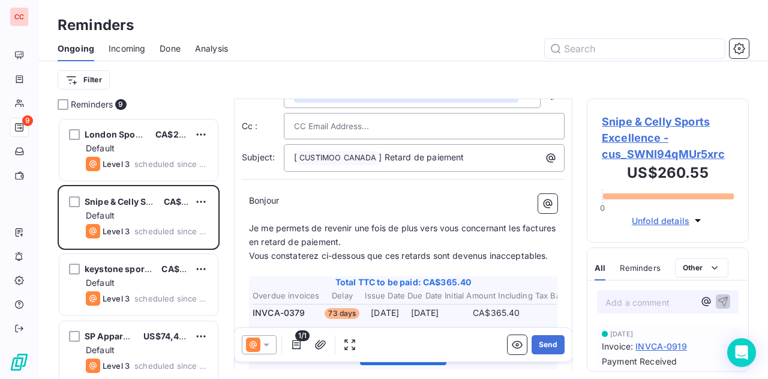
click at [265, 341] on icon at bounding box center [266, 344] width 12 height 12
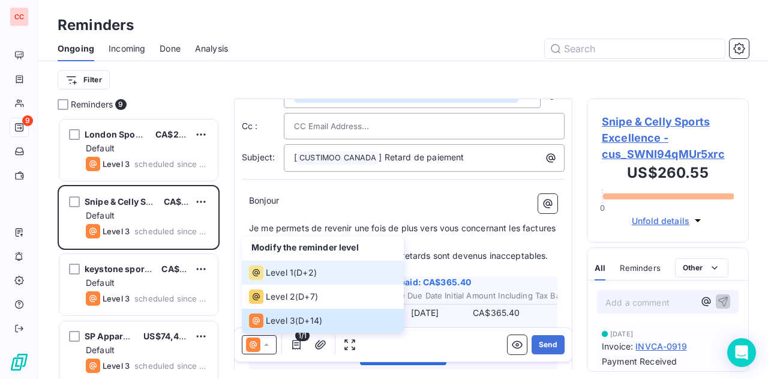
click at [297, 275] on div "Level 1 ( D+2 )" at bounding box center [283, 272] width 68 height 14
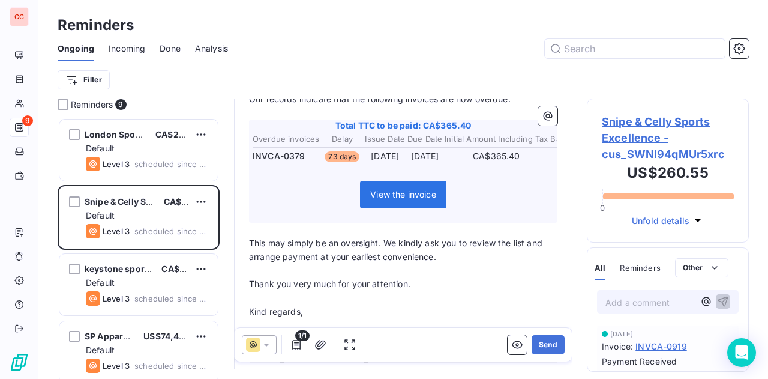
scroll to position [197, 0]
click at [738, 53] on icon "button" at bounding box center [738, 48] width 11 height 11
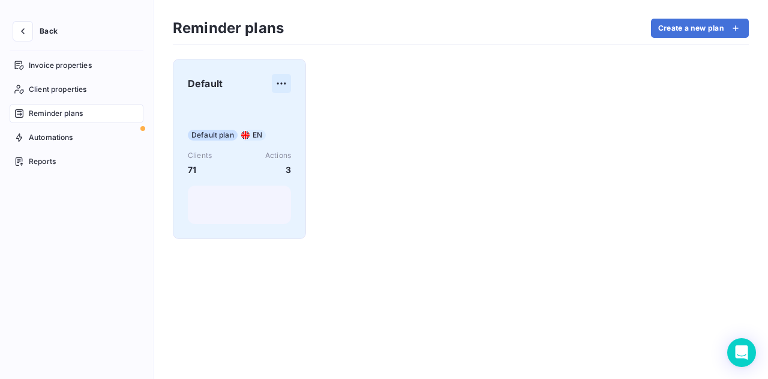
click at [281, 82] on html "Back Invoice properties Client properties Reminder plans Automations Reports Re…" at bounding box center [384, 189] width 768 height 379
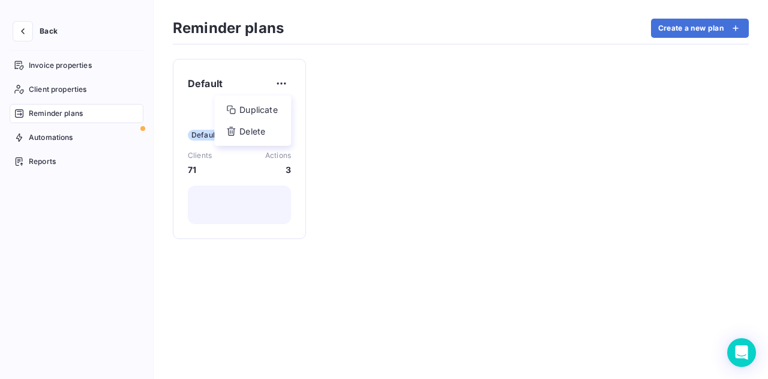
click at [376, 122] on html "Back Invoice properties Client properties Reminder plans Automations Reports Re…" at bounding box center [384, 189] width 768 height 379
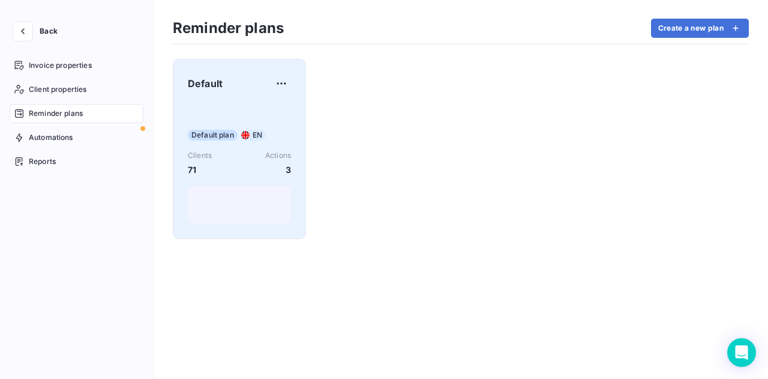
click at [259, 103] on div "Default plan EN Clients 71 Actions 3" at bounding box center [239, 163] width 103 height 121
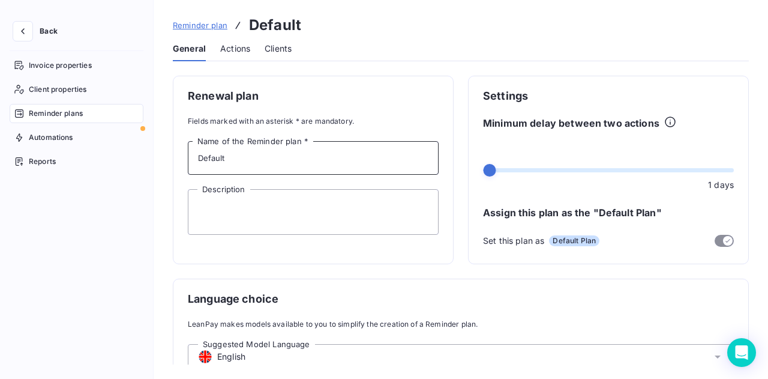
click at [293, 168] on input "Default" at bounding box center [313, 158] width 251 height 34
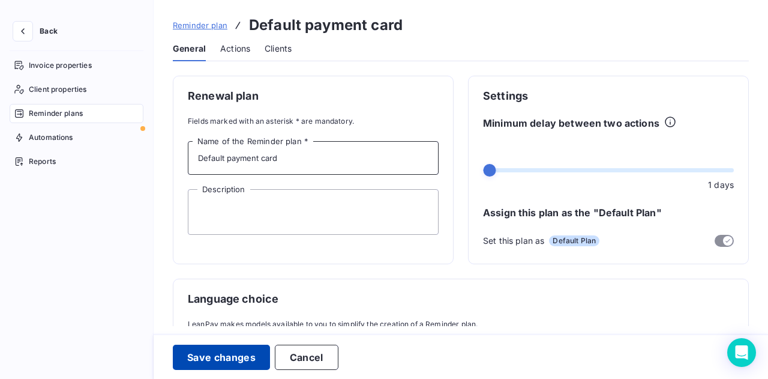
type input "Default payment card"
click at [208, 358] on button "Save changes" at bounding box center [221, 356] width 97 height 25
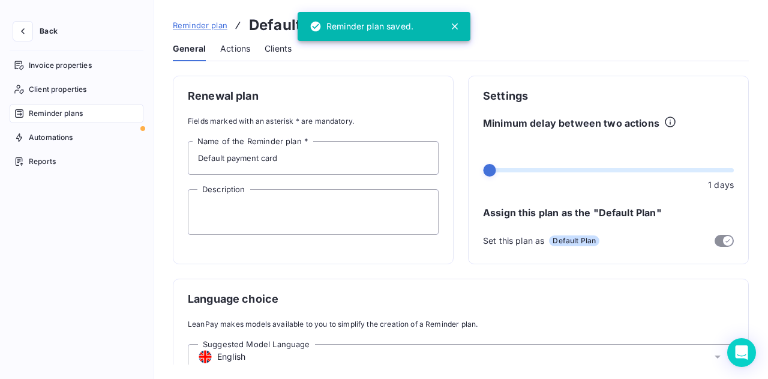
scroll to position [118, 0]
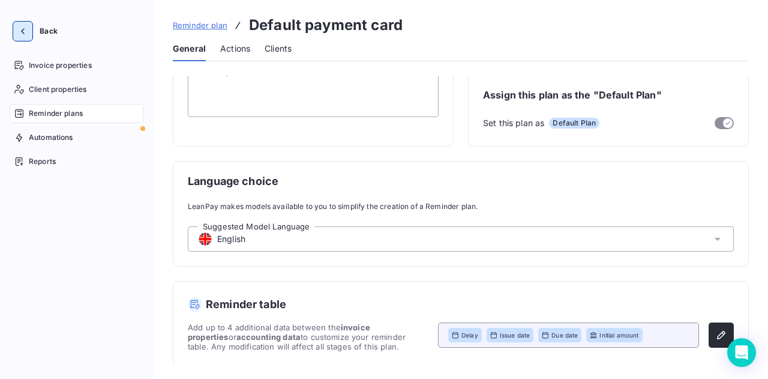
click at [19, 31] on icon "button" at bounding box center [23, 31] width 12 height 12
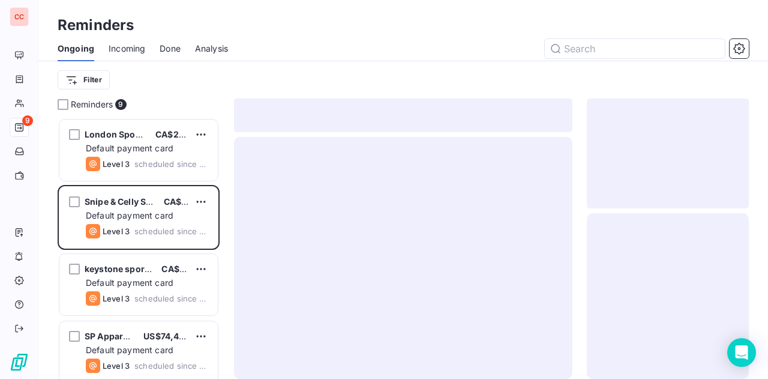
scroll to position [252, 152]
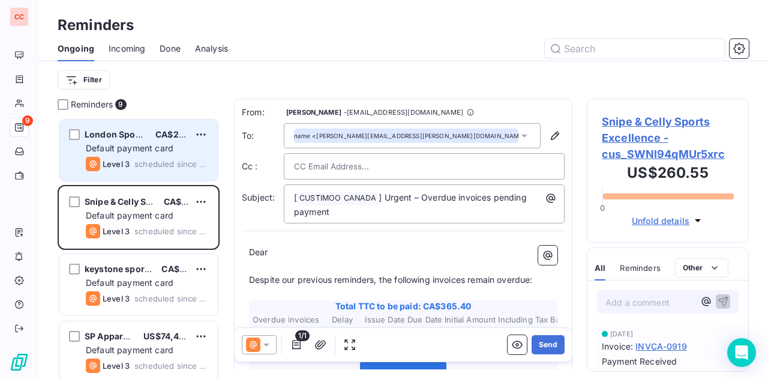
click at [145, 149] on span "Default payment card" at bounding box center [130, 148] width 88 height 10
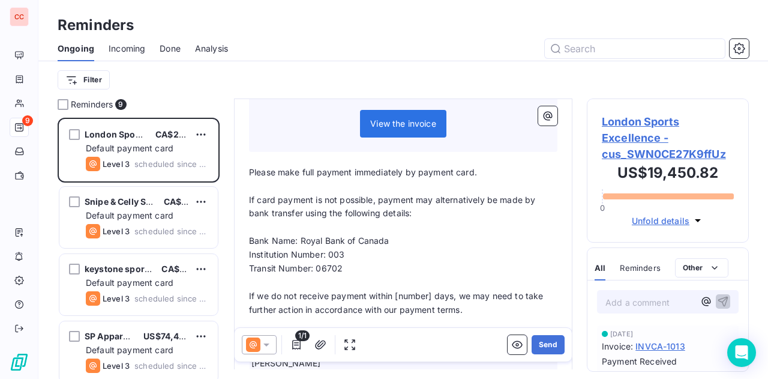
scroll to position [252, 0]
click at [269, 346] on icon at bounding box center [266, 344] width 12 height 12
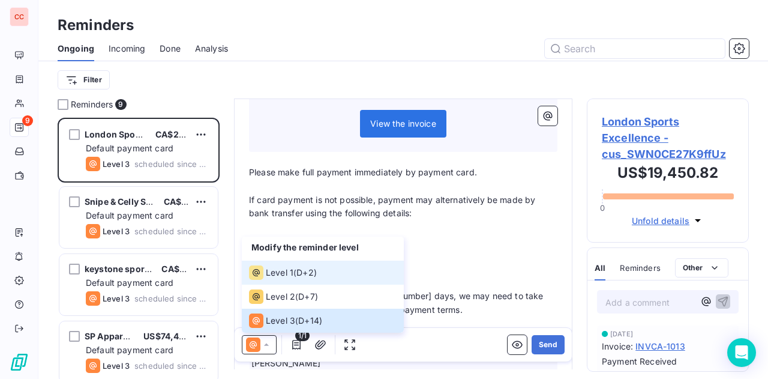
click at [316, 266] on div "Level 1 ( D+2 )" at bounding box center [283, 272] width 68 height 14
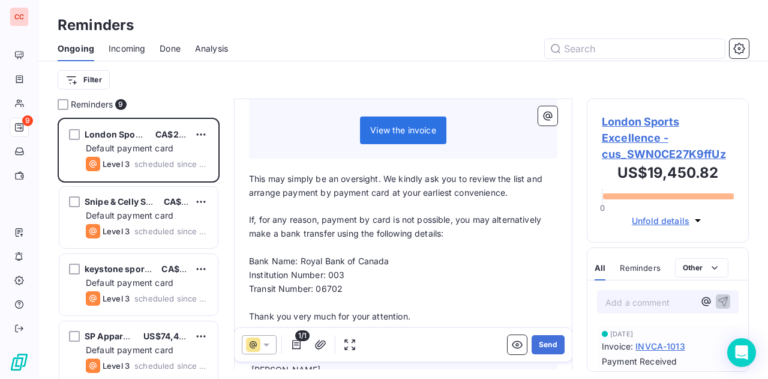
scroll to position [263, 0]
